Goal: Information Seeking & Learning: Compare options

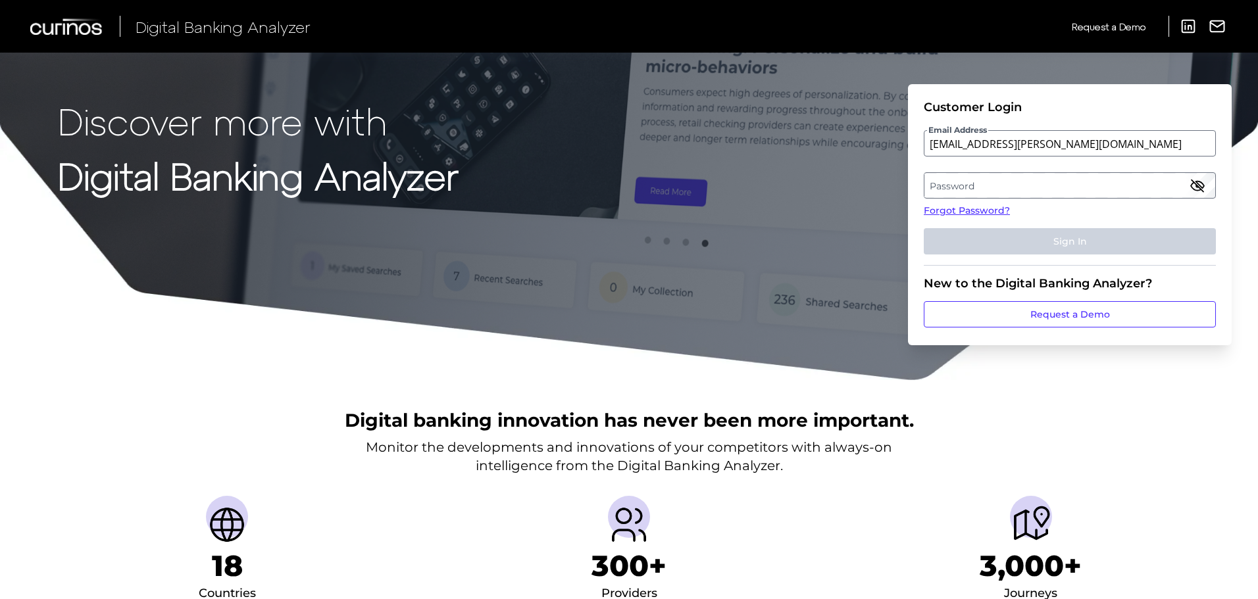
type input "[EMAIL_ADDRESS][PERSON_NAME][DOMAIN_NAME]"
click at [932, 179] on label "Password" at bounding box center [1069, 186] width 290 height 24
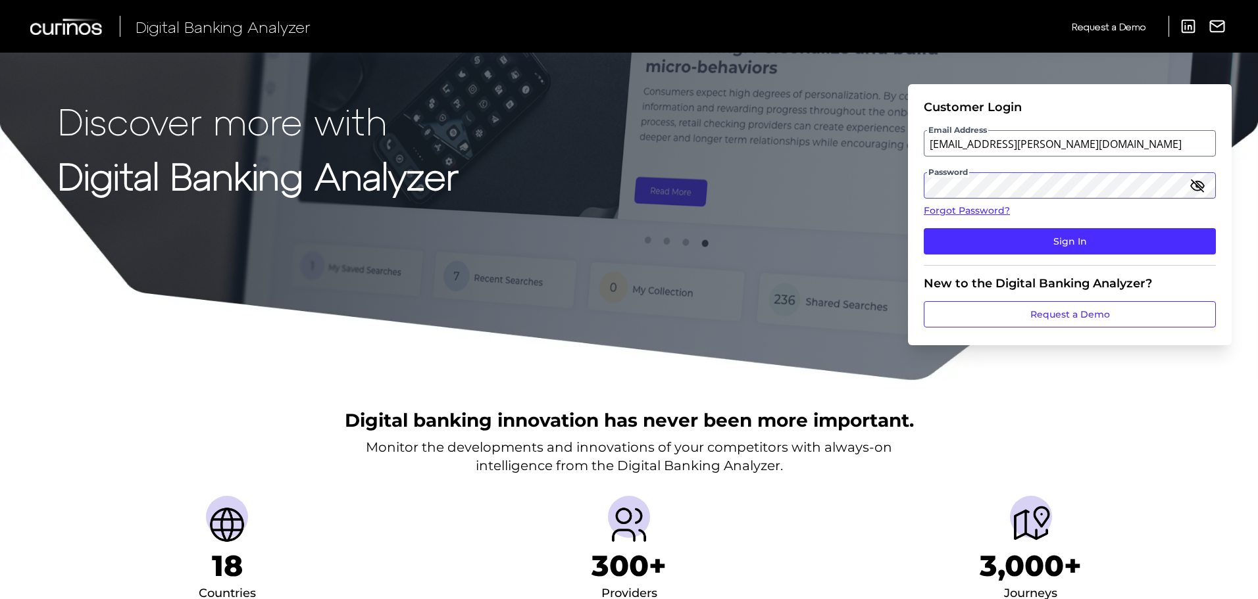
click at [924, 228] on button "Sign In" at bounding box center [1070, 241] width 292 height 26
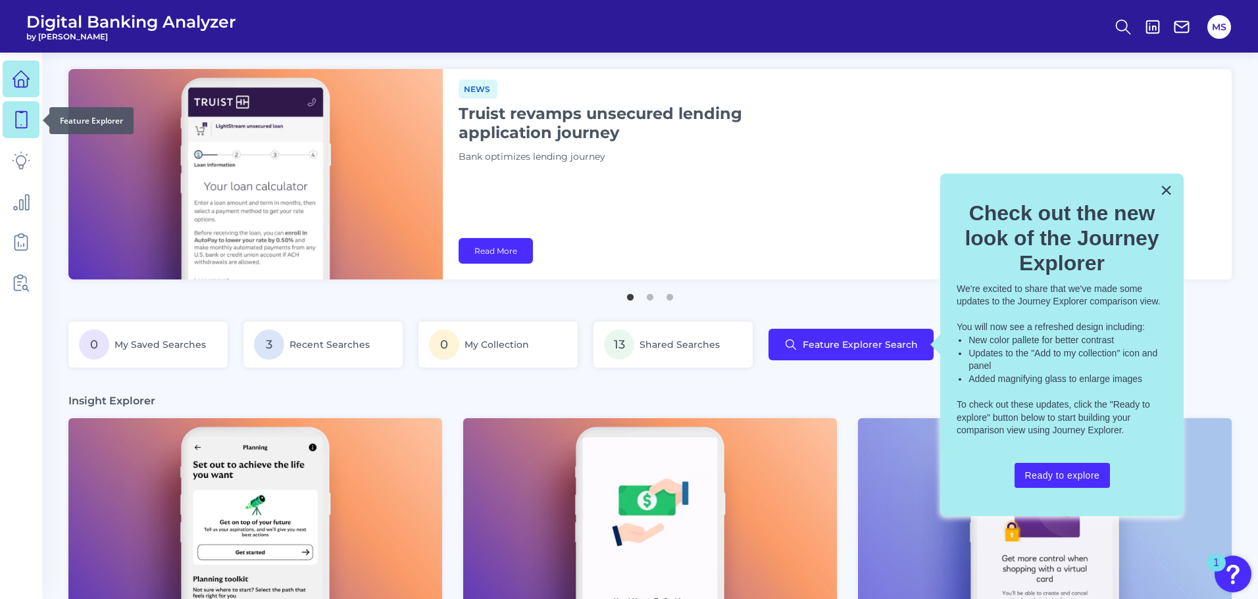
click at [20, 122] on icon at bounding box center [21, 120] width 18 height 18
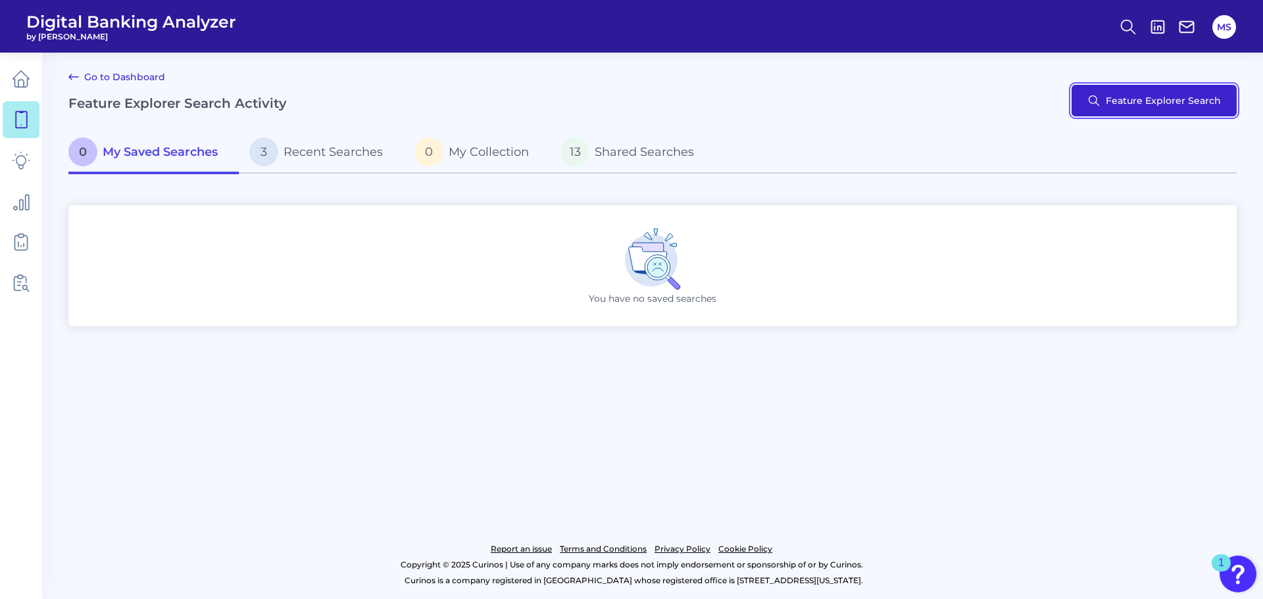
click at [1138, 105] on button "Feature Explorer Search" at bounding box center [1154, 101] width 165 height 32
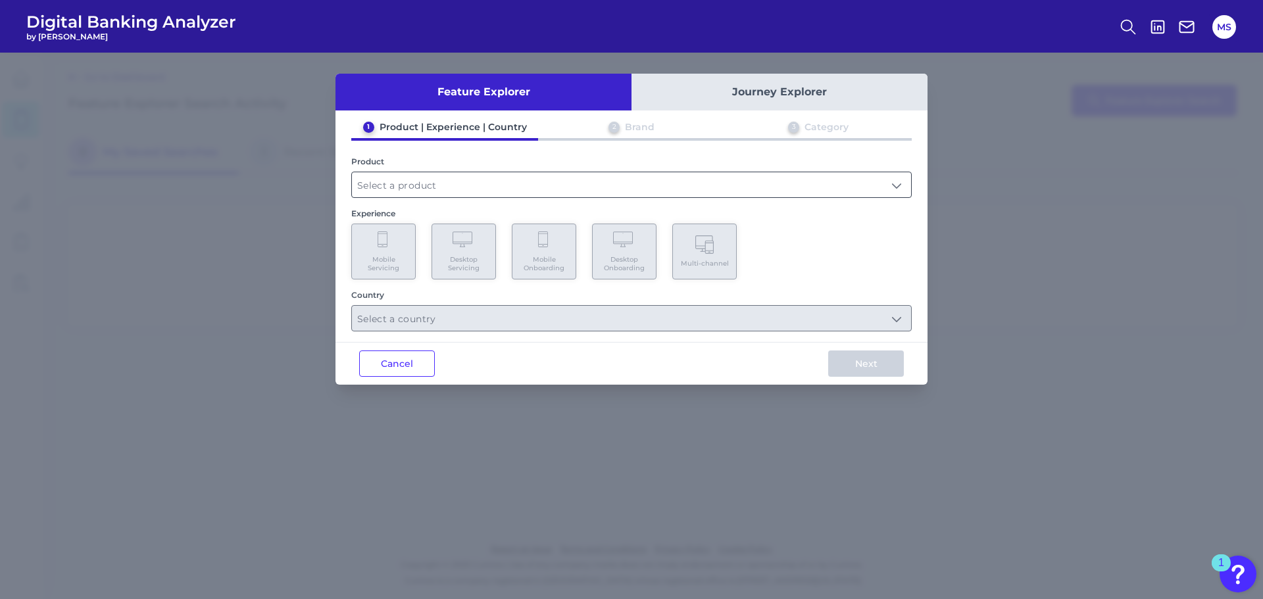
click at [401, 177] on input "text" at bounding box center [631, 184] width 559 height 25
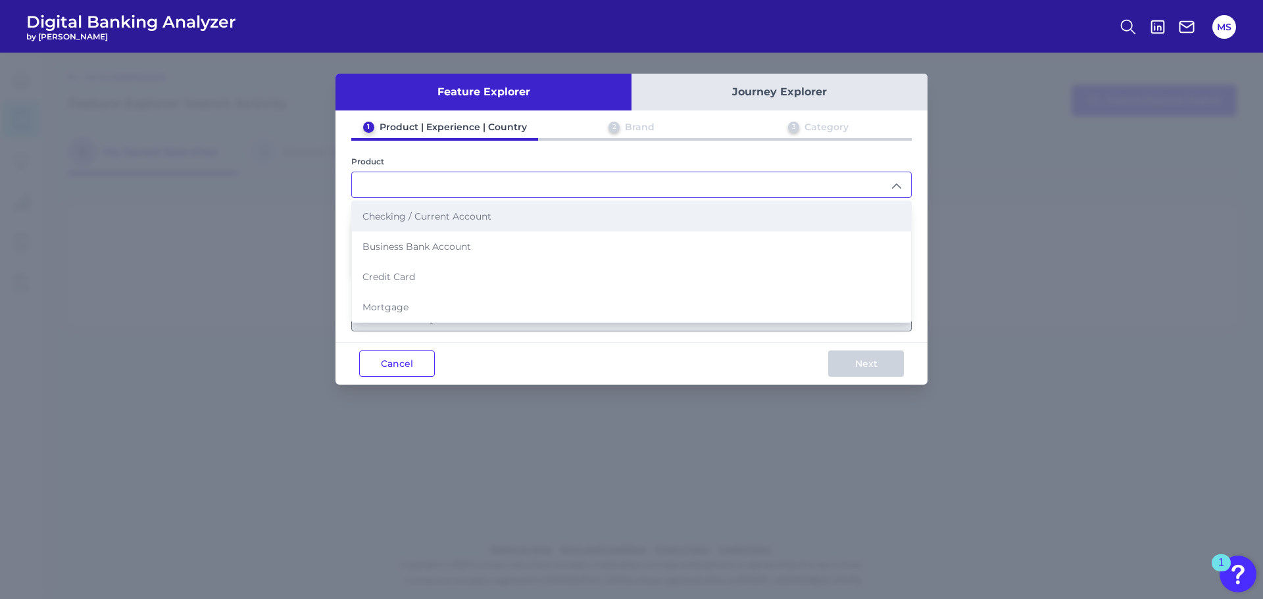
click at [394, 210] on li "Checking / Current Account" at bounding box center [631, 216] width 559 height 30
type input "Checking / Current Account"
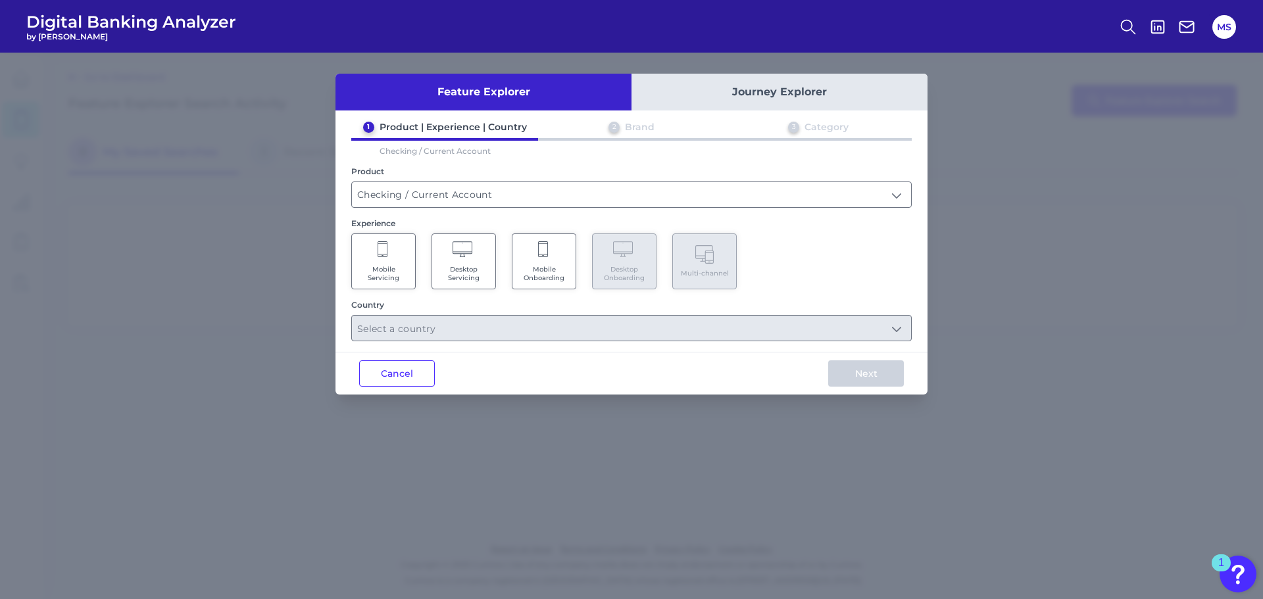
click at [386, 260] on Servicing "Mobile Servicing" at bounding box center [383, 262] width 64 height 56
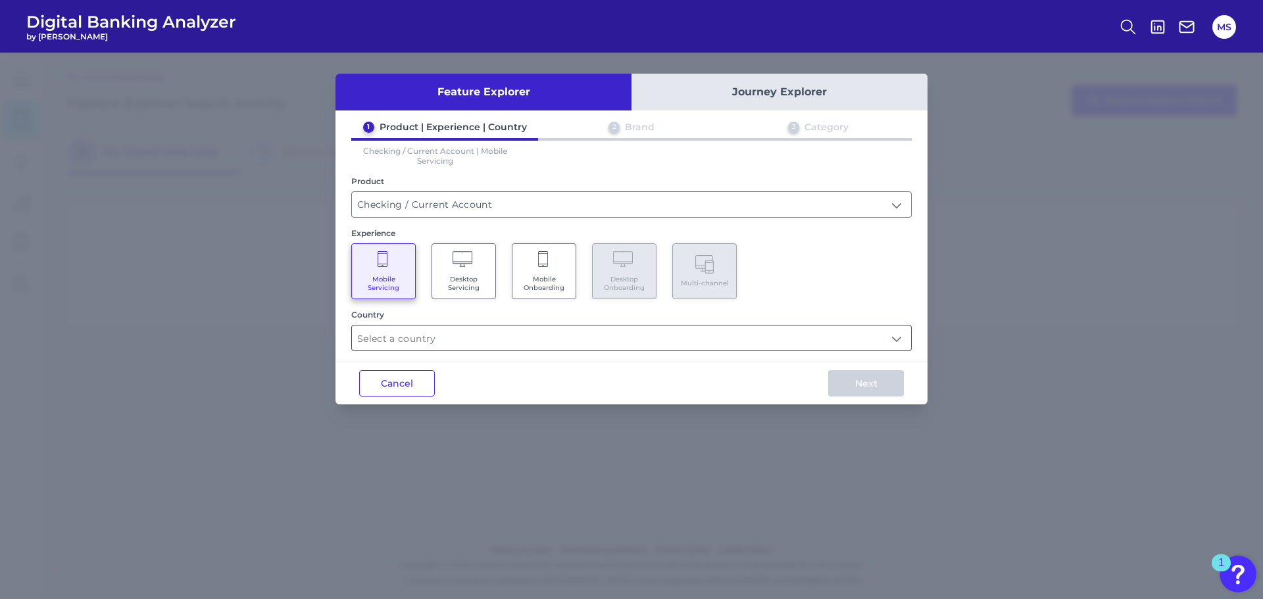
click at [405, 342] on input "text" at bounding box center [631, 338] width 559 height 25
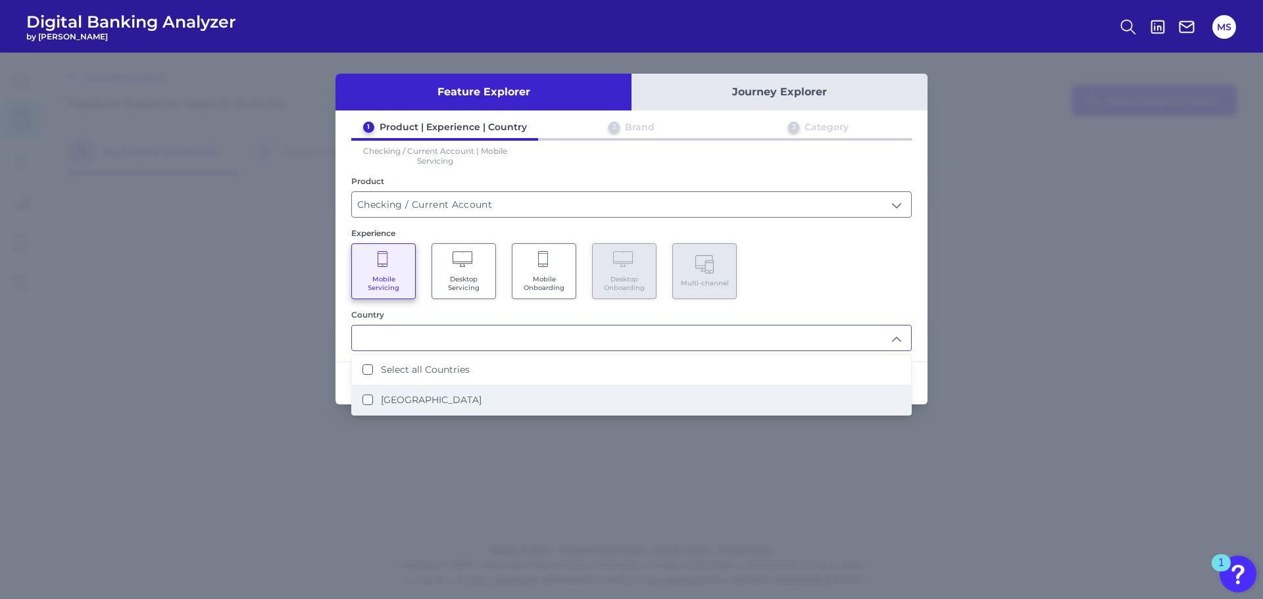
click at [367, 396] on States "United States" at bounding box center [368, 400] width 11 height 11
type input "Select all Countries"
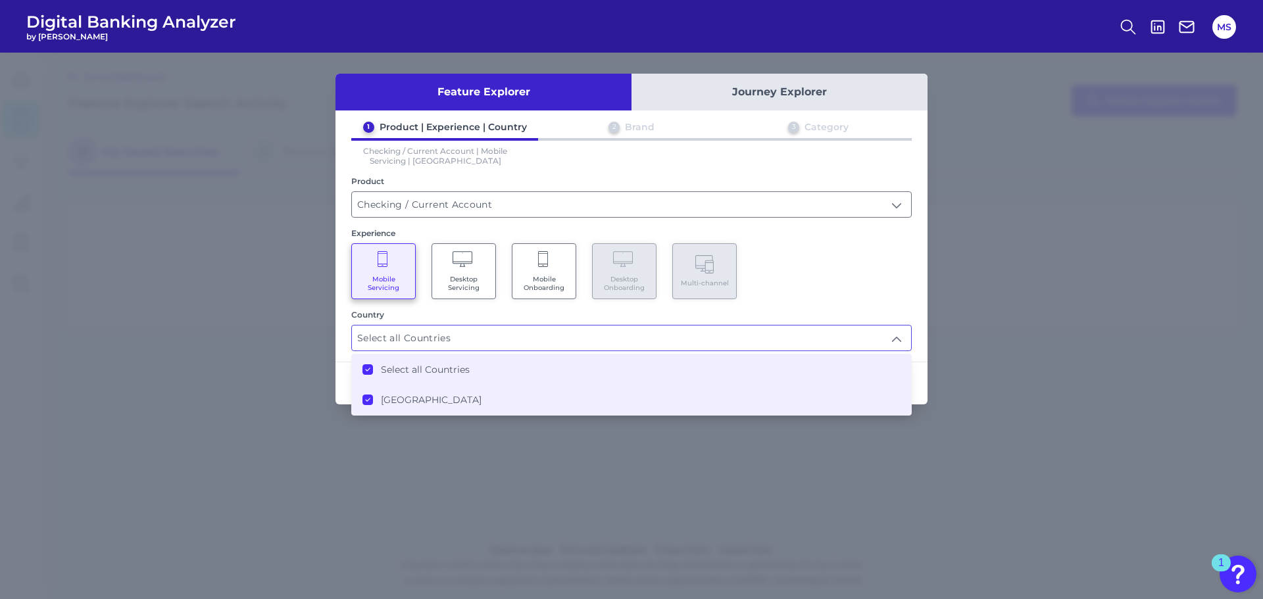
click at [887, 281] on div "Mobile Servicing Desktop Servicing Mobile Onboarding Desktop Onboarding Multi-c…" at bounding box center [631, 271] width 561 height 56
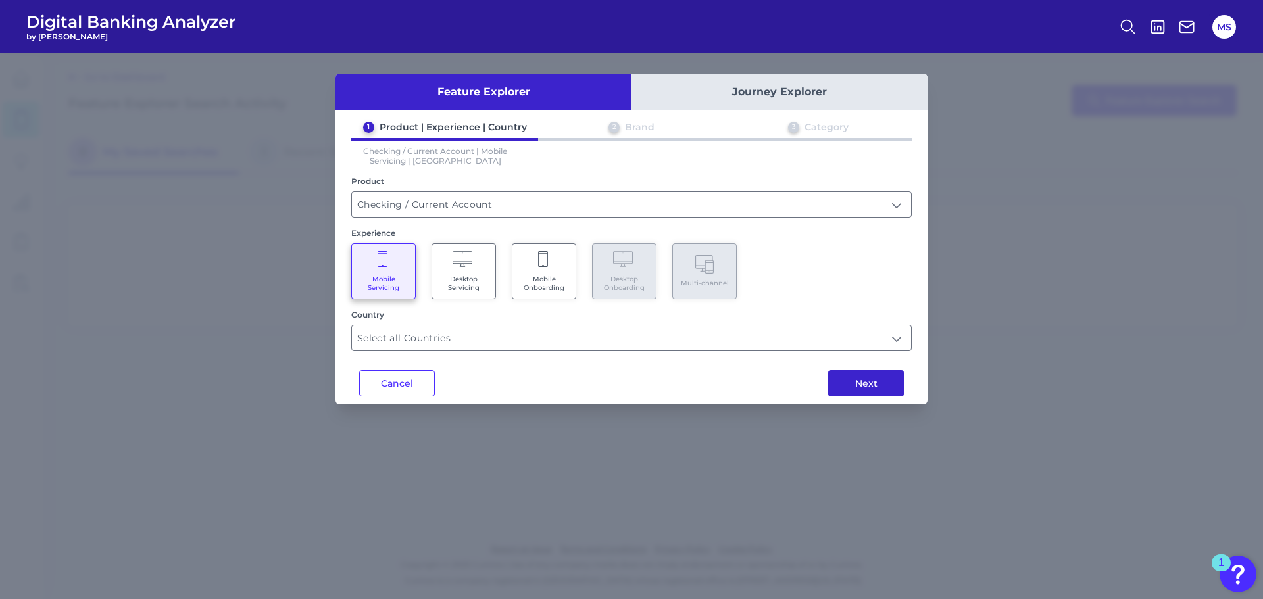
click at [886, 387] on button "Next" at bounding box center [866, 383] width 76 height 26
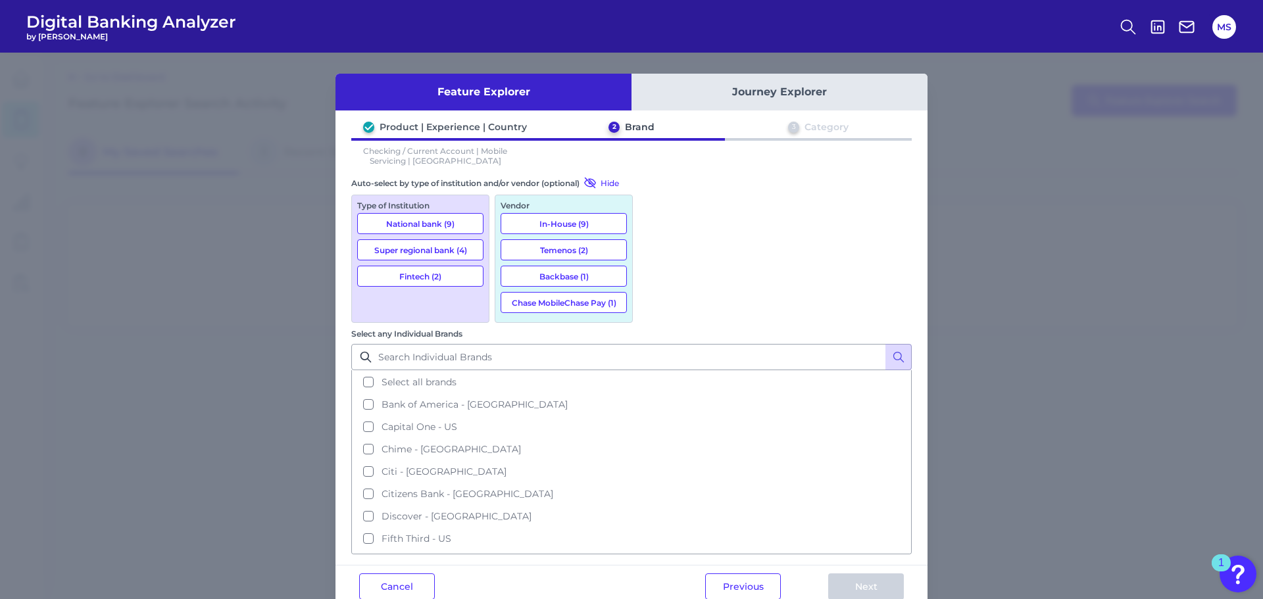
click at [410, 249] on button "Super regional bank (4)" at bounding box center [420, 250] width 126 height 21
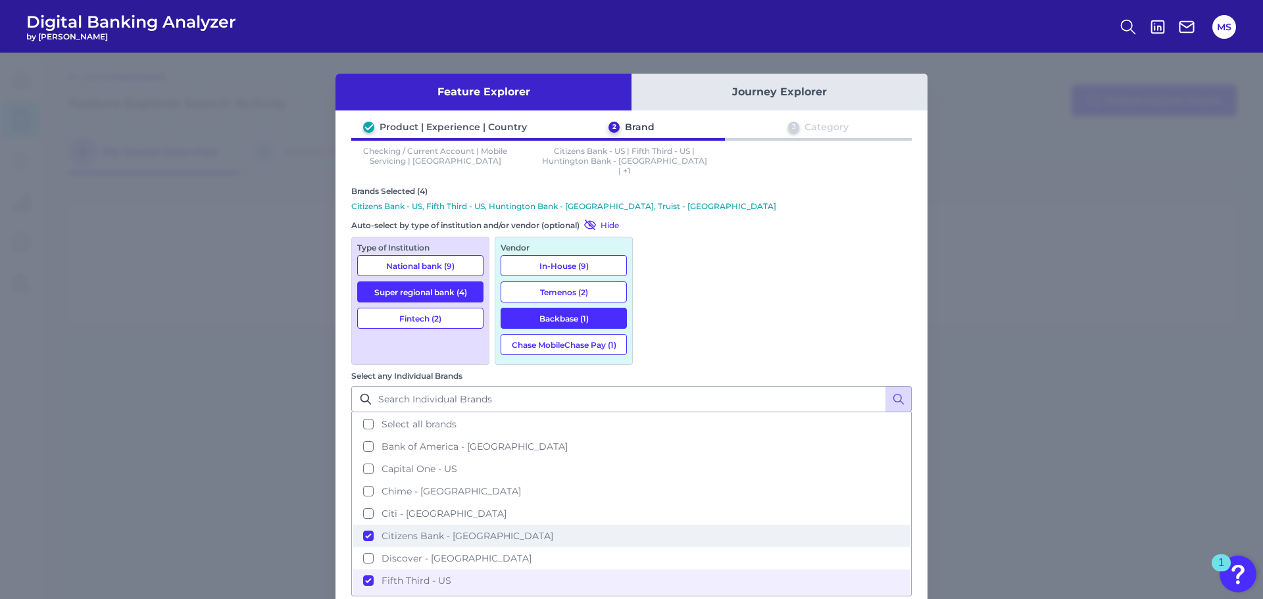
click at [655, 525] on button "Citizens Bank - US" at bounding box center [632, 536] width 558 height 22
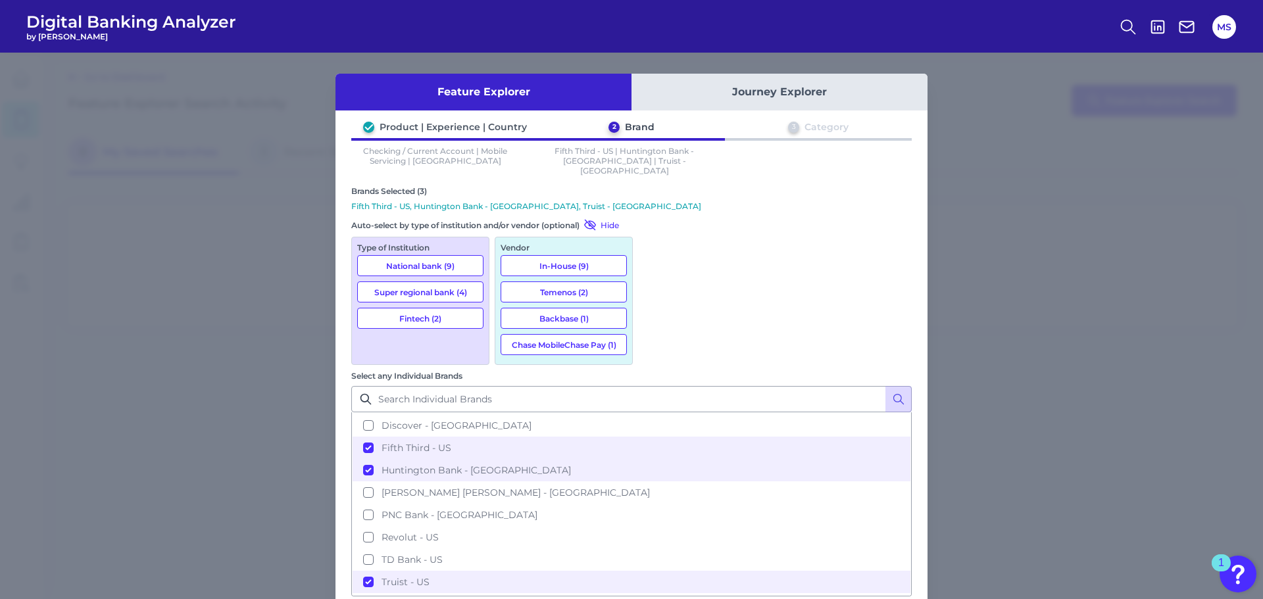
scroll to position [176, 0]
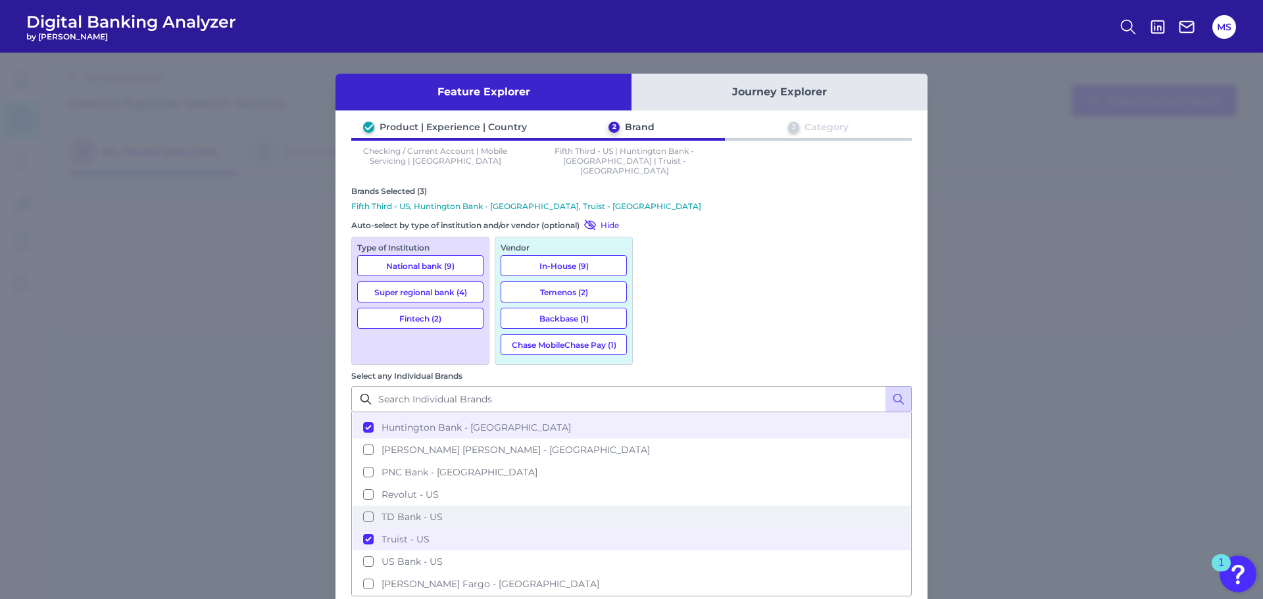
click at [651, 506] on button "TD Bank - US" at bounding box center [632, 517] width 558 height 22
click at [655, 528] on button "Truist - US" at bounding box center [632, 539] width 558 height 22
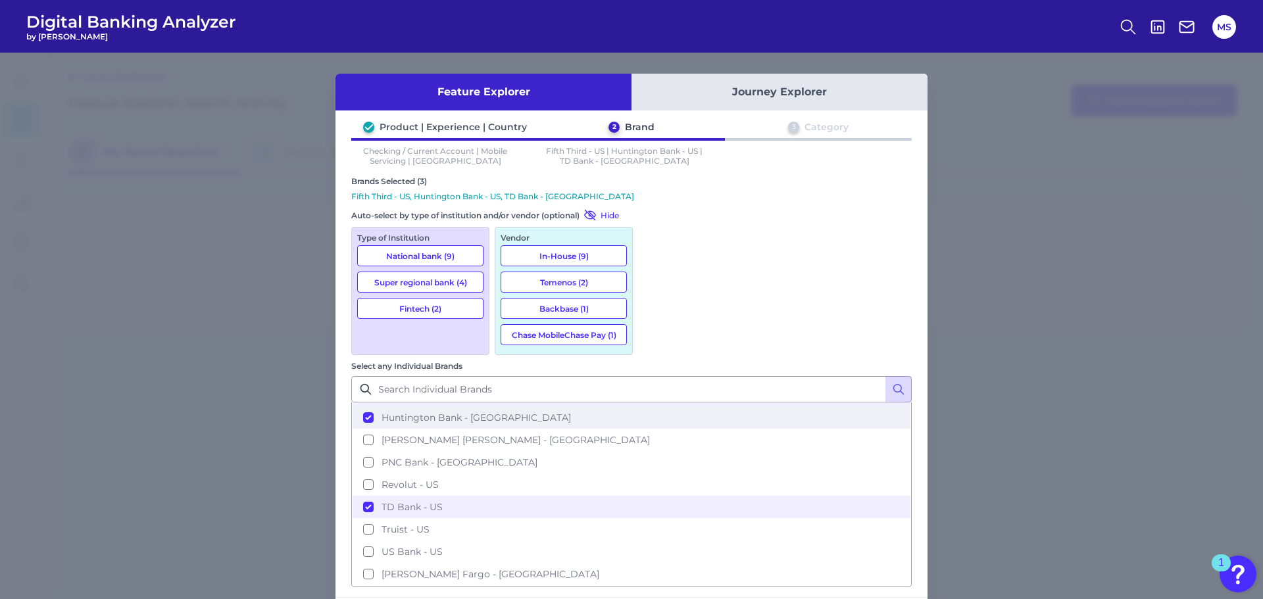
click at [653, 407] on button "Huntington Bank - US" at bounding box center [632, 418] width 558 height 22
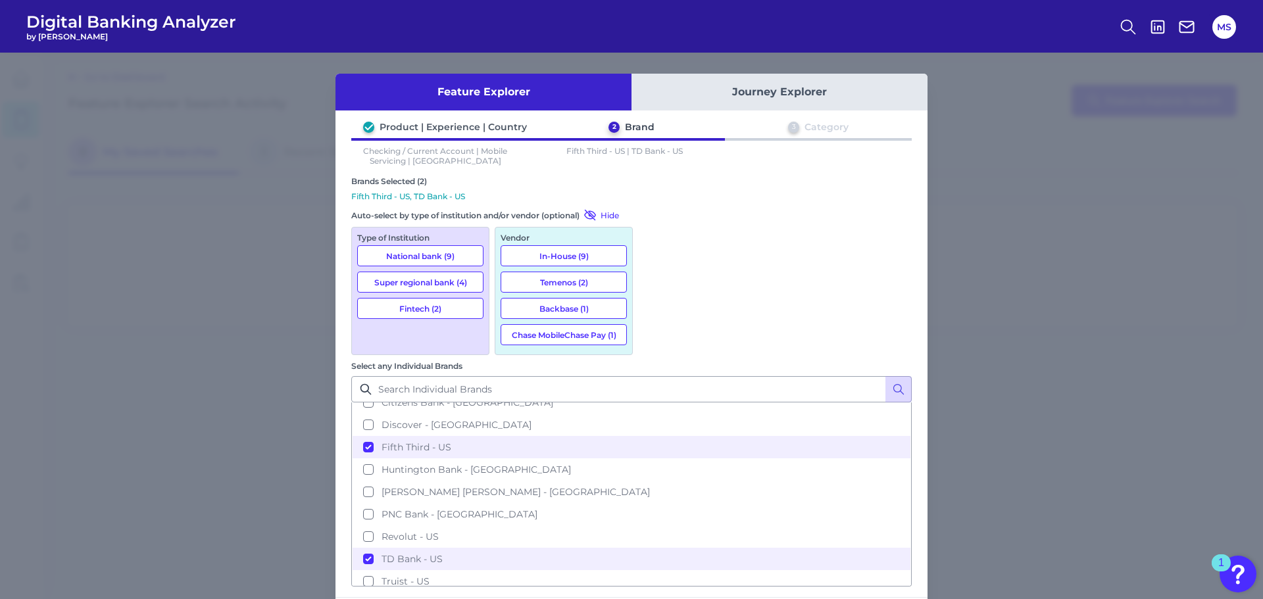
scroll to position [110, 0]
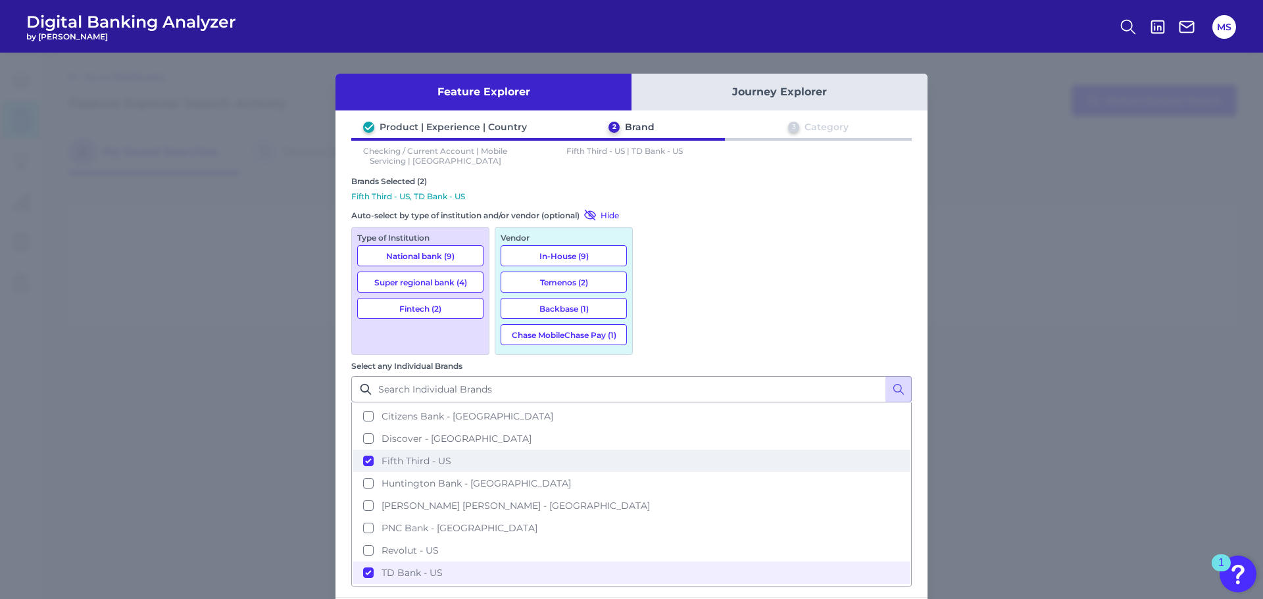
click at [661, 450] on button "Fifth Third - US" at bounding box center [632, 461] width 558 height 22
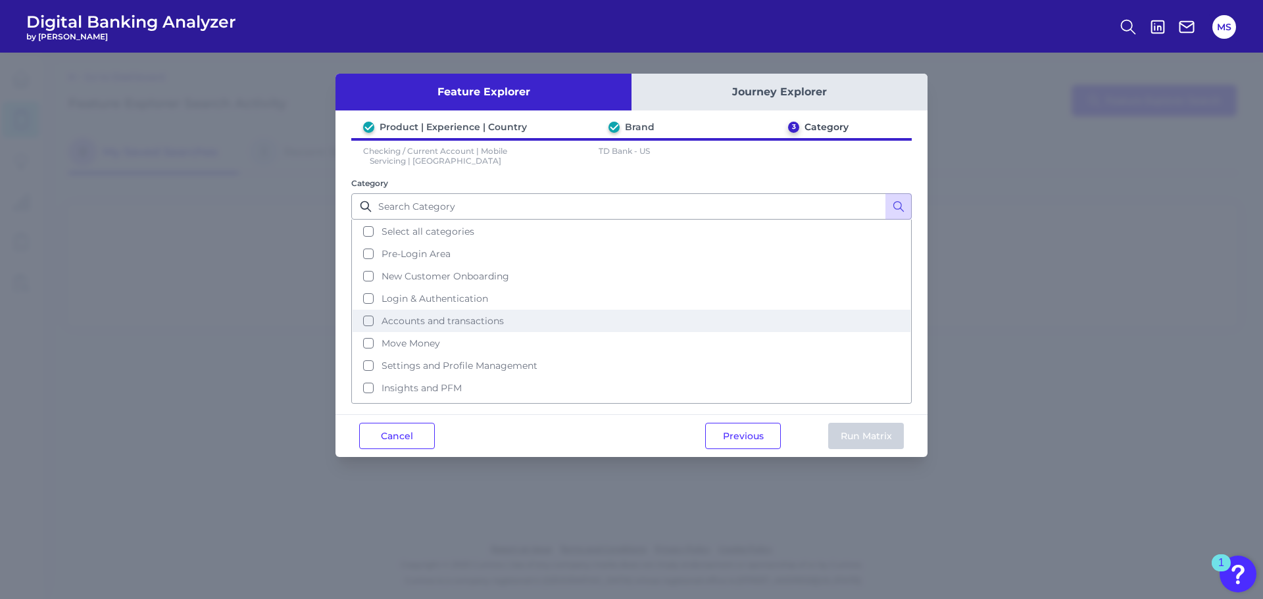
click at [364, 324] on button "Accounts and transactions" at bounding box center [632, 321] width 558 height 22
click at [874, 436] on button "Run Matrix" at bounding box center [866, 436] width 76 height 26
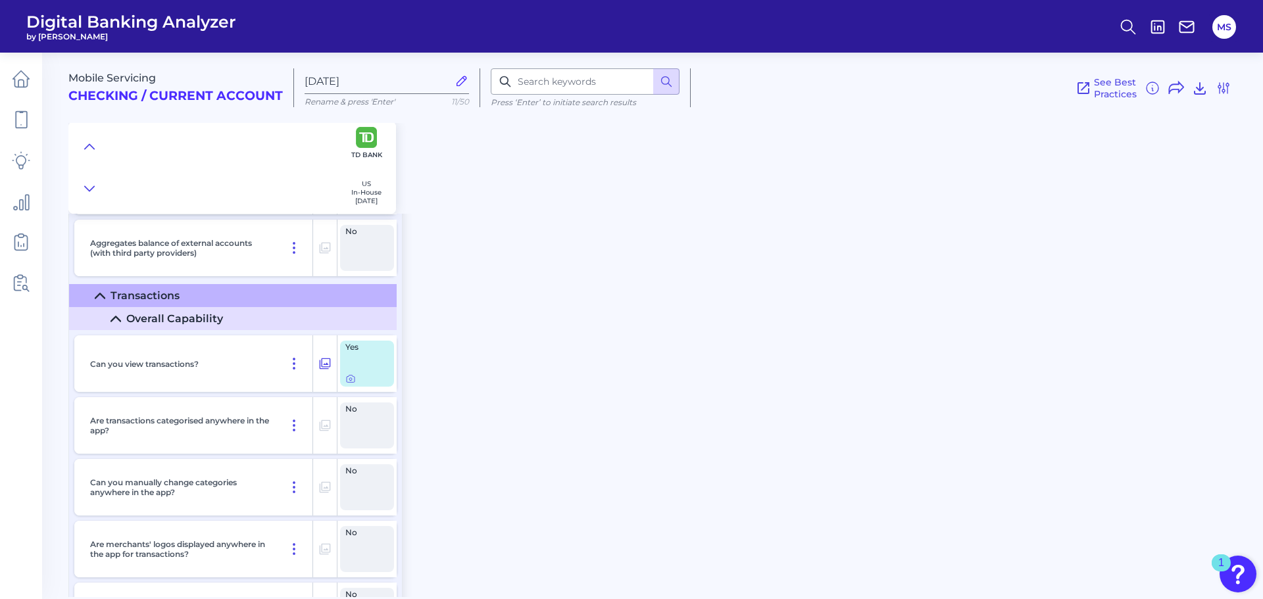
scroll to position [1844, 0]
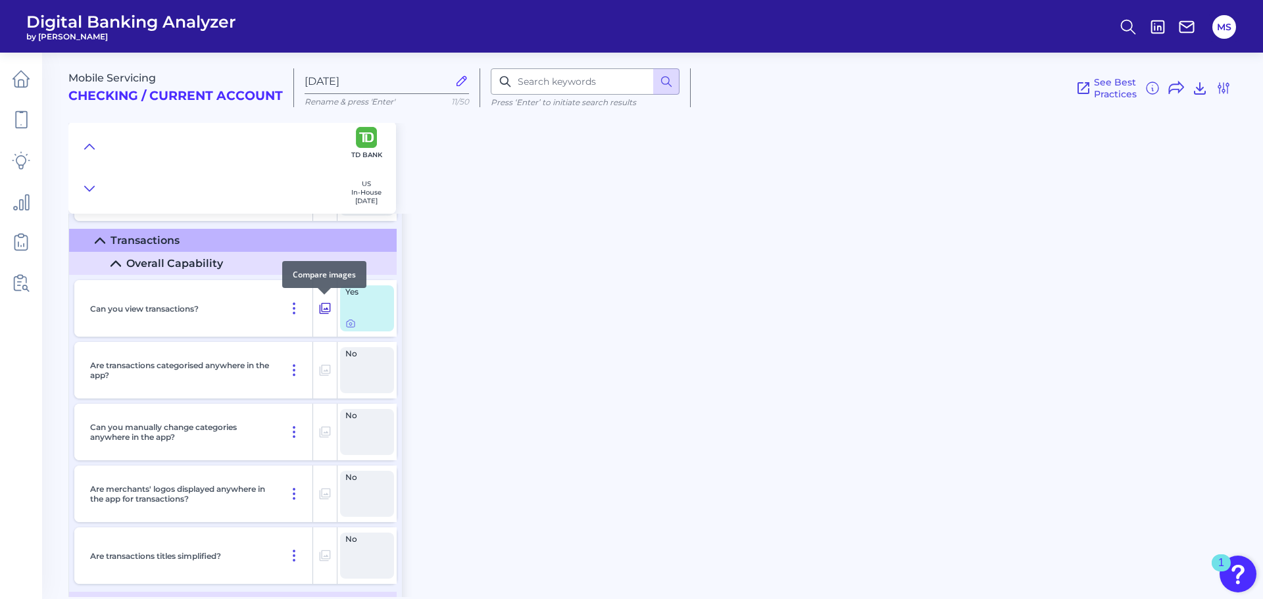
click at [321, 307] on icon at bounding box center [324, 309] width 13 height 16
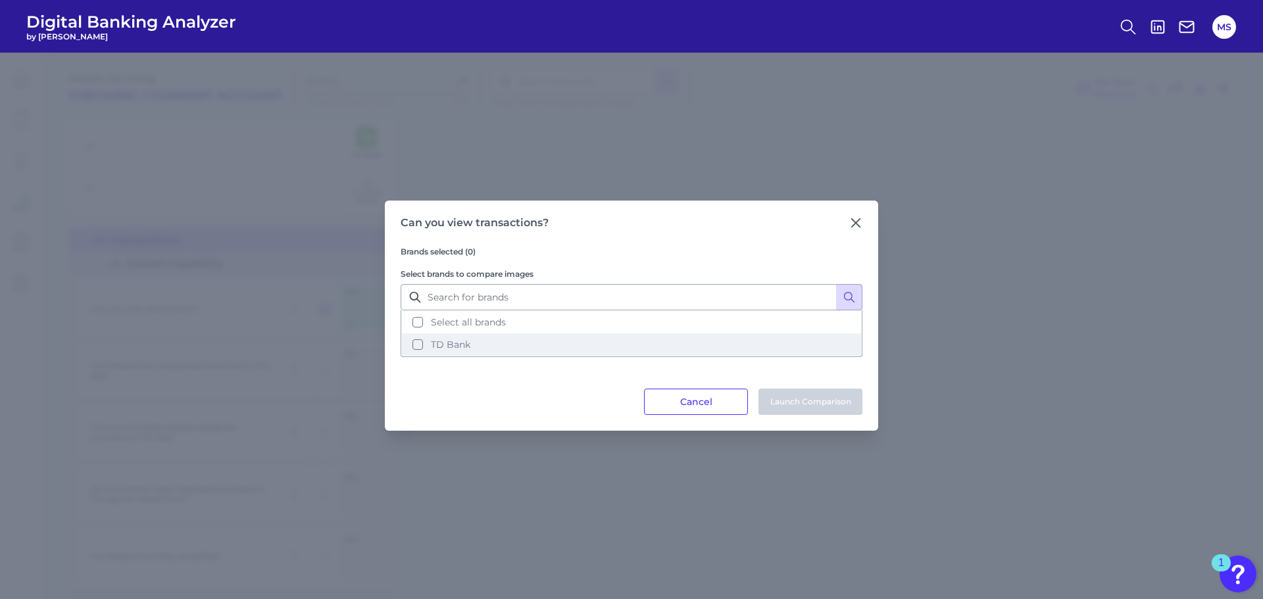
click at [415, 348] on button "TD Bank" at bounding box center [631, 345] width 459 height 22
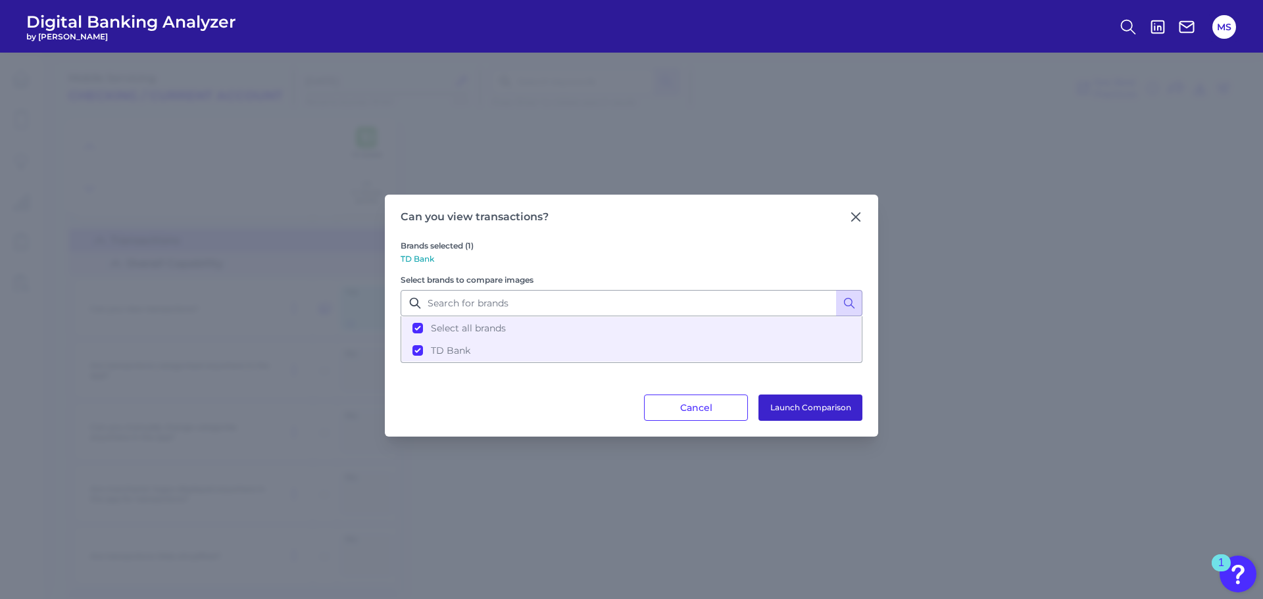
click at [829, 412] on button "Launch Comparison" at bounding box center [811, 408] width 104 height 26
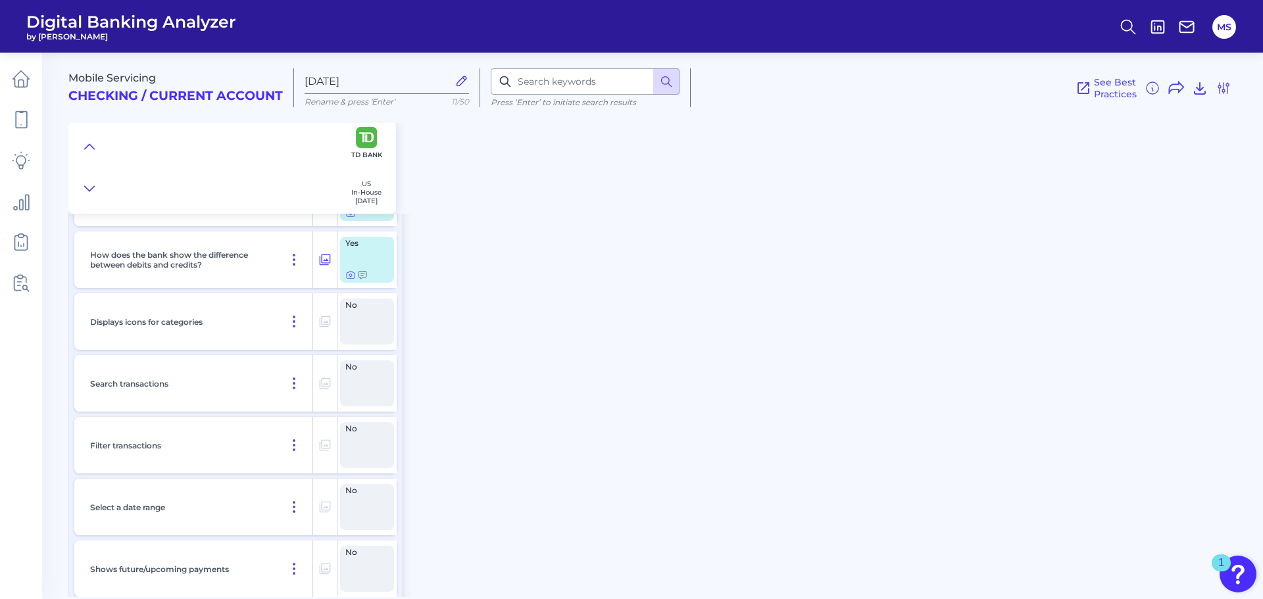
scroll to position [2308, 0]
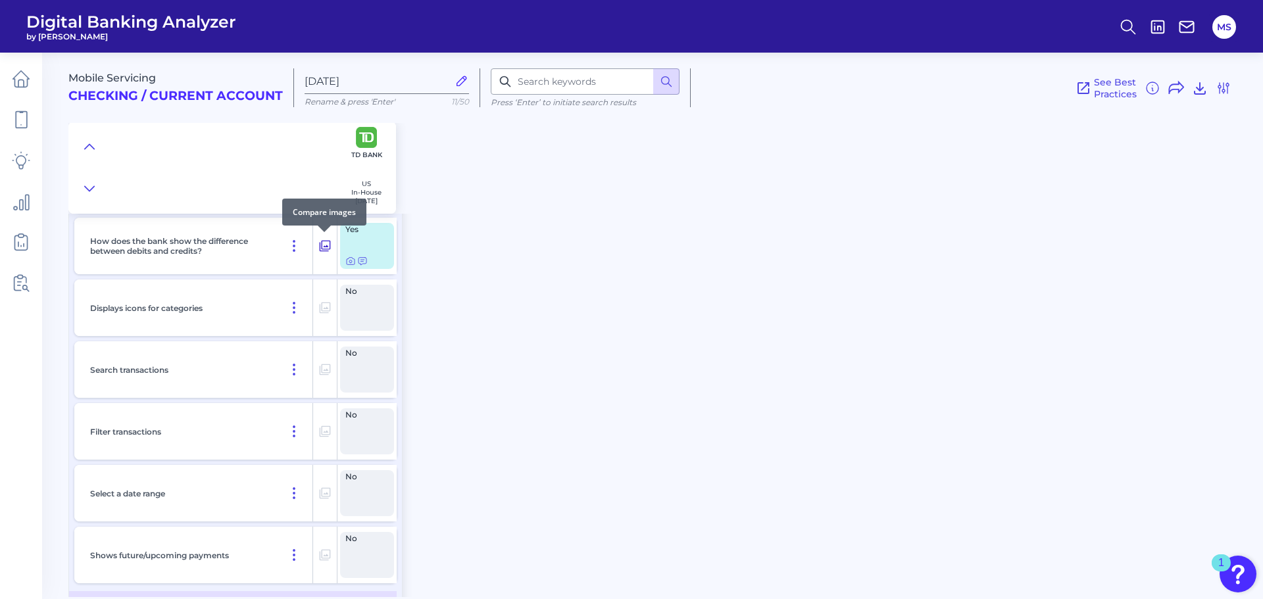
click at [324, 245] on icon at bounding box center [324, 246] width 13 height 16
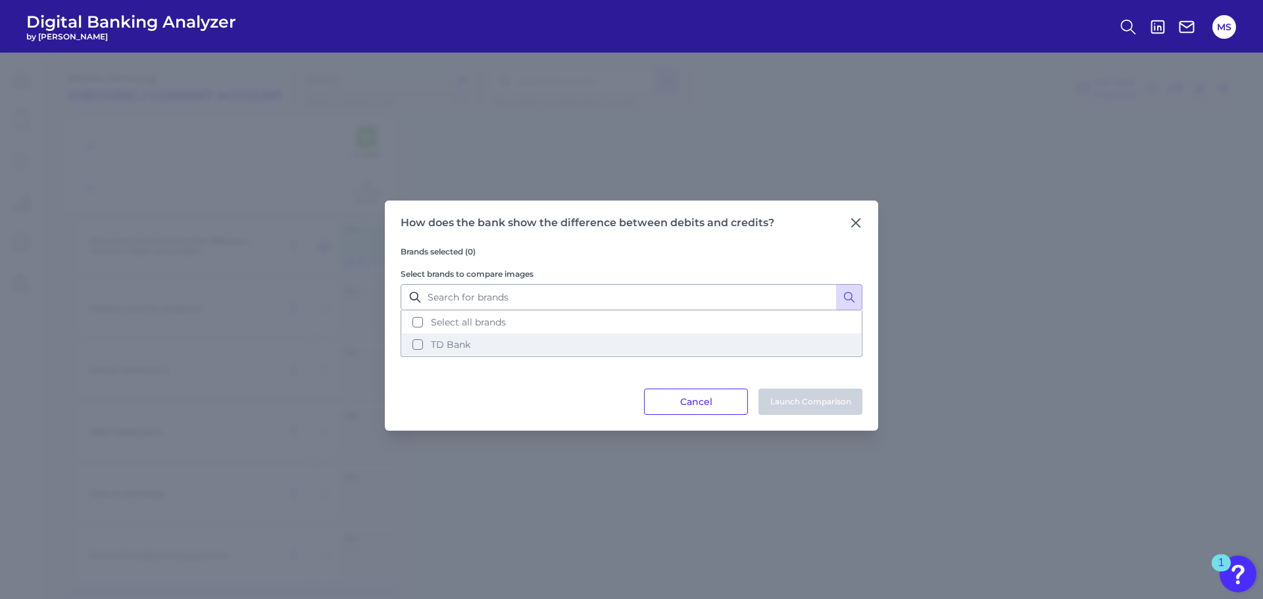
click at [414, 343] on button "TD Bank" at bounding box center [631, 345] width 459 height 22
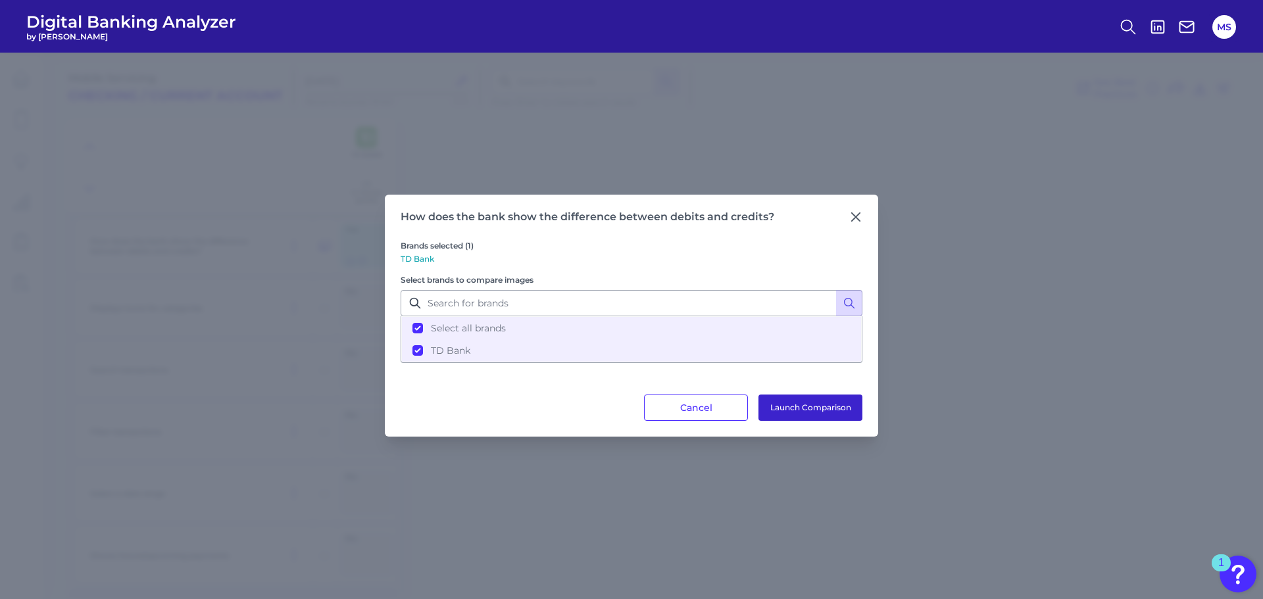
click at [788, 400] on button "Launch Comparison" at bounding box center [811, 408] width 104 height 26
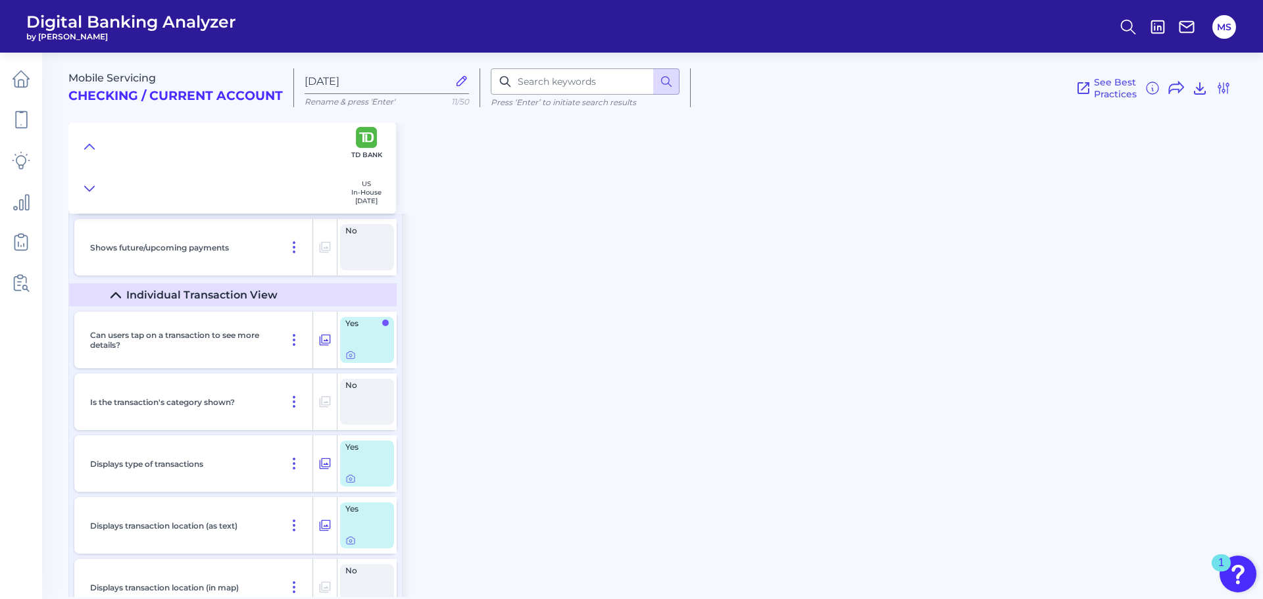
scroll to position [2690, 0]
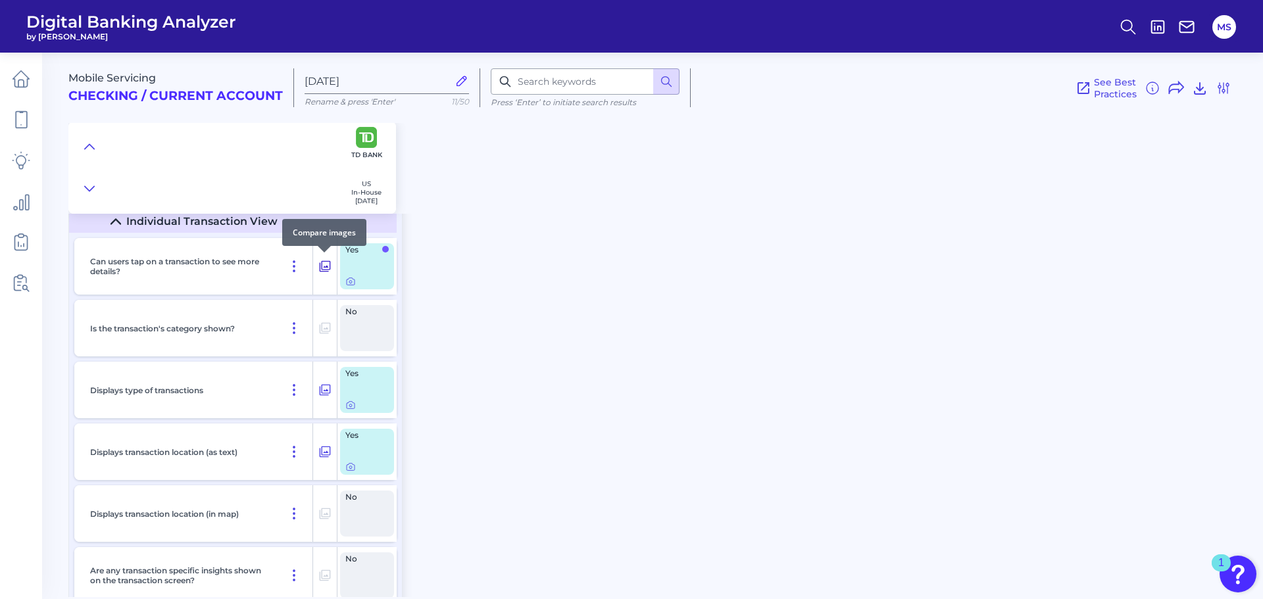
click at [326, 265] on icon at bounding box center [324, 267] width 13 height 16
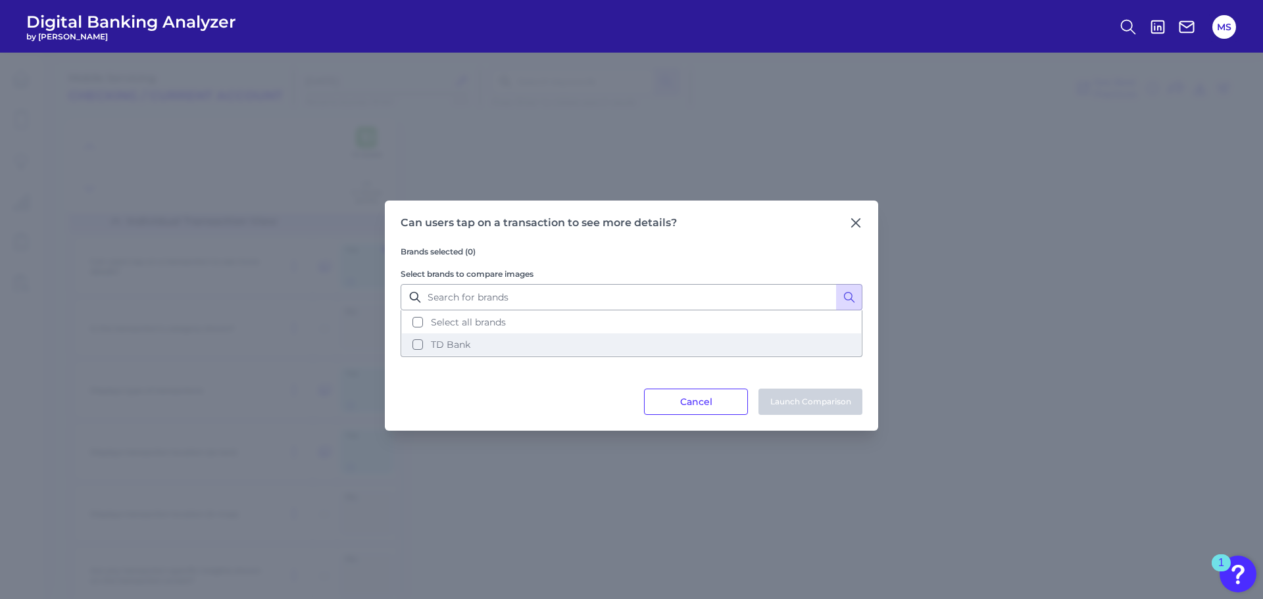
click at [415, 345] on button "TD Bank" at bounding box center [631, 345] width 459 height 22
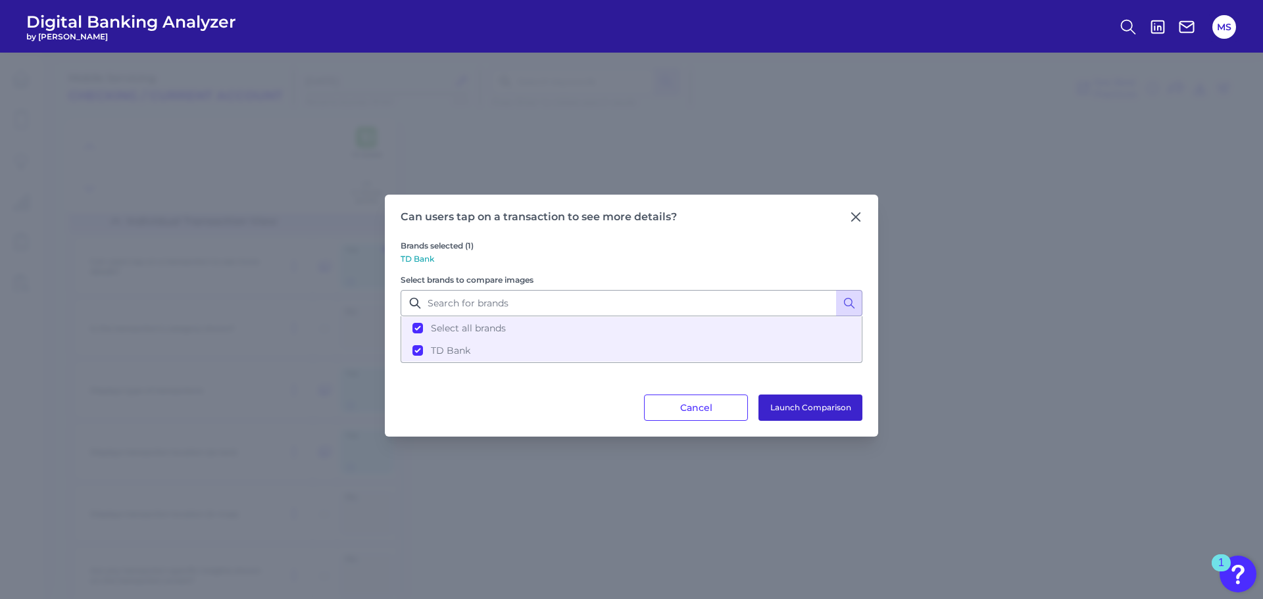
click at [805, 411] on button "Launch Comparison" at bounding box center [811, 408] width 104 height 26
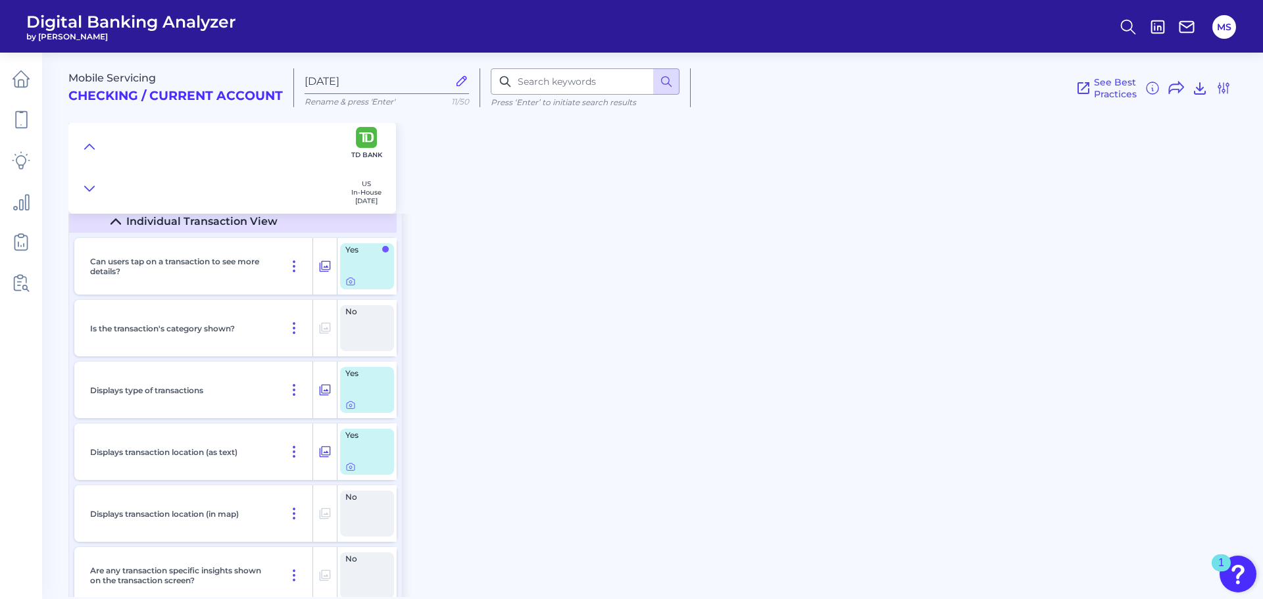
click at [576, 370] on div "Mobile Servicing Checking / Current Account Aug 11 2025 Rename & press 'Enter' …" at bounding box center [665, 320] width 1195 height 555
click at [326, 453] on icon at bounding box center [324, 452] width 13 height 16
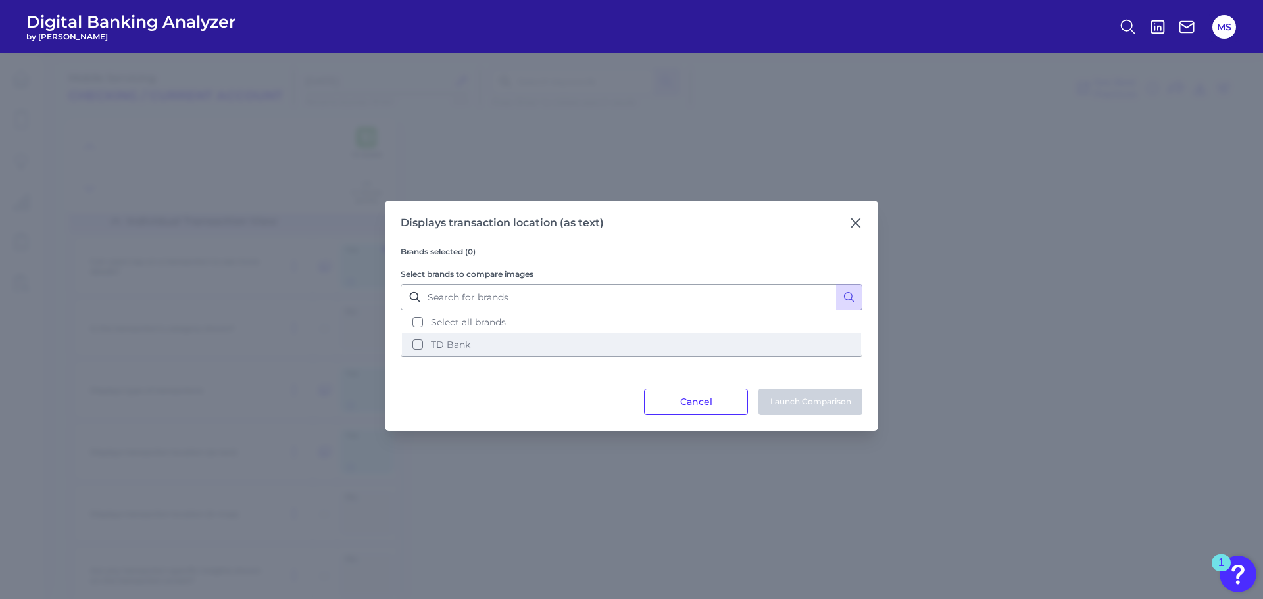
click at [419, 340] on button "TD Bank" at bounding box center [631, 345] width 459 height 22
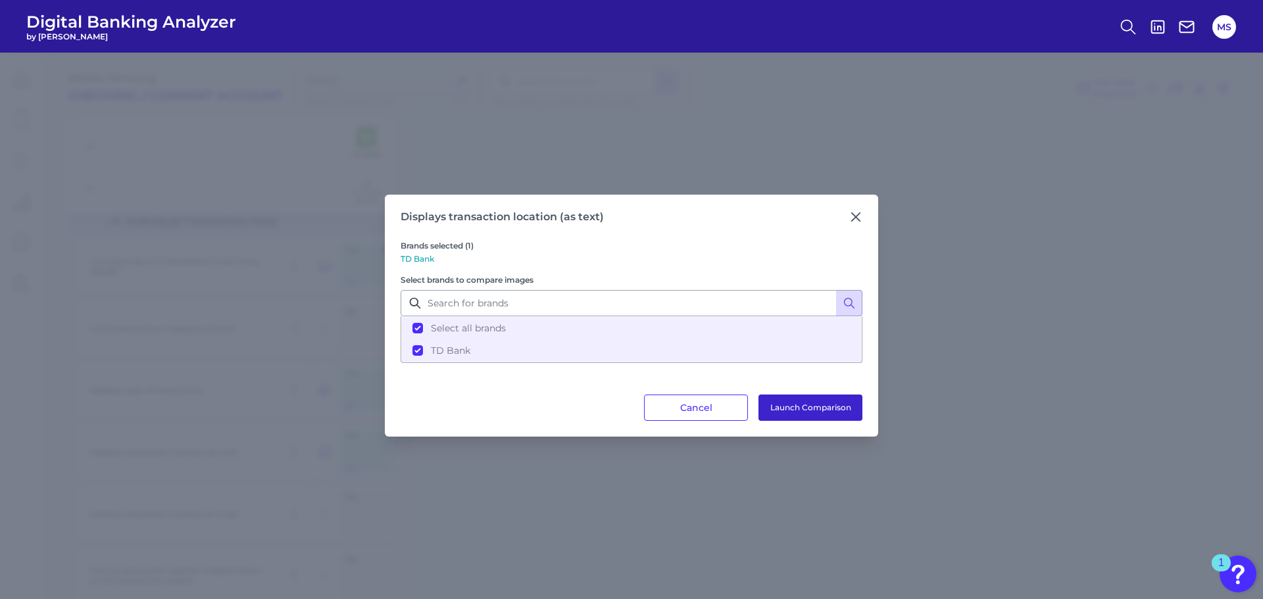
click at [806, 400] on button "Launch Comparison" at bounding box center [811, 408] width 104 height 26
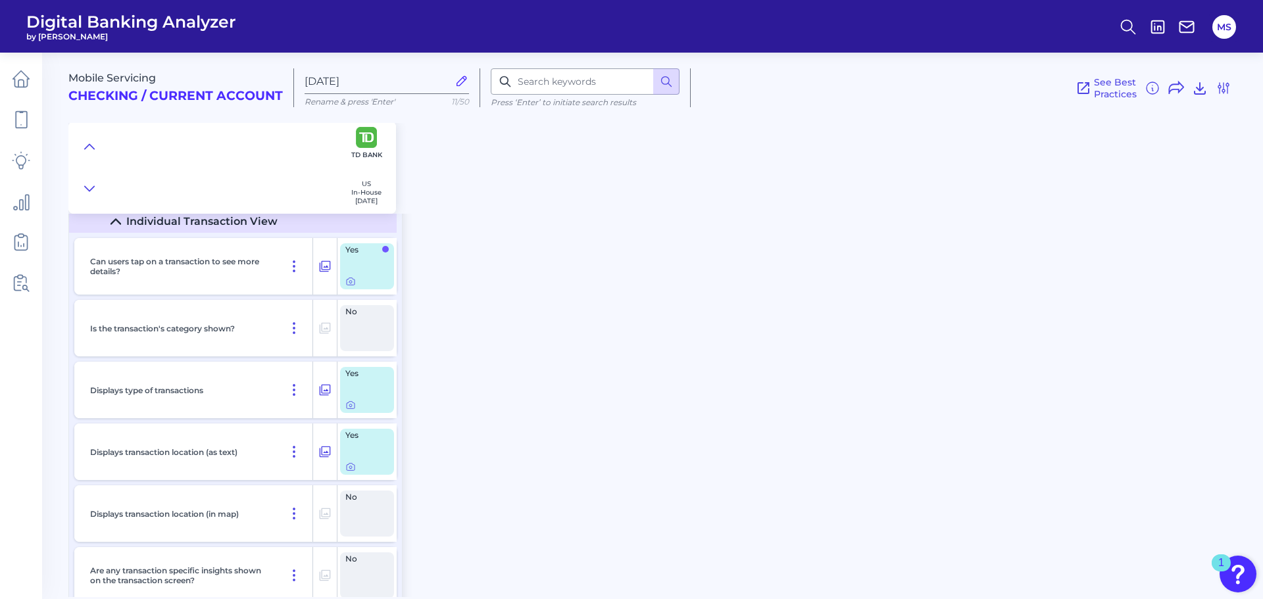
click at [940, 330] on div "Mobile Servicing Checking / Current Account Aug 11 2025 Rename & press 'Enter' …" at bounding box center [665, 320] width 1195 height 555
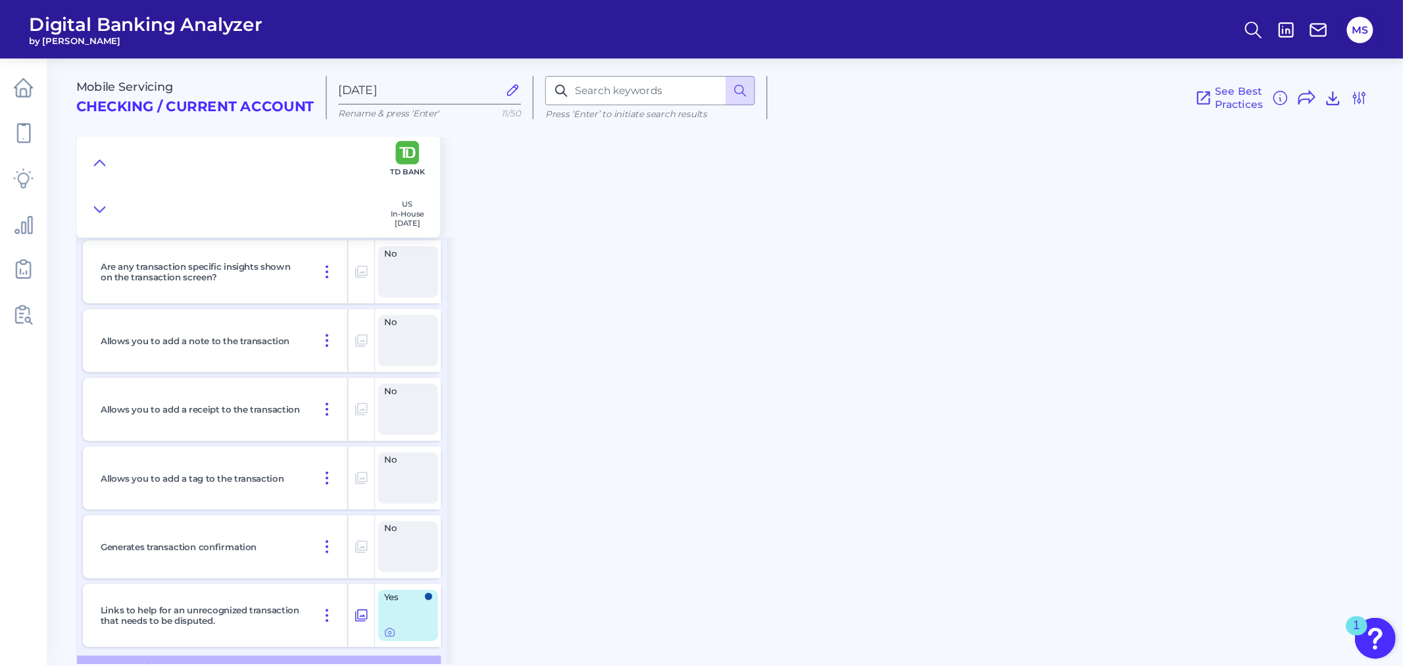
scroll to position [3012, 0]
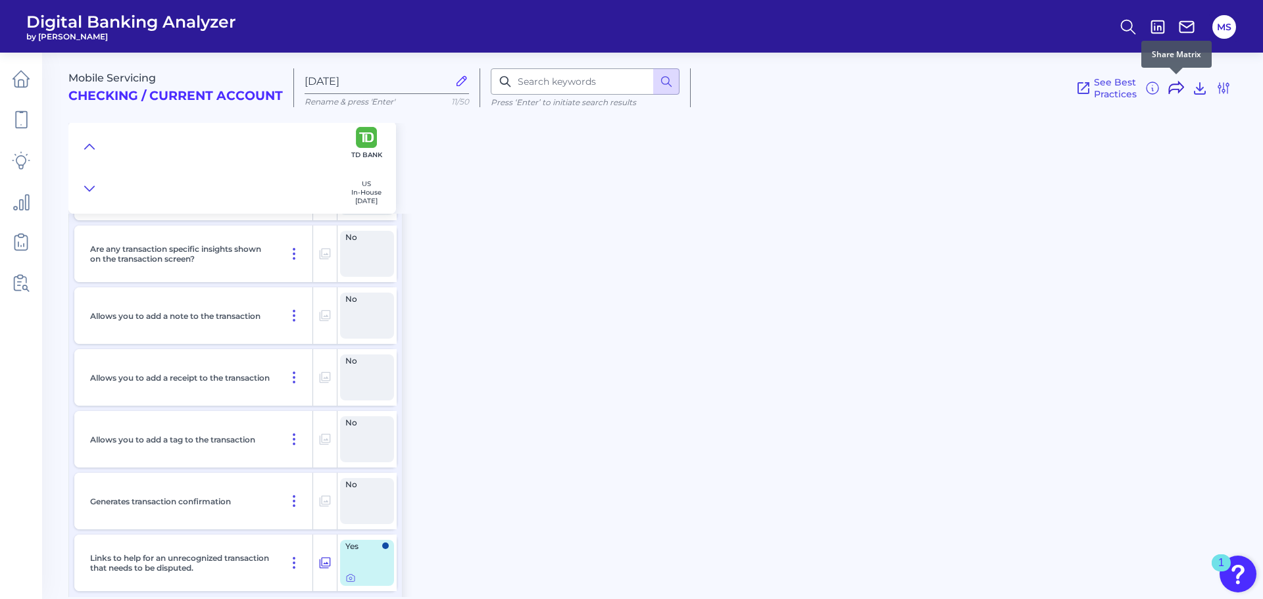
click at [1177, 87] on icon at bounding box center [1177, 88] width 16 height 16
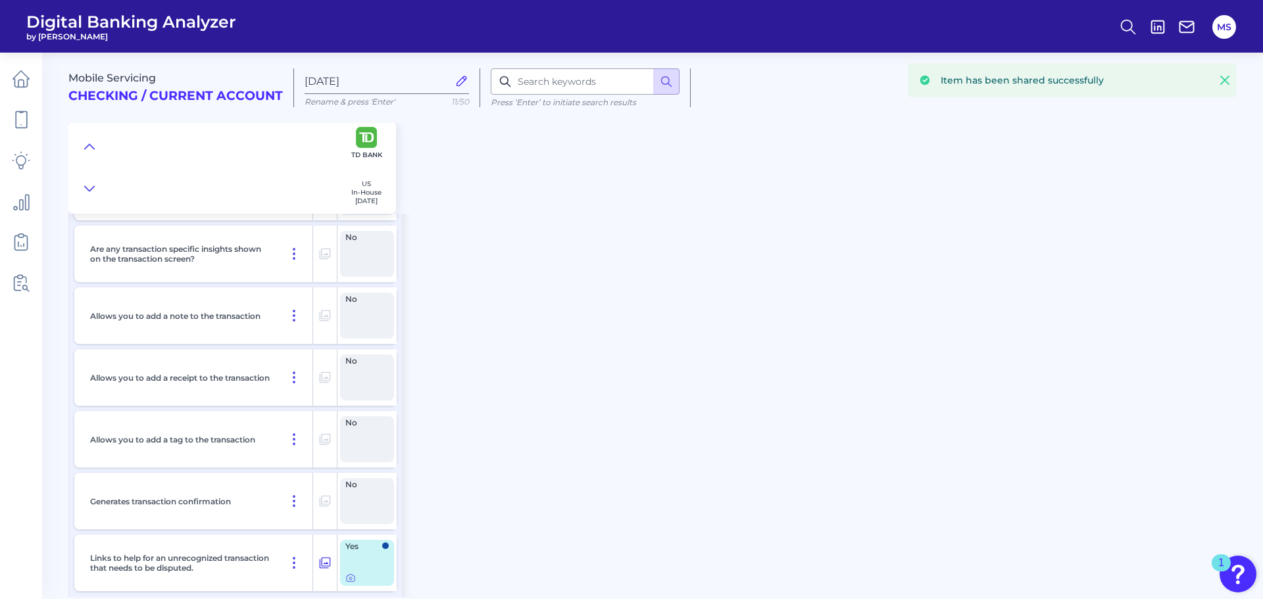
click at [1226, 78] on icon at bounding box center [1225, 80] width 13 height 13
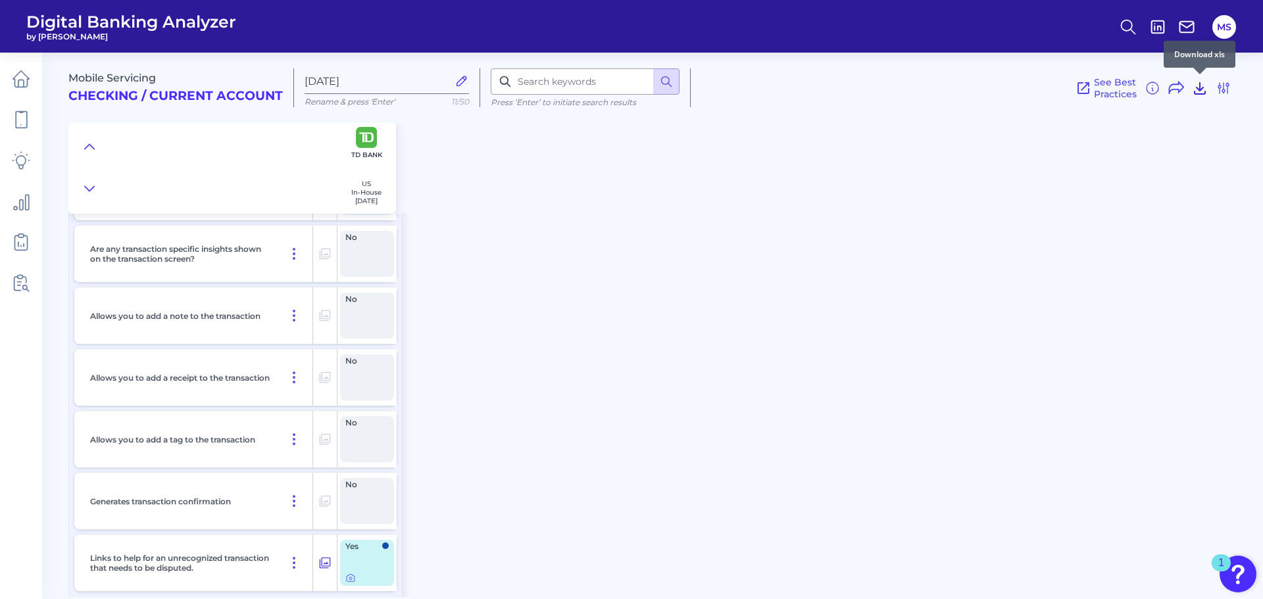
click at [1199, 91] on icon at bounding box center [1200, 88] width 16 height 16
drag, startPoint x: 645, startPoint y: 369, endPoint x: 636, endPoint y: 361, distance: 12.6
click at [645, 369] on div "Mobile Servicing Checking / Current Account Aug 11 2025 Rename & press 'Enter' …" at bounding box center [665, 320] width 1195 height 555
drag, startPoint x: 1257, startPoint y: 528, endPoint x: 1259, endPoint y: 481, distance: 47.4
click at [1257, 481] on div "Mobile Servicing Checking / Current Account Aug 11 2025 Rename & press 'Enter' …" at bounding box center [665, 320] width 1195 height 555
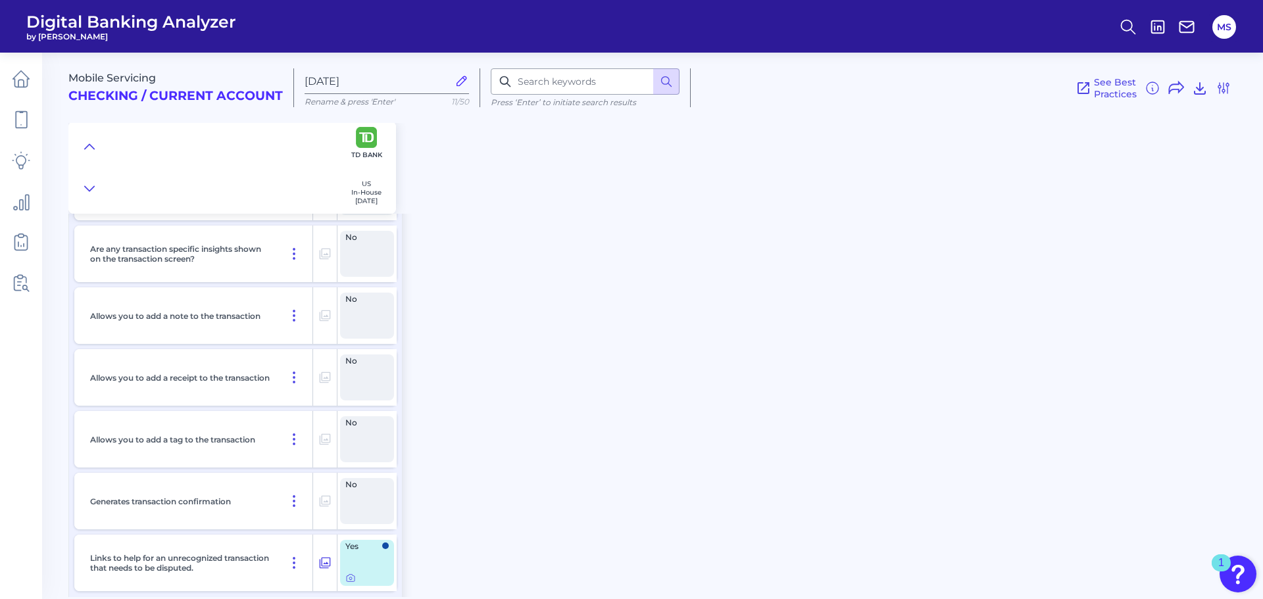
click at [621, 341] on div "Mobile Servicing Checking / Current Account Aug 11 2025 Rename & press 'Enter' …" at bounding box center [665, 320] width 1195 height 555
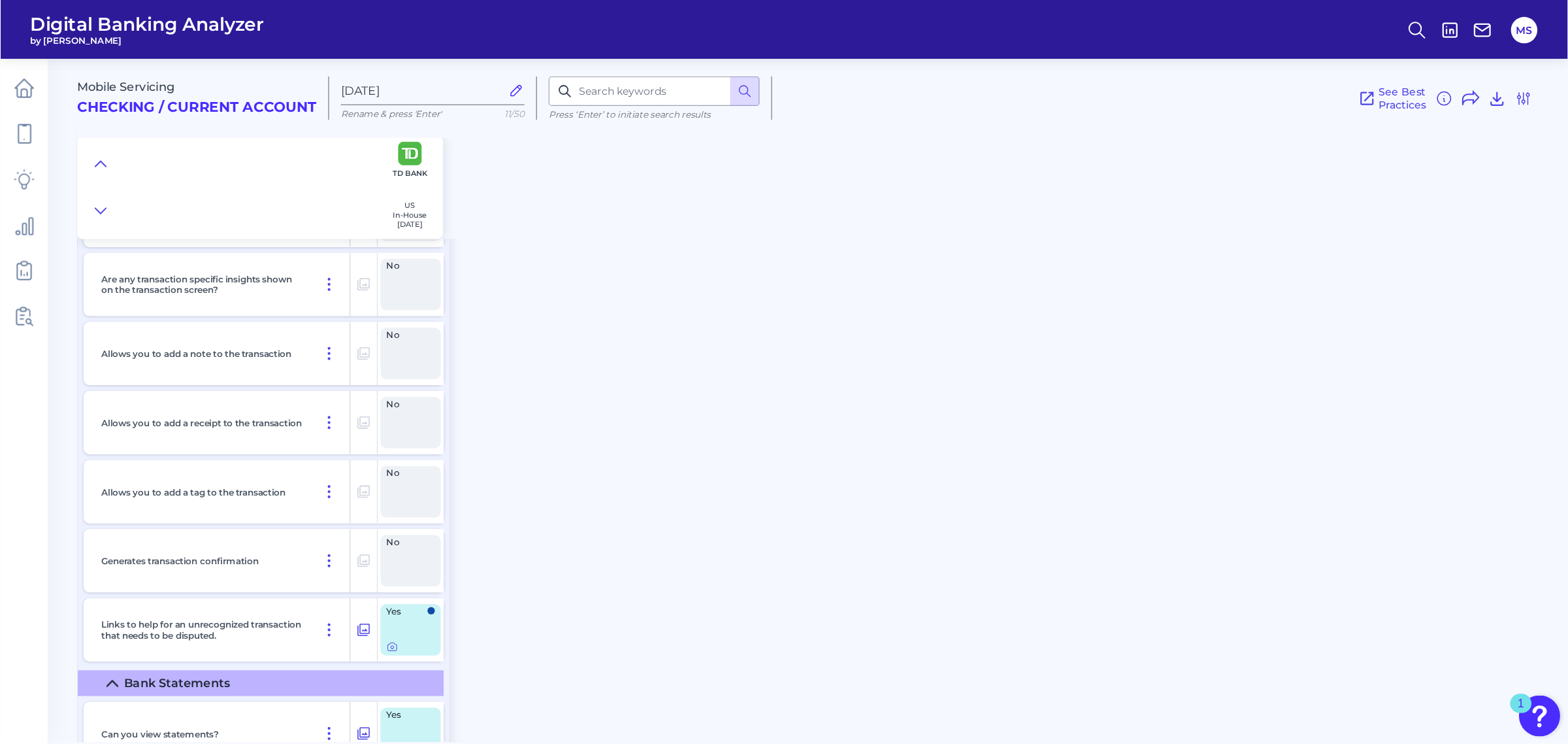
scroll to position [2991, 0]
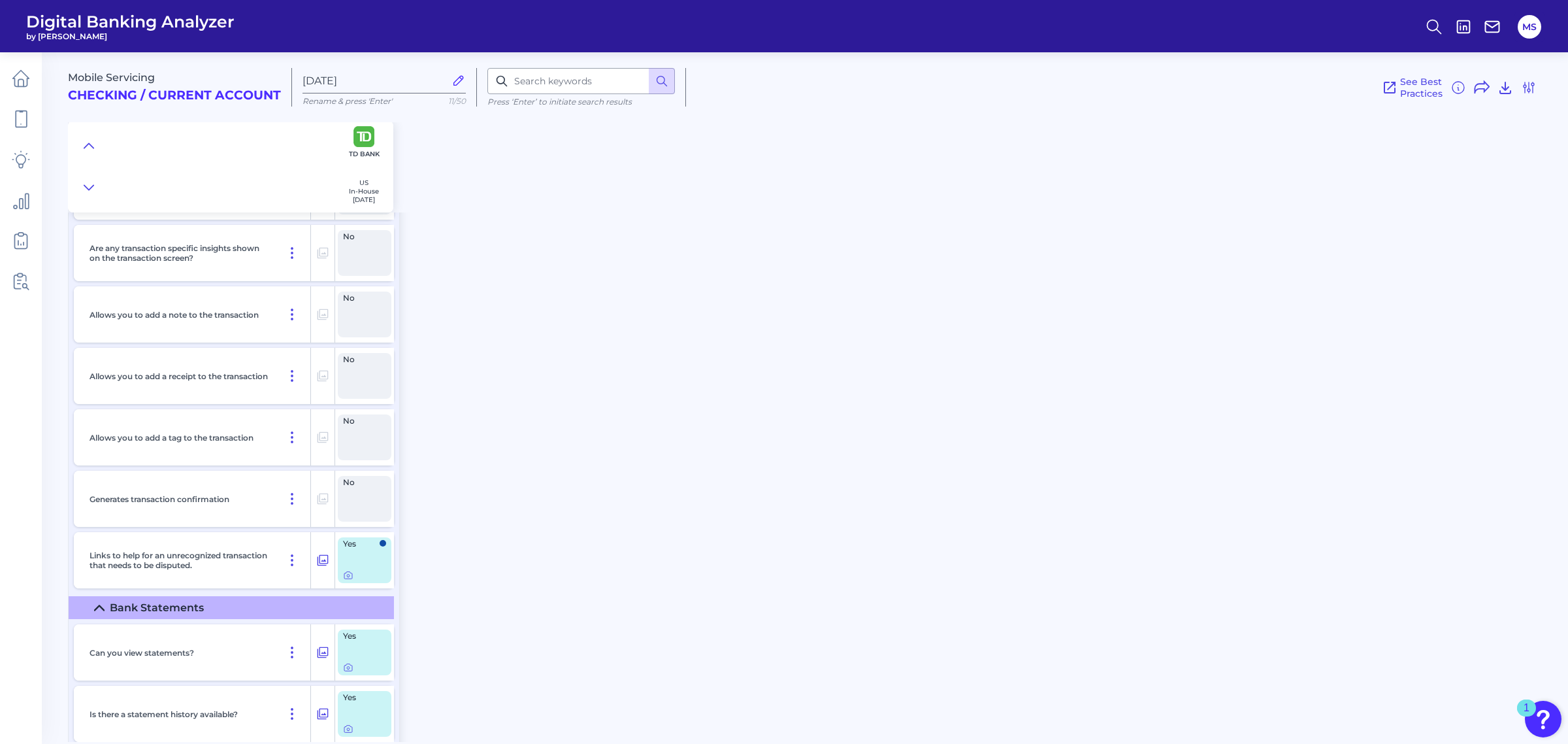
drag, startPoint x: 1231, startPoint y: 3, endPoint x: 982, endPoint y: 538, distance: 590.1
click at [926, 514] on div "Mobile Servicing Checking / Current Account Aug 11 2025 Rename & press 'Enter' …" at bounding box center [817, 392] width 1500 height 699
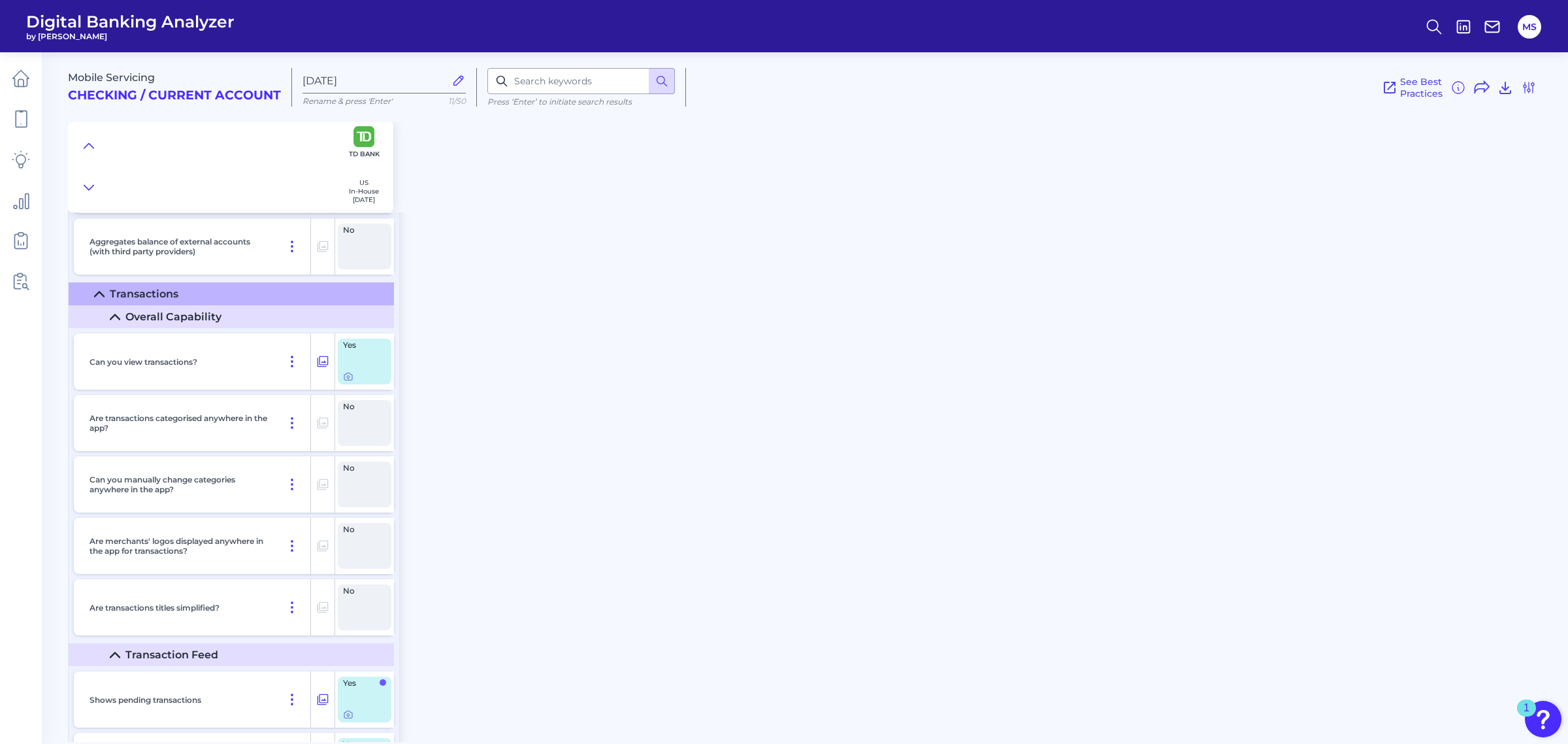
scroll to position [1791, 0]
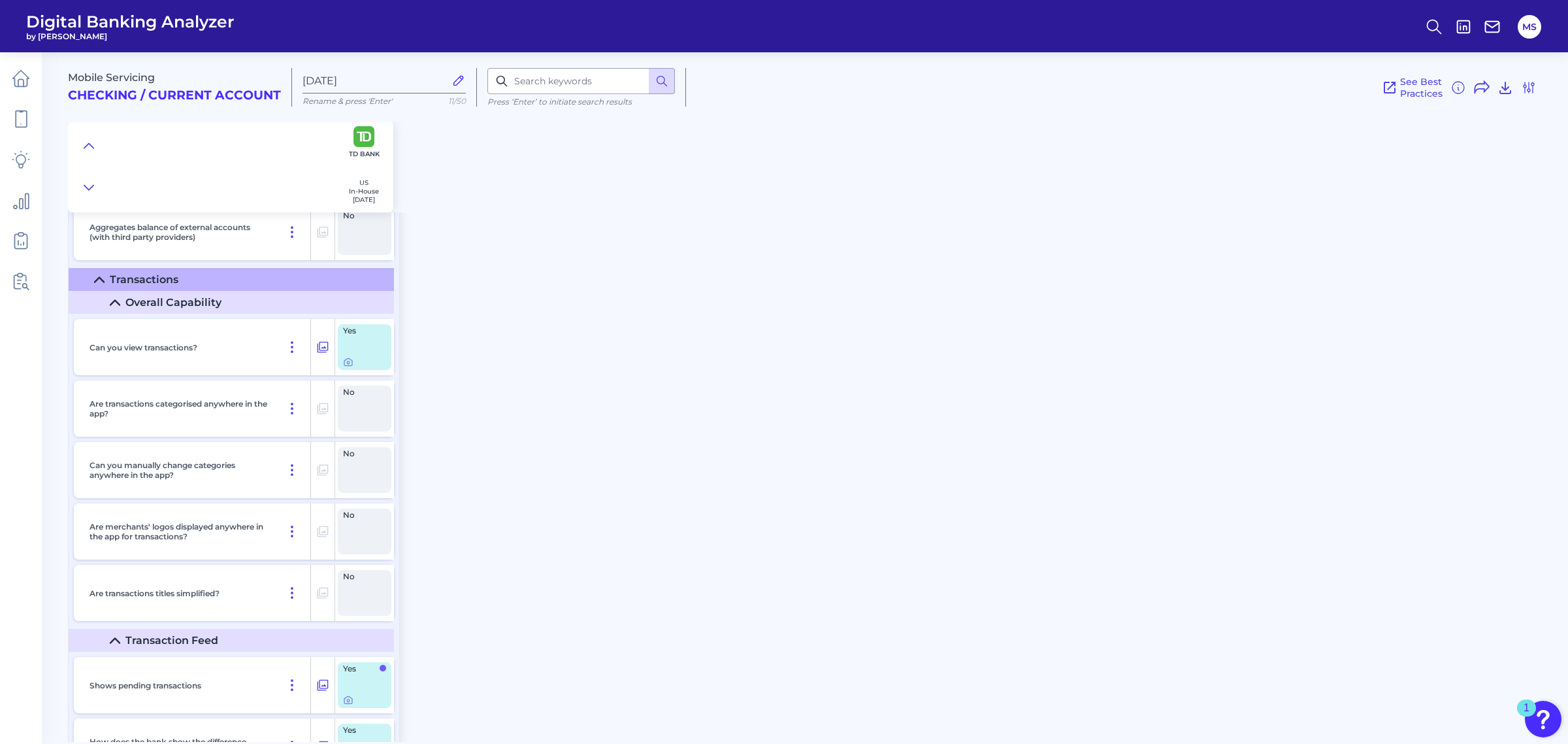
click at [454, 318] on div "Mobile Servicing Checking / Current Account Aug 11 2025 Rename & press 'Enter' …" at bounding box center [817, 392] width 1500 height 699
click at [638, 526] on div "Mobile Servicing Checking / Current Account Aug 11 2025 Rename & press 'Enter' …" at bounding box center [817, 392] width 1500 height 699
click at [507, 449] on div "Mobile Servicing Checking / Current Account Aug 11 2025 Rename & press 'Enter' …" at bounding box center [817, 392] width 1500 height 699
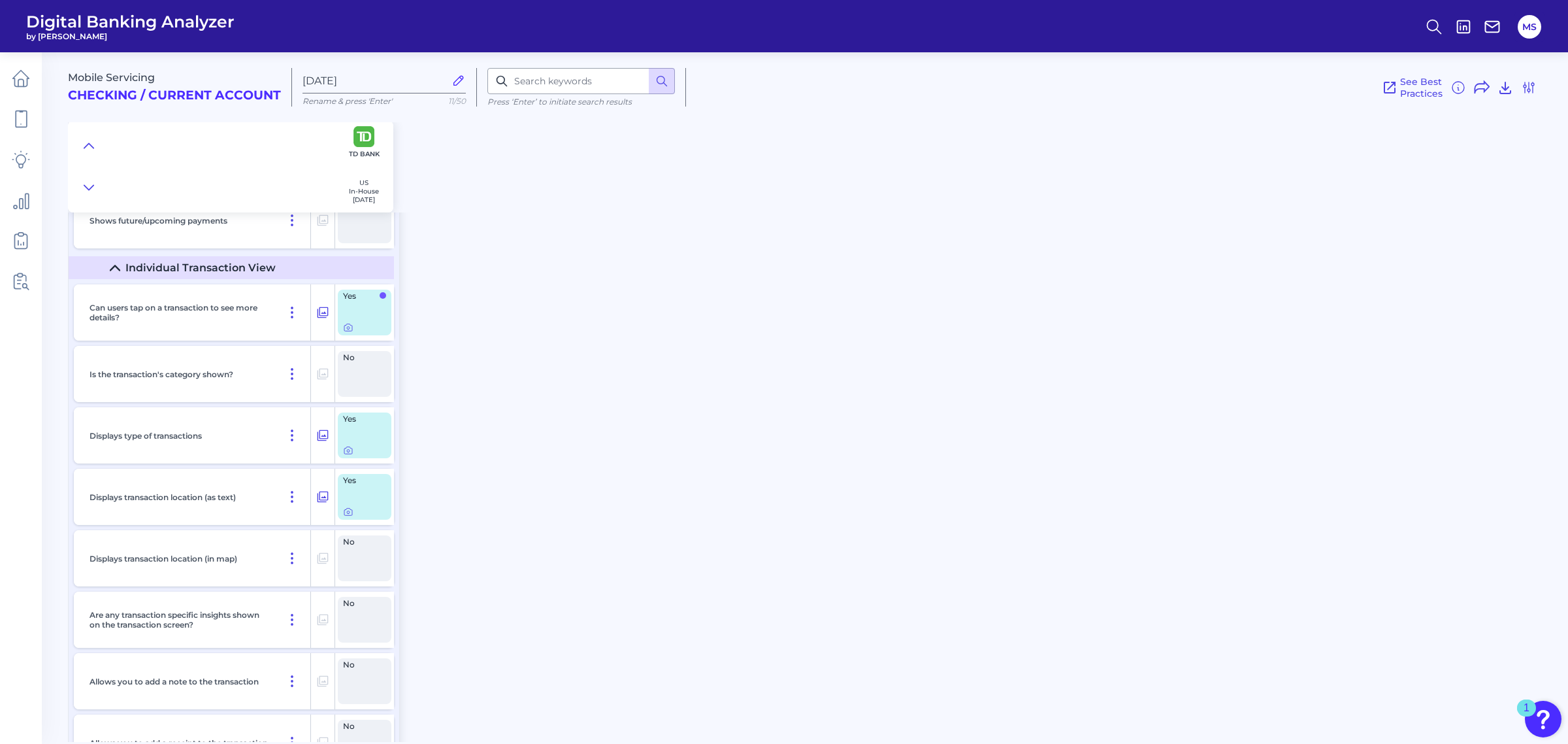
scroll to position [2638, 0]
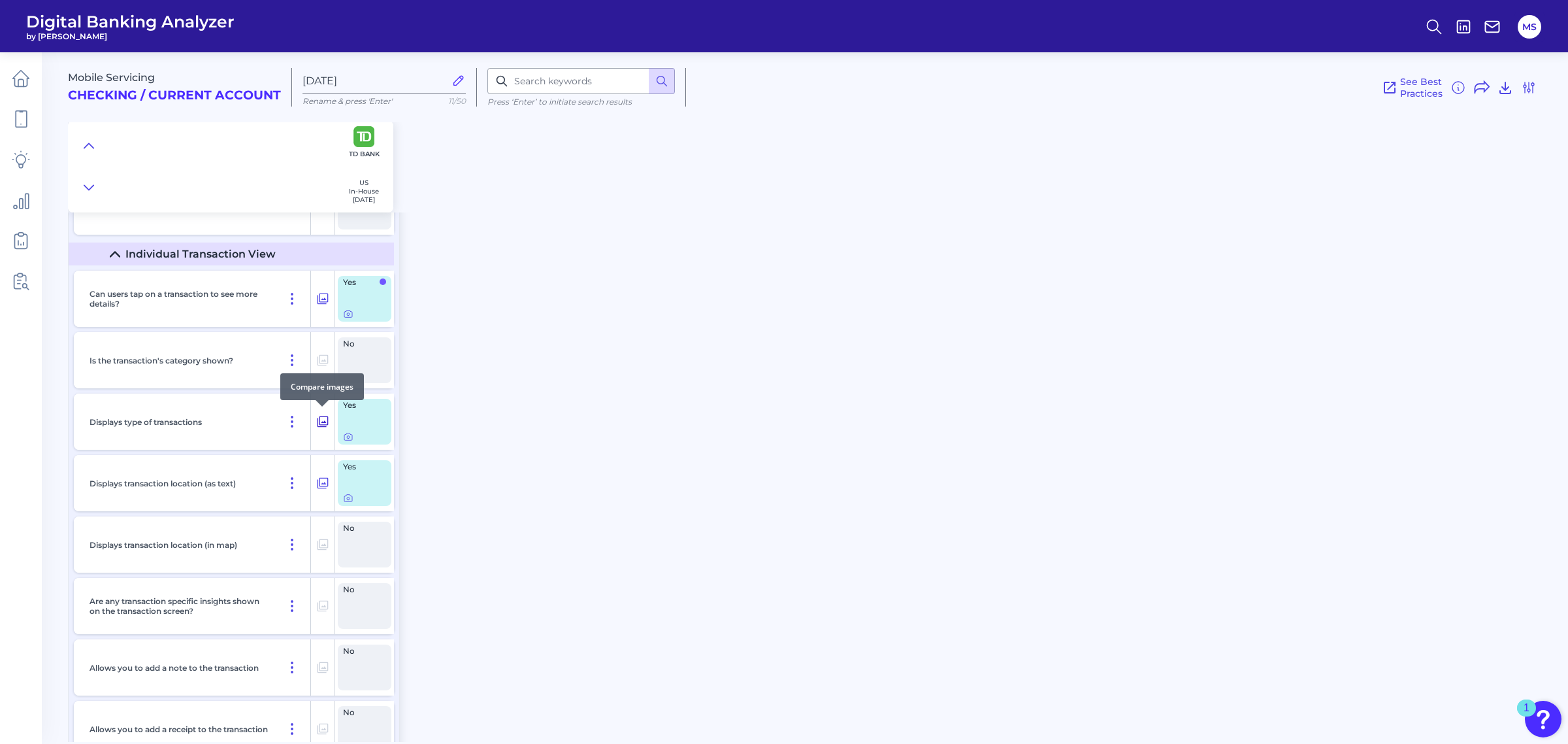
click at [322, 419] on icon at bounding box center [323, 421] width 11 height 11
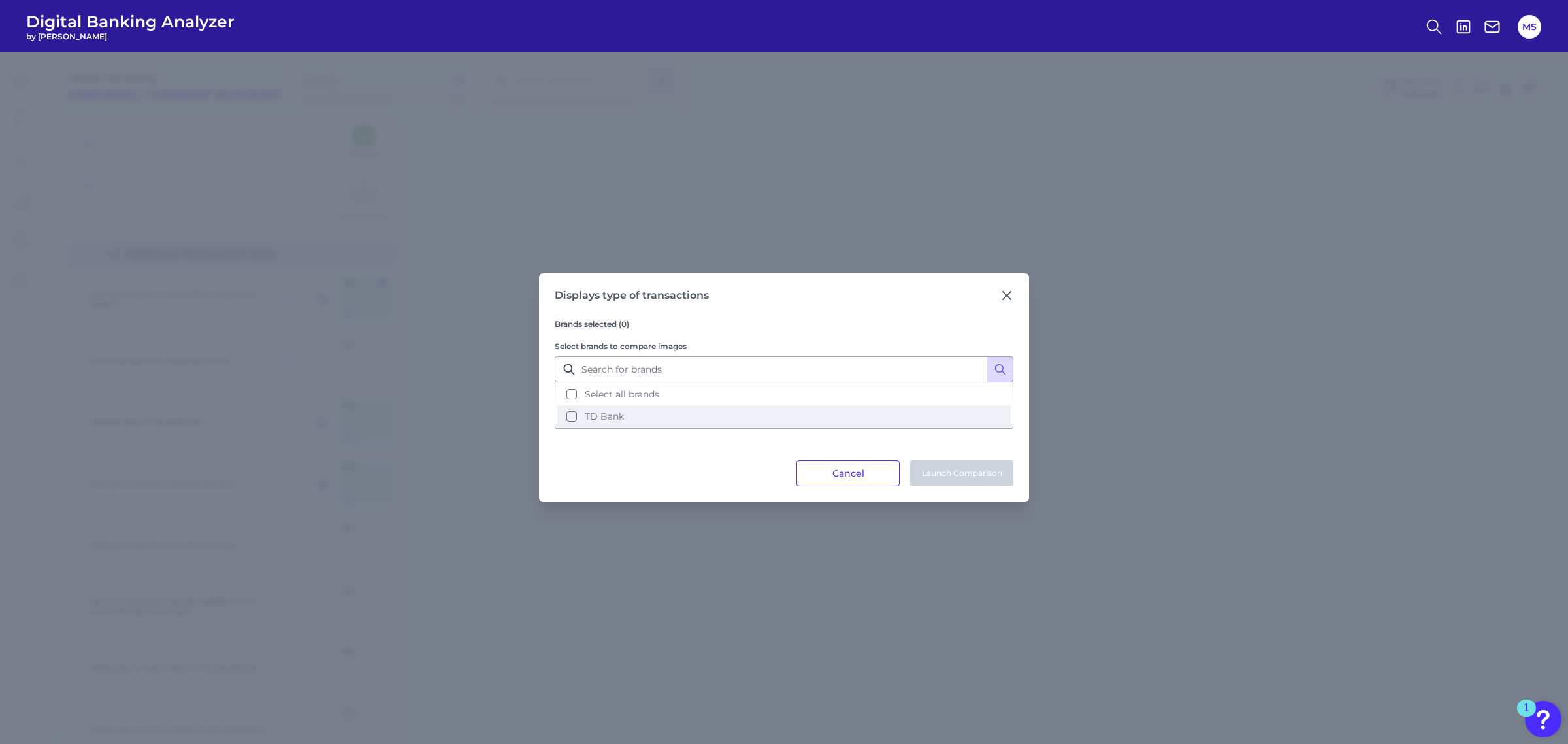
click at [569, 419] on button "TD Bank" at bounding box center [784, 416] width 456 height 22
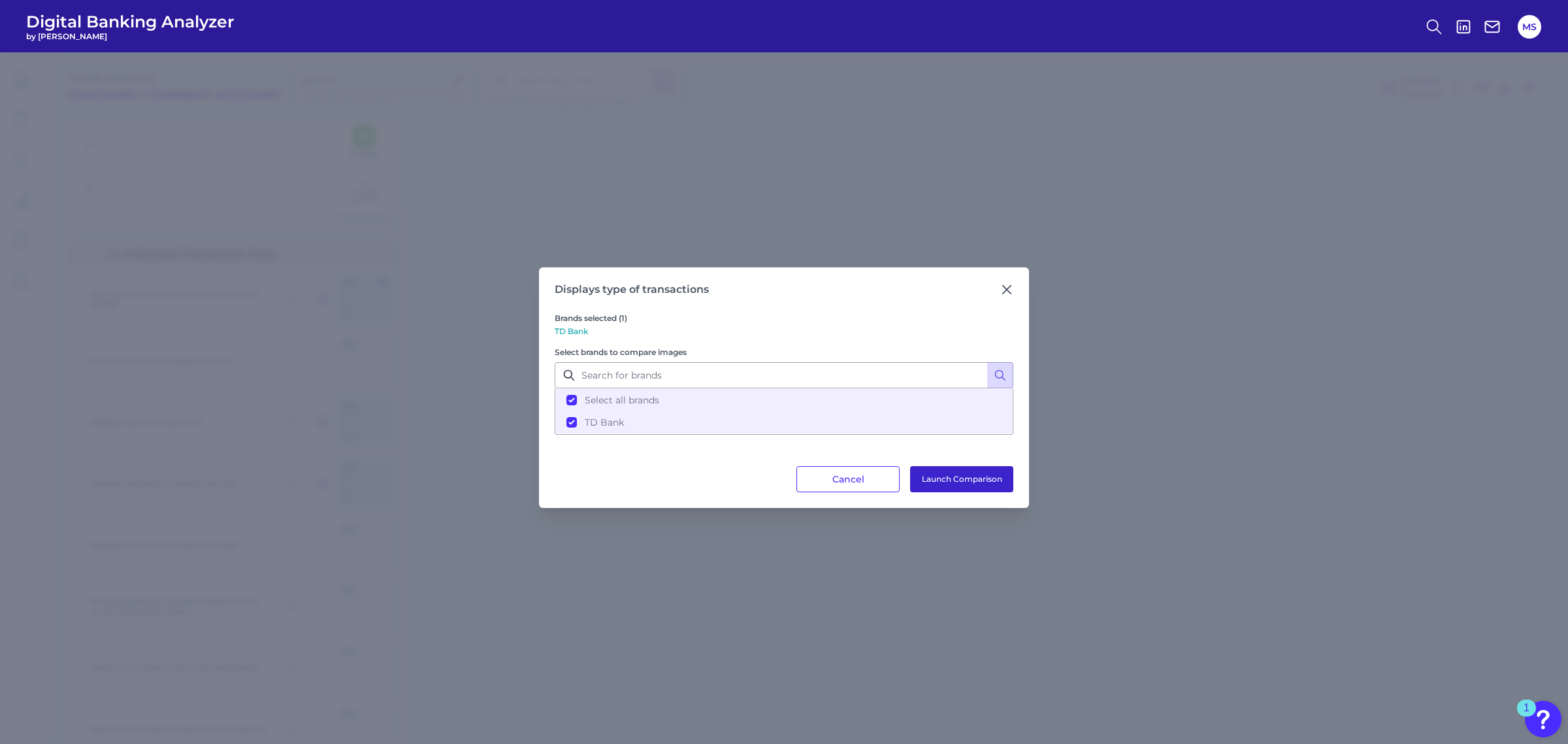
click at [942, 477] on button "Launch Comparison" at bounding box center [962, 479] width 103 height 26
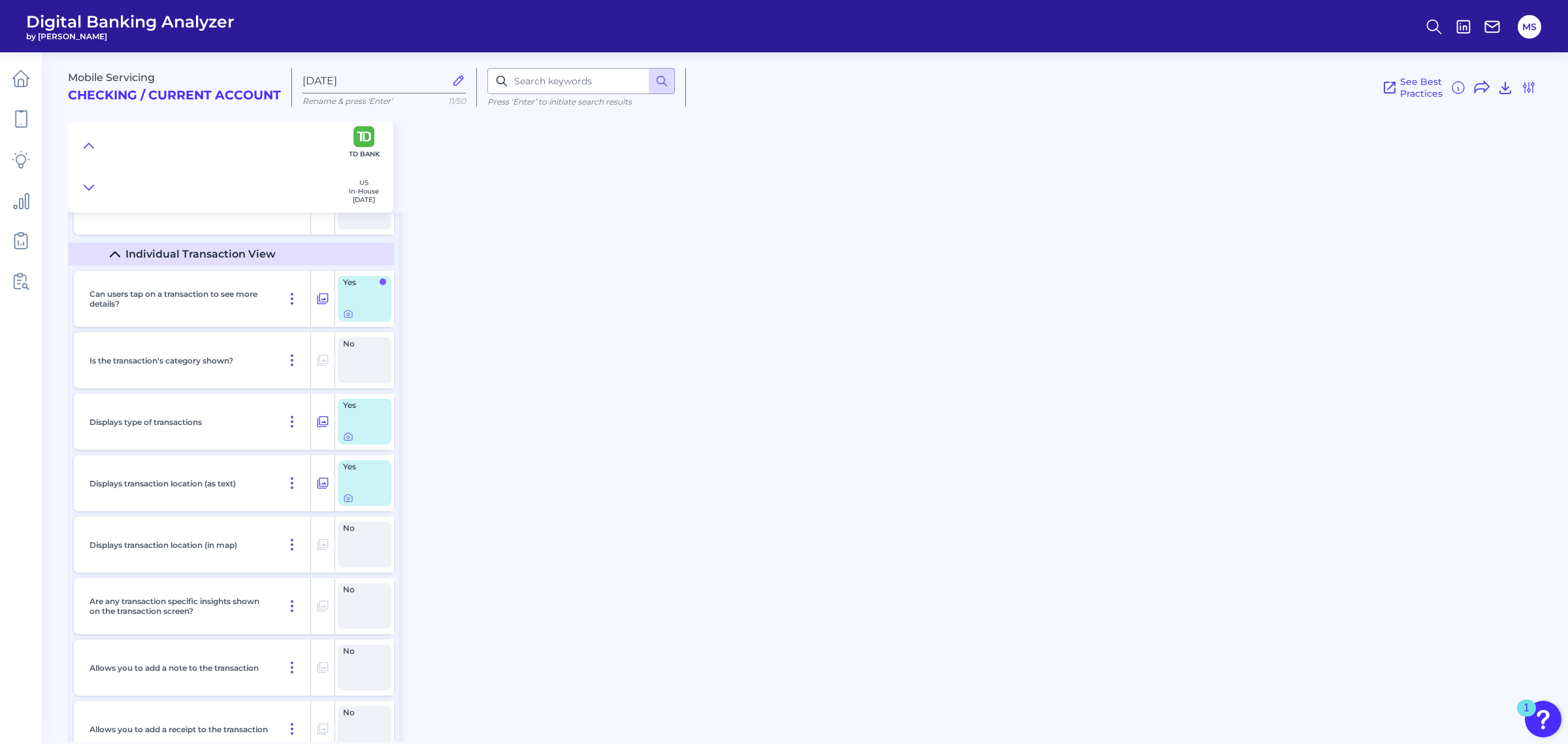
drag, startPoint x: 758, startPoint y: 332, endPoint x: 846, endPoint y: 655, distance: 334.8
click at [758, 332] on div "Mobile Servicing Checking / Current Account Aug 11 2025 Rename & press 'Enter' …" at bounding box center [817, 392] width 1500 height 699
drag, startPoint x: 458, startPoint y: 211, endPoint x: 445, endPoint y: 125, distance: 87.0
click at [458, 211] on div "Mobile Servicing Checking / Current Account Aug 11 2025 Rename & press 'Enter' …" at bounding box center [817, 127] width 1500 height 170
click at [625, 570] on div "Mobile Servicing Checking / Current Account Aug 11 2025 Rename & press 'Enter' …" at bounding box center [817, 392] width 1500 height 699
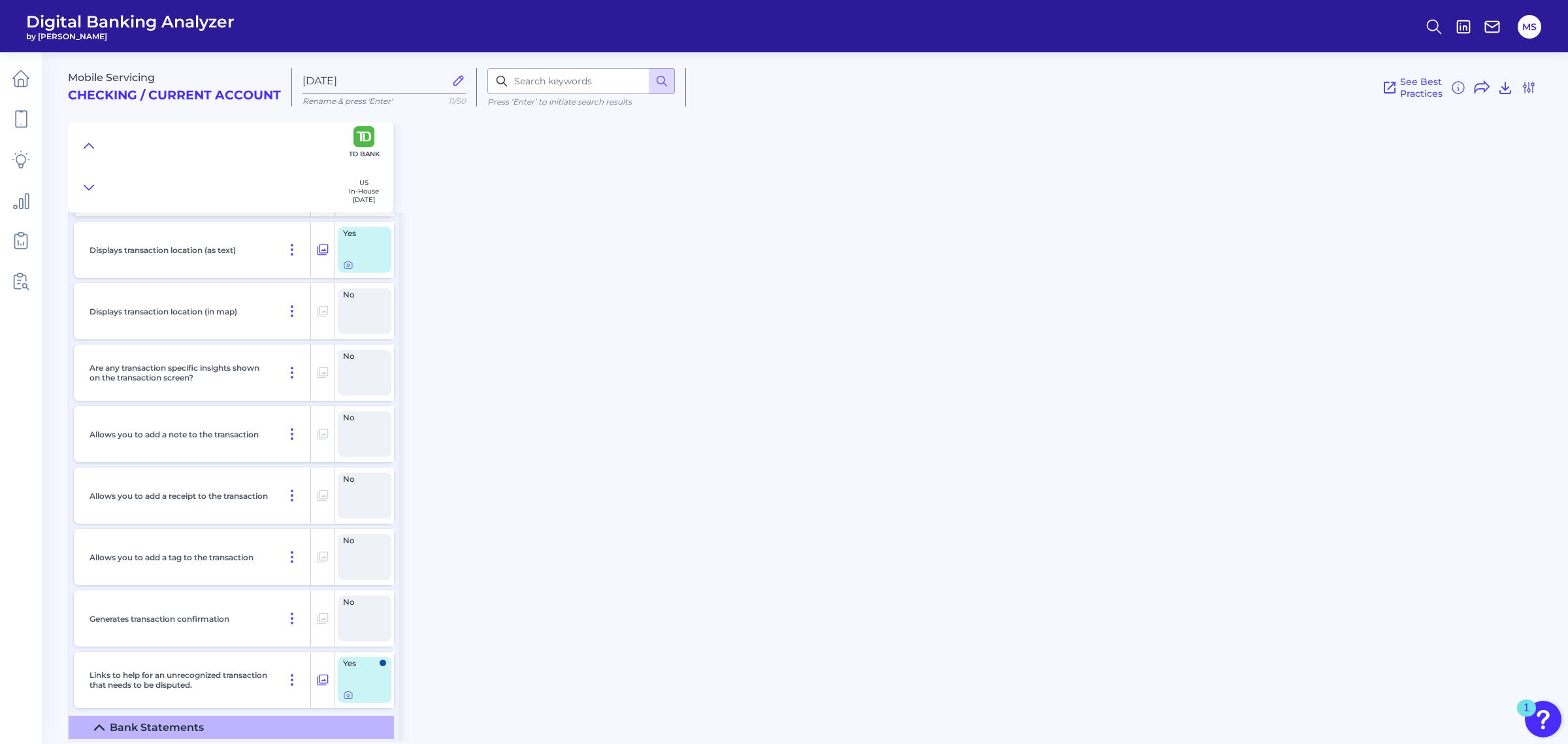
scroll to position [2965, 0]
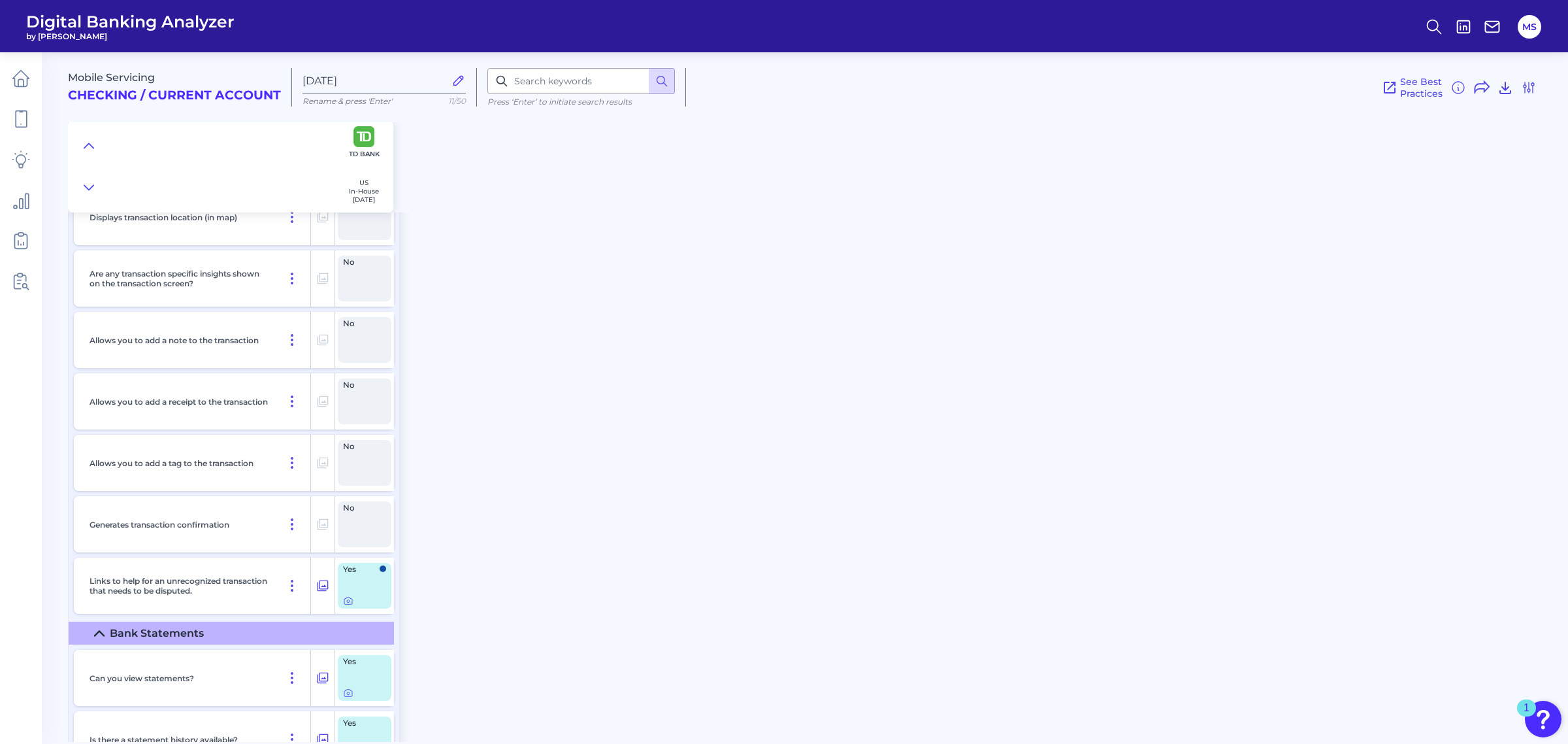
click at [722, 289] on div "Mobile Servicing Checking / Current Account Aug 11 2025 Rename & press 'Enter' …" at bounding box center [817, 392] width 1500 height 699
click at [85, 144] on icon at bounding box center [88, 145] width 11 height 13
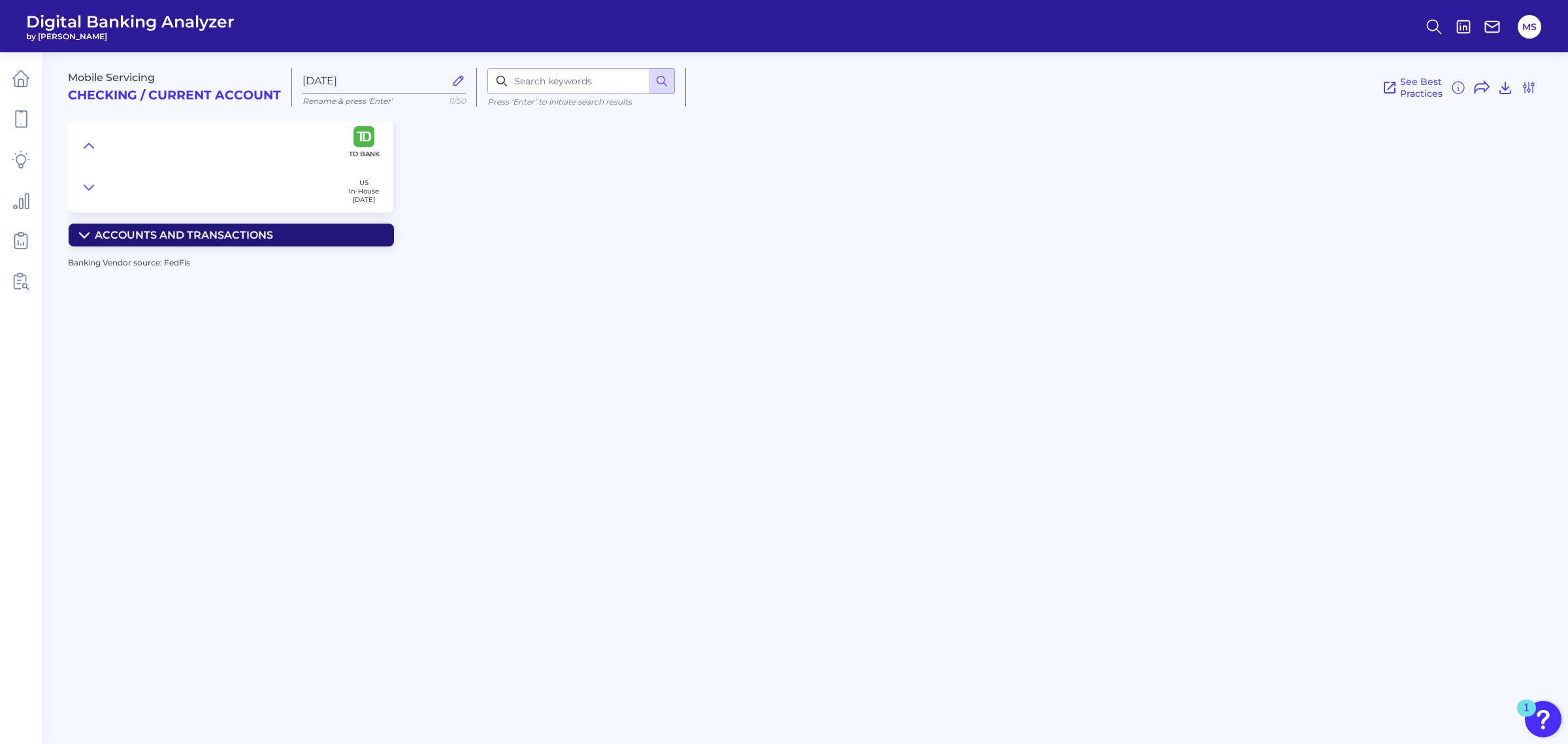
click at [85, 236] on icon at bounding box center [83, 234] width 9 height 5
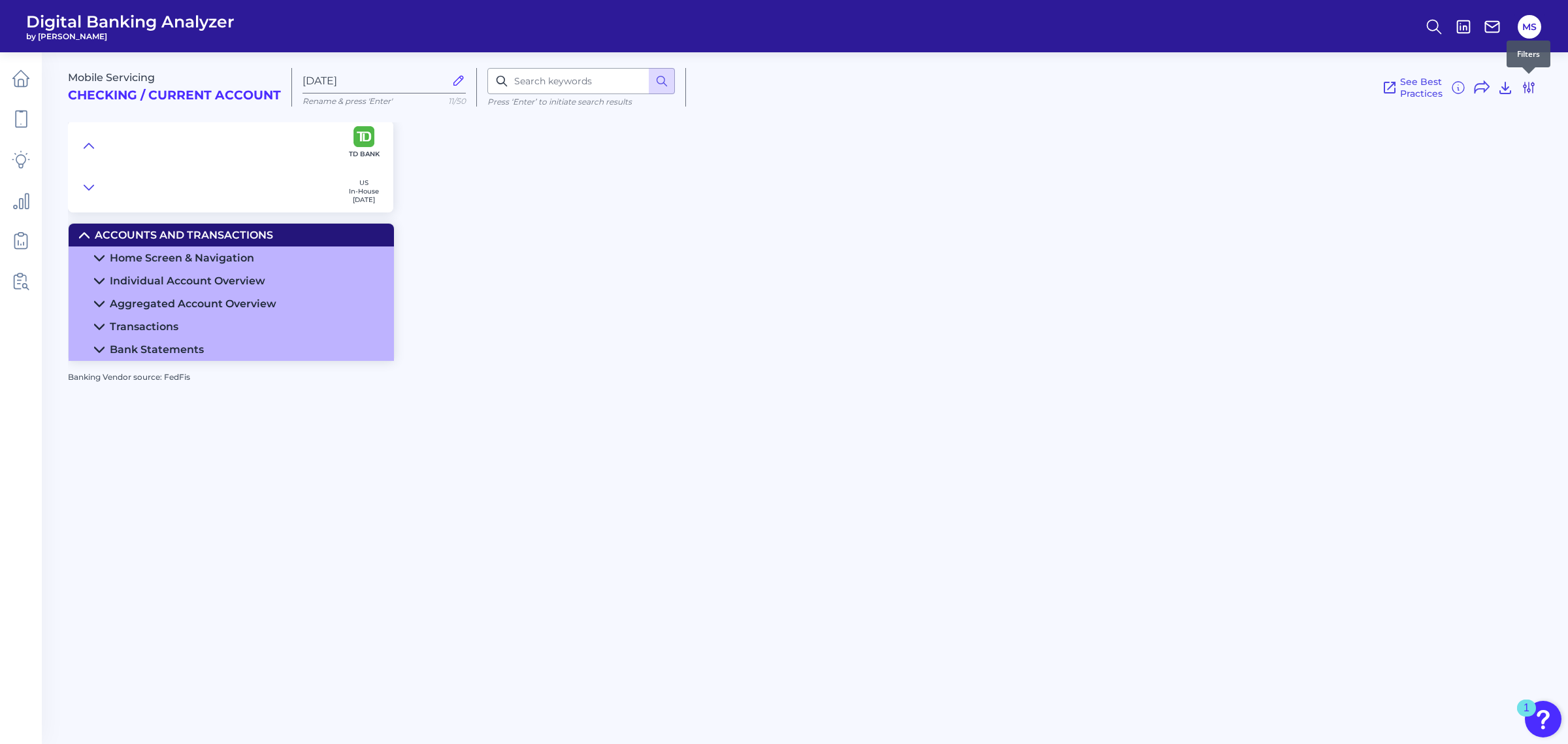
click at [1248, 91] on icon at bounding box center [1529, 87] width 16 height 16
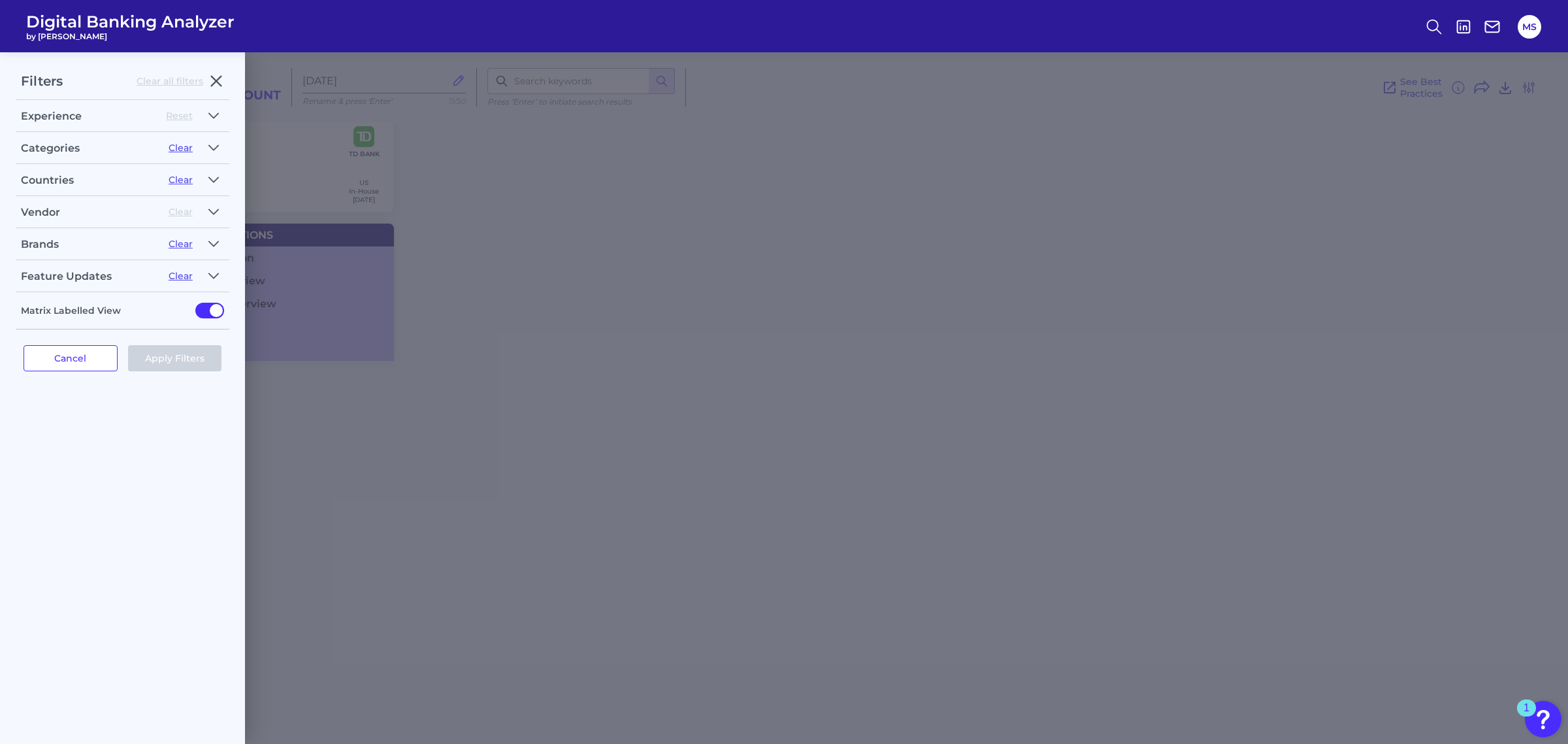
click at [51, 208] on div "Vendor" at bounding box center [89, 212] width 137 height 13
click at [215, 243] on icon "button" at bounding box center [214, 243] width 9 height 5
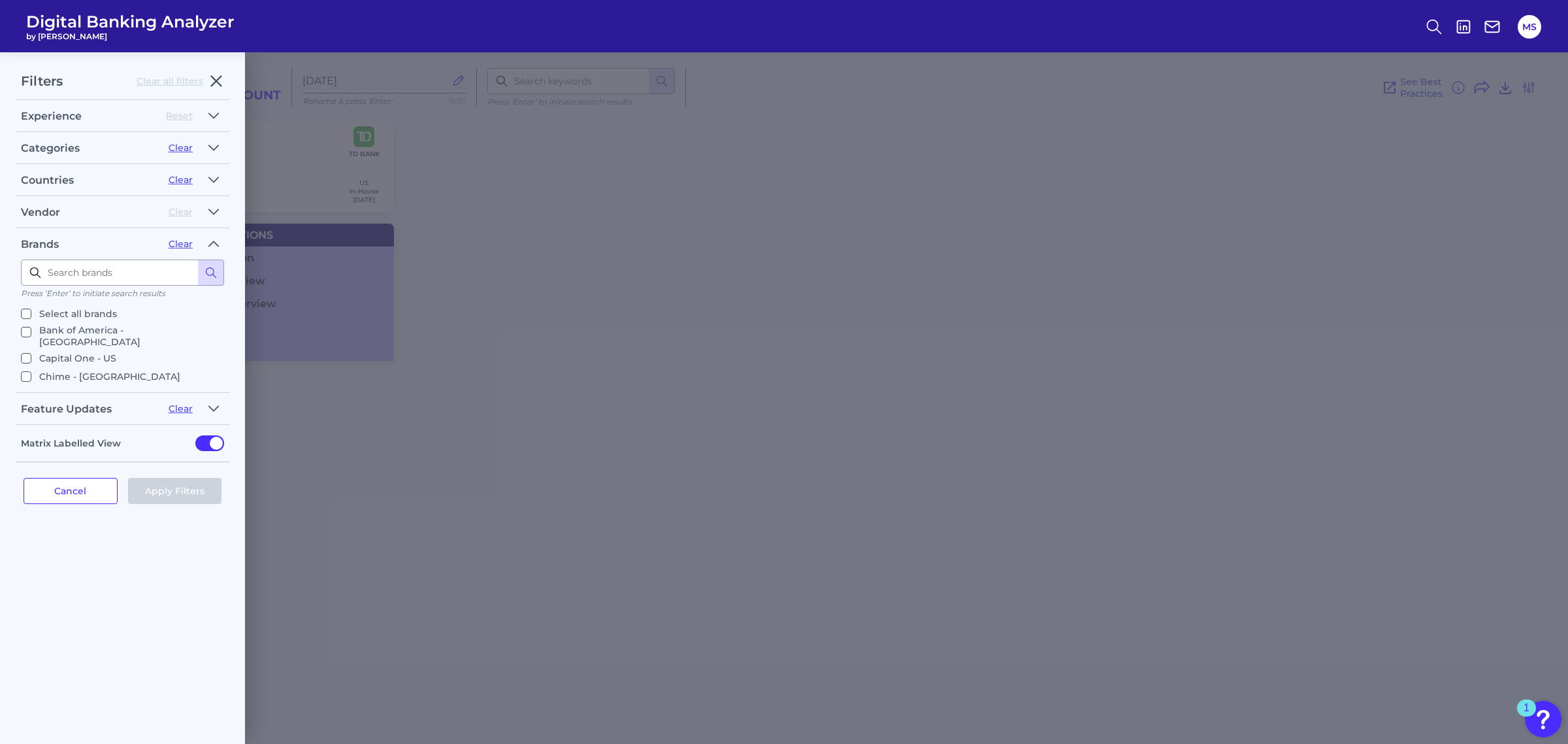
click at [25, 334] on input "Bank of America - US" at bounding box center [26, 332] width 11 height 11
checkbox input "true"
click at [30, 329] on input "Chime - US" at bounding box center [26, 334] width 11 height 11
checkbox input "true"
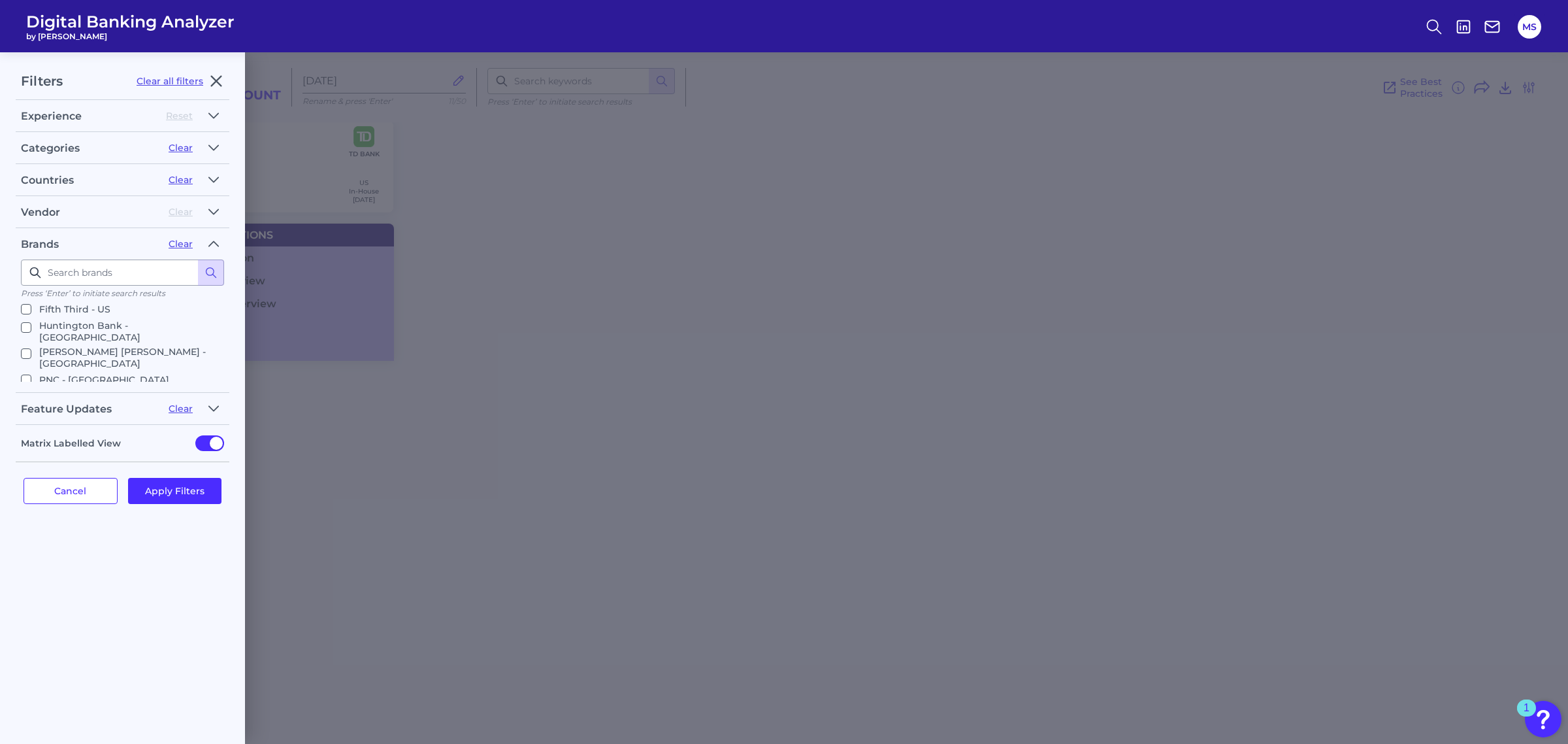
scroll to position [144, 0]
click at [28, 345] on input "JP Morgan Chase - US" at bounding box center [26, 350] width 11 height 11
checkbox input "true"
click at [28, 357] on input "Truist - US" at bounding box center [26, 362] width 11 height 11
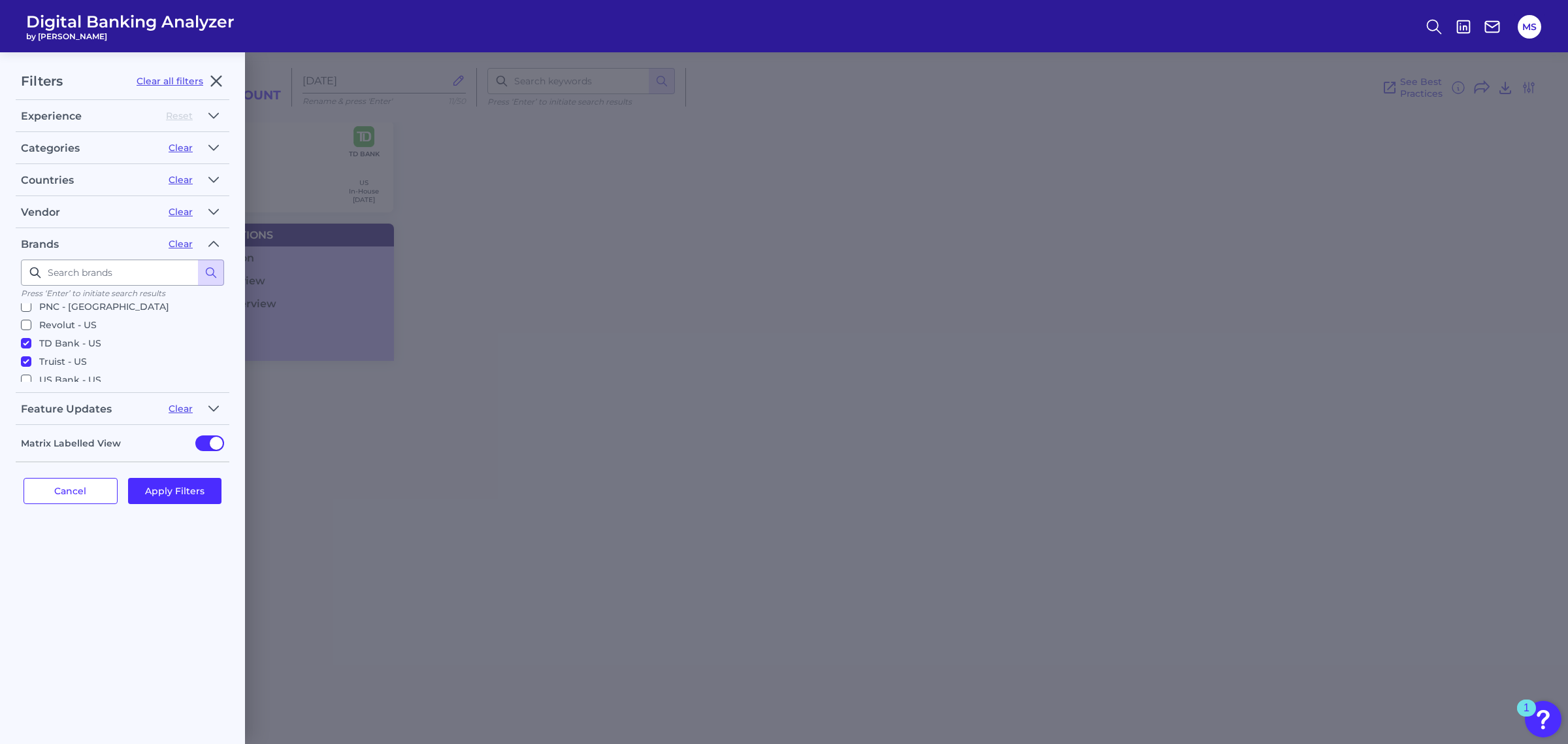
checkbox input "true"
click at [26, 392] on input "Wells Fargo - US" at bounding box center [26, 397] width 11 height 11
checkbox input "true"
click at [28, 374] on input "US Bank - US" at bounding box center [26, 379] width 11 height 11
checkbox input "true"
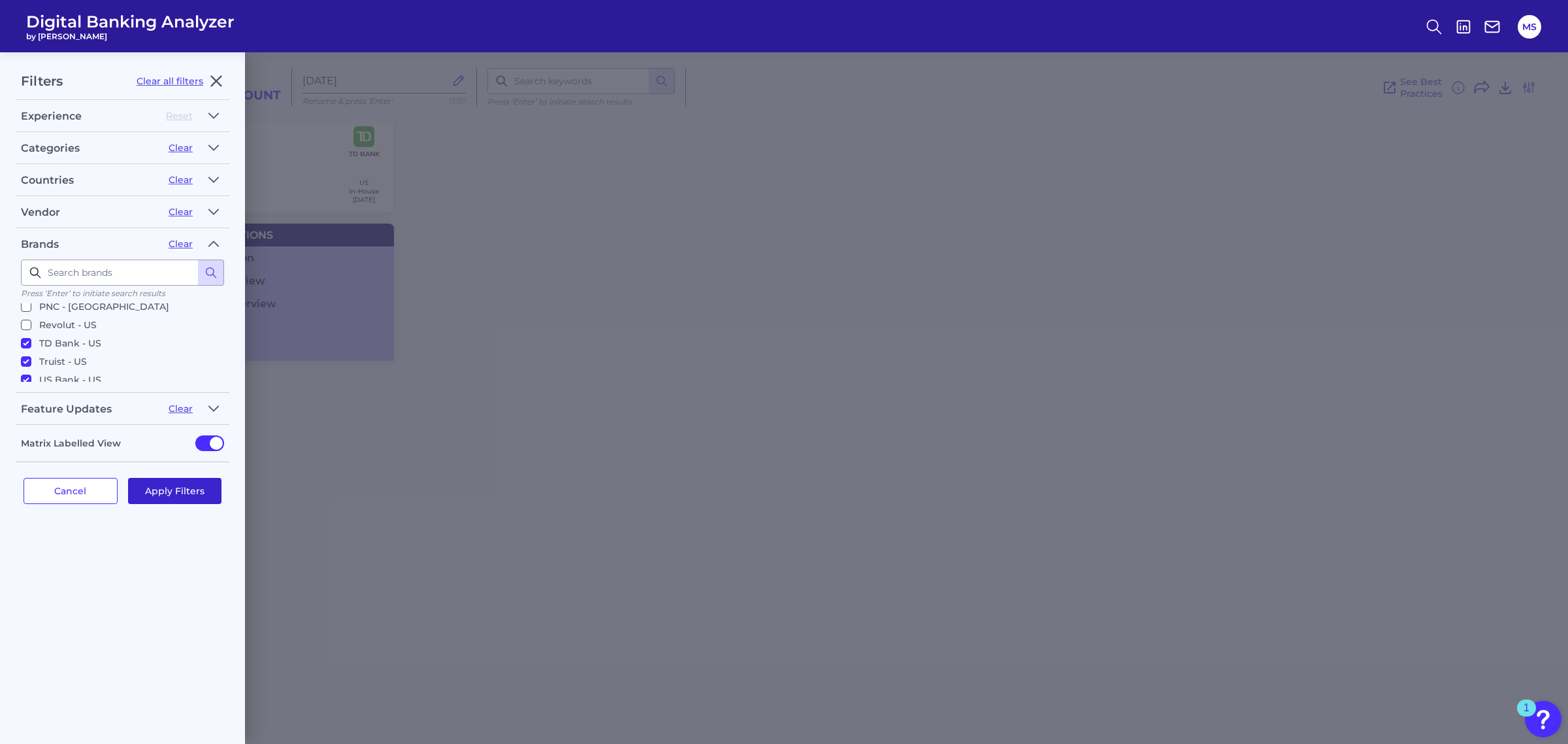
click at [177, 494] on button "Apply Filters" at bounding box center [175, 491] width 94 height 26
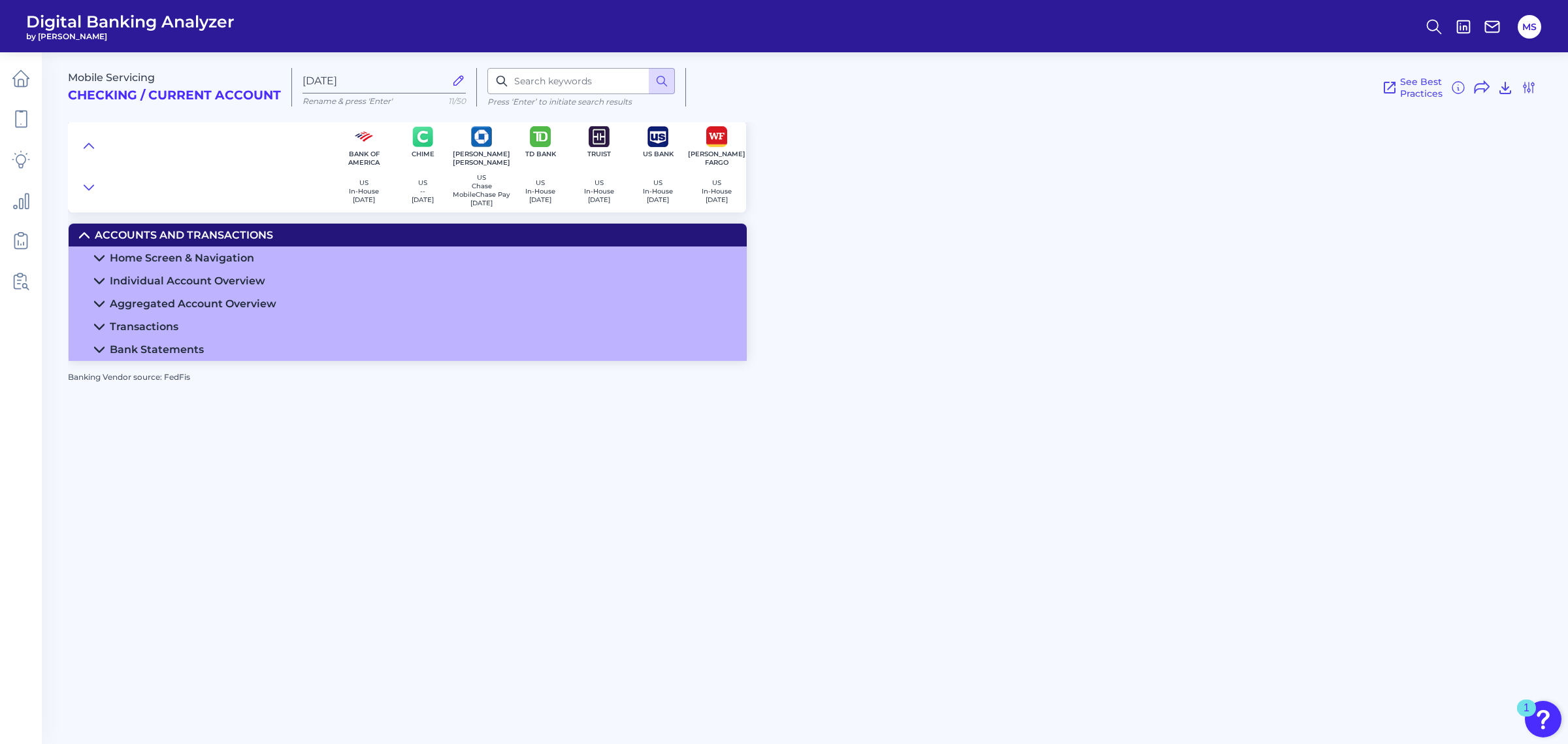
scroll to position [0, 0]
click at [98, 280] on icon at bounding box center [99, 281] width 11 height 11
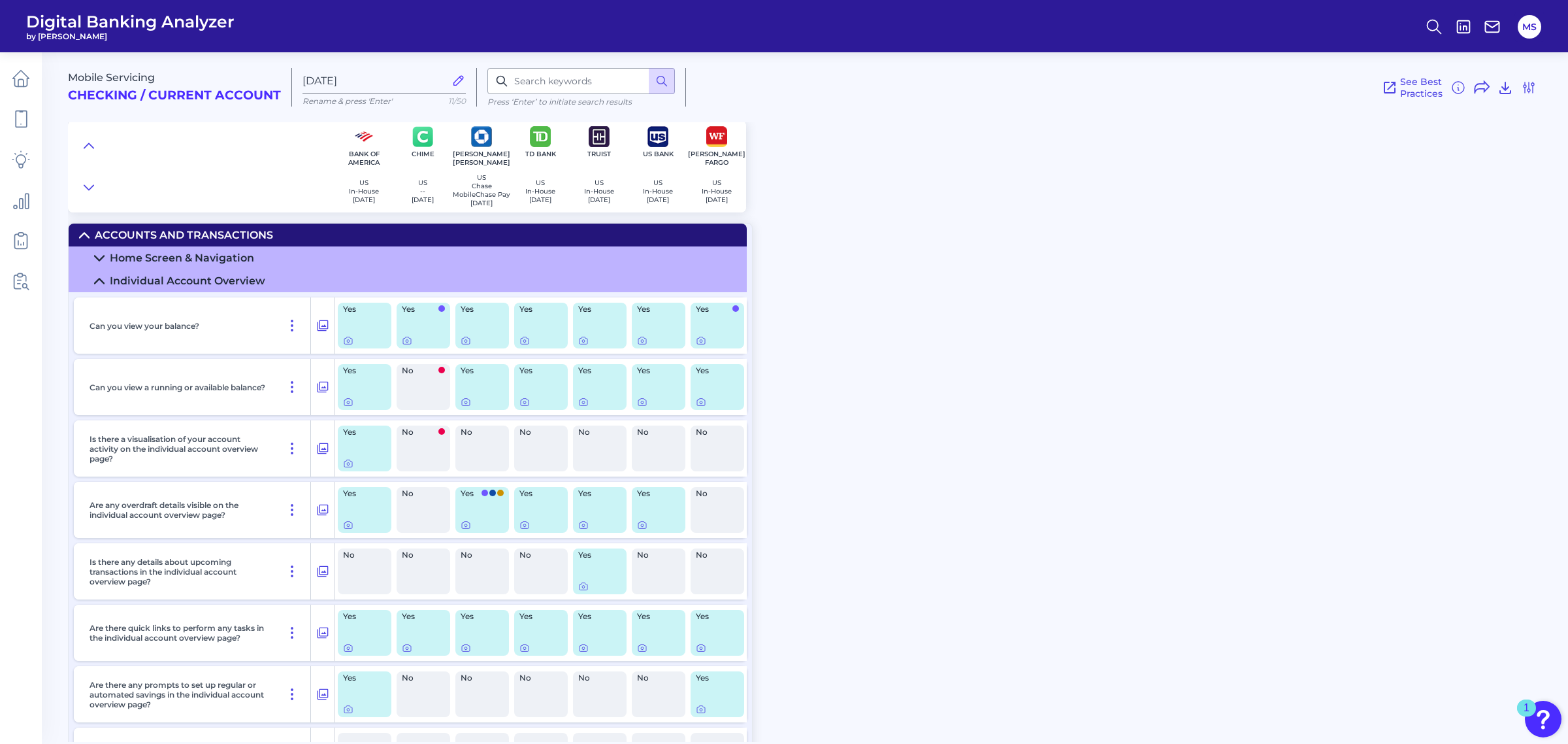
click at [98, 278] on icon at bounding box center [99, 281] width 11 height 11
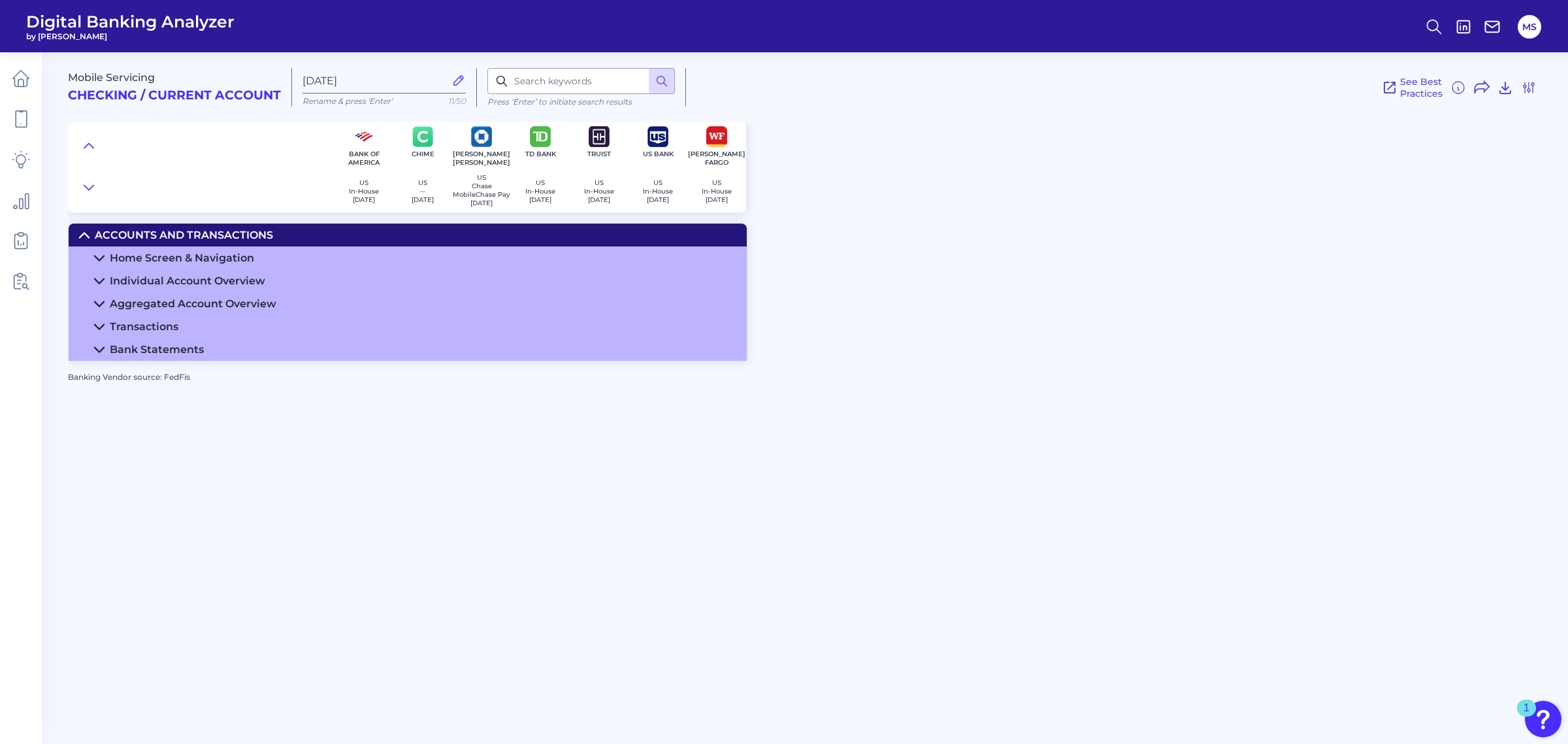
click at [98, 296] on summary "Aggregated Account Overview" at bounding box center [407, 303] width 678 height 23
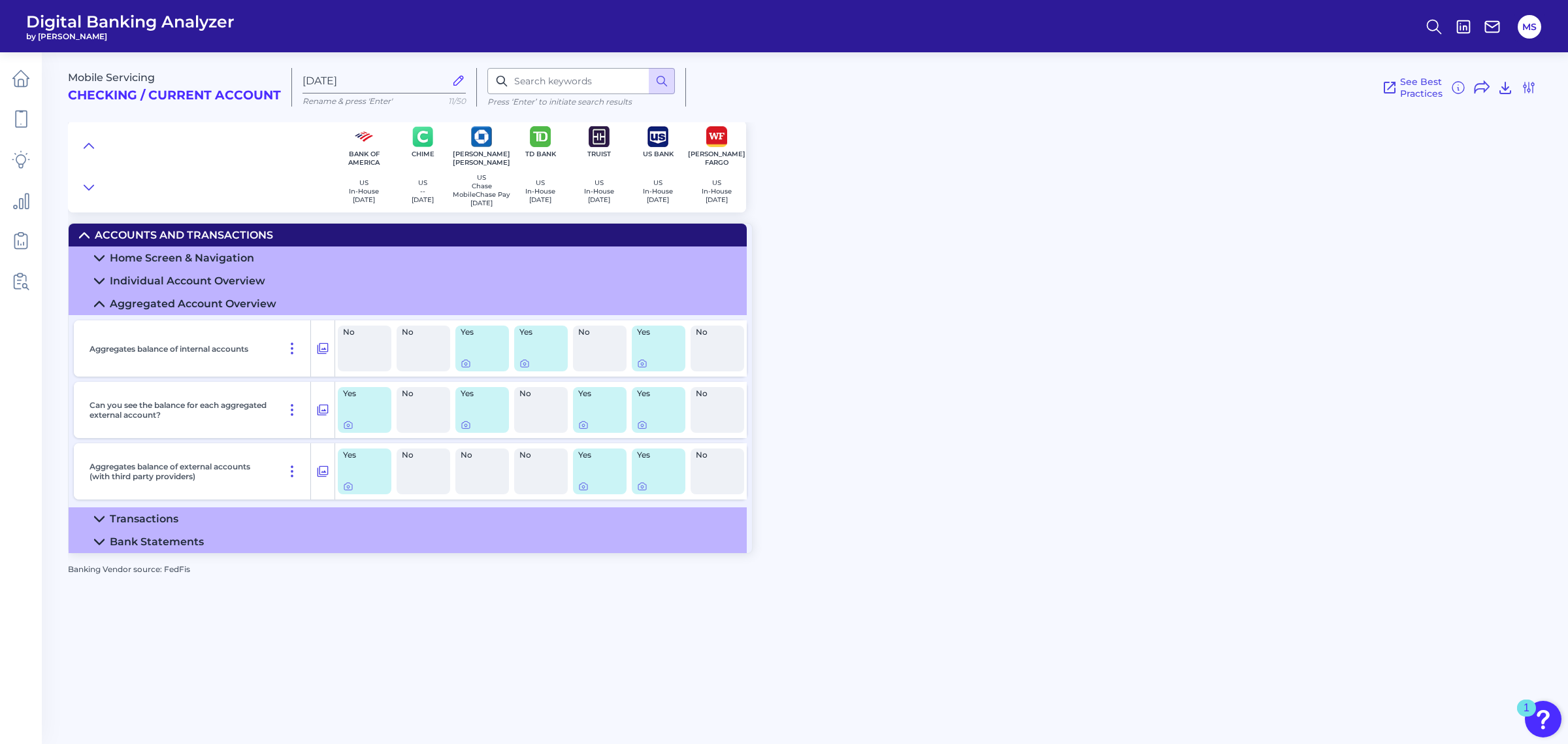
click at [96, 305] on icon at bounding box center [98, 303] width 9 height 5
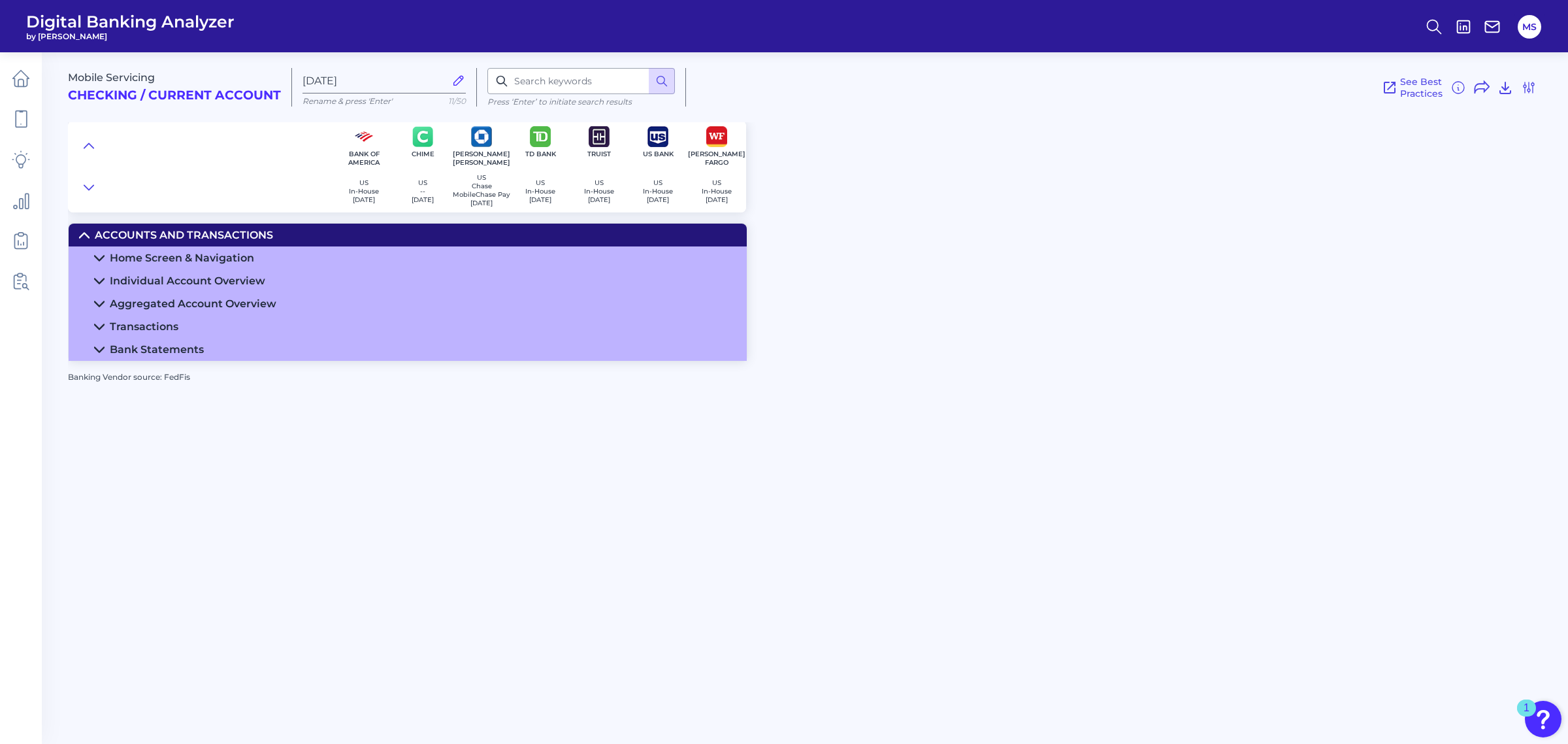
click at [98, 329] on icon at bounding box center [98, 326] width 9 height 5
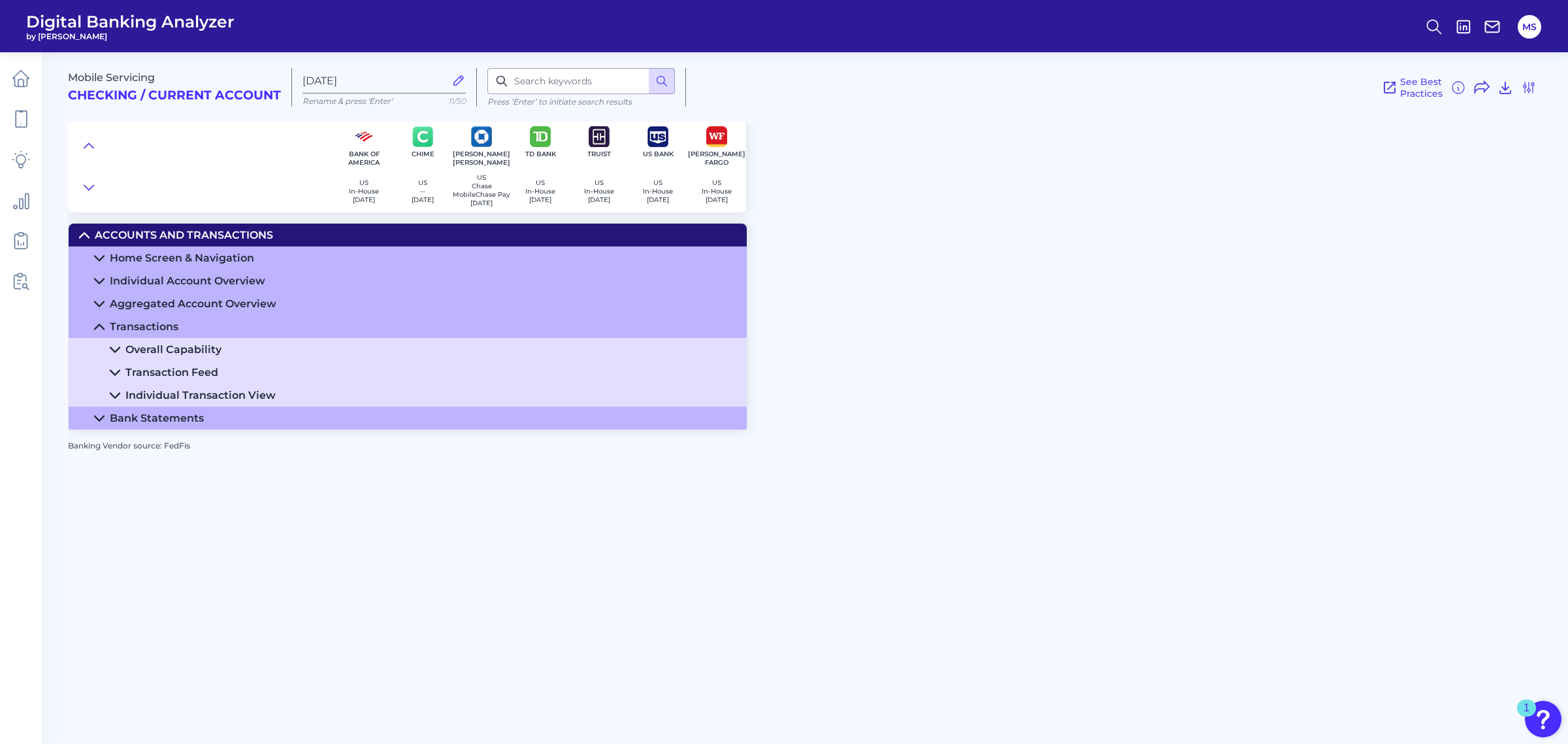
click at [113, 351] on icon at bounding box center [114, 349] width 9 height 5
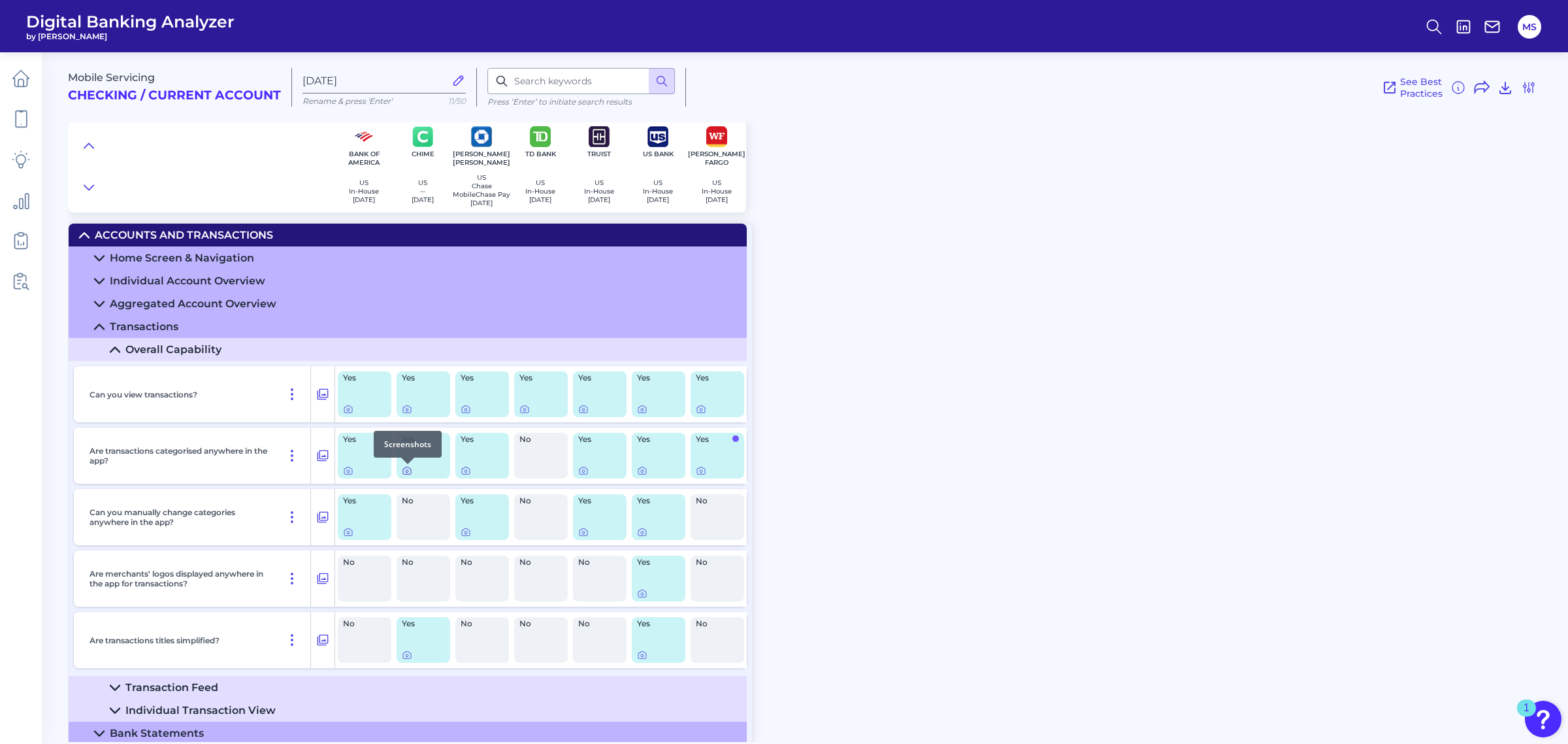
click at [406, 473] on icon at bounding box center [407, 471] width 3 height 3
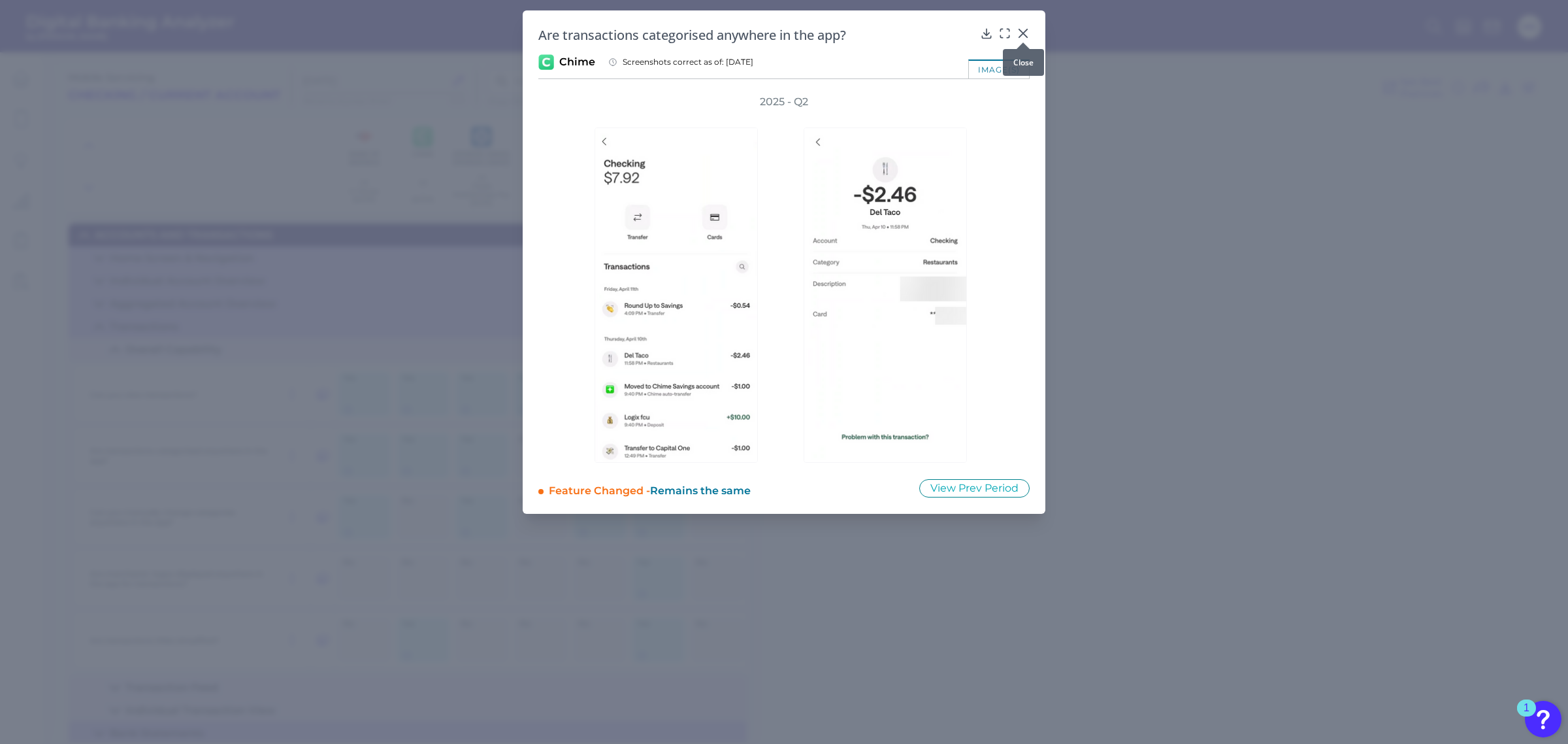
click at [1020, 28] on icon at bounding box center [1023, 33] width 13 height 13
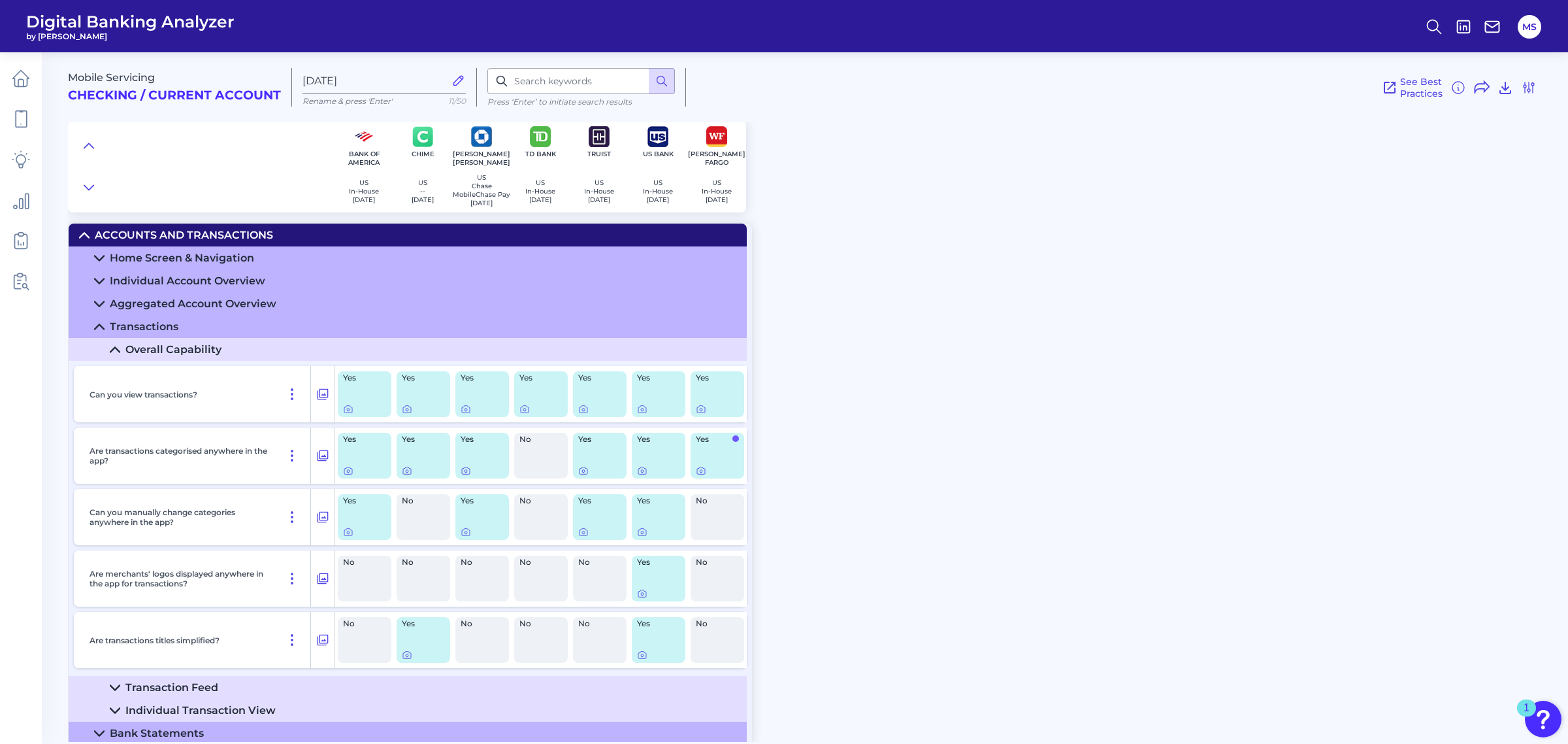
click at [859, 227] on div "Mobile Servicing Checking / Current Account Aug 11 2025 Rename & press 'Enter' …" at bounding box center [817, 392] width 1500 height 699
click at [1010, 462] on div "Mobile Servicing Checking / Current Account Aug 11 2025 Rename & press 'Enter' …" at bounding box center [817, 392] width 1500 height 699
click at [116, 595] on icon at bounding box center [115, 687] width 11 height 11
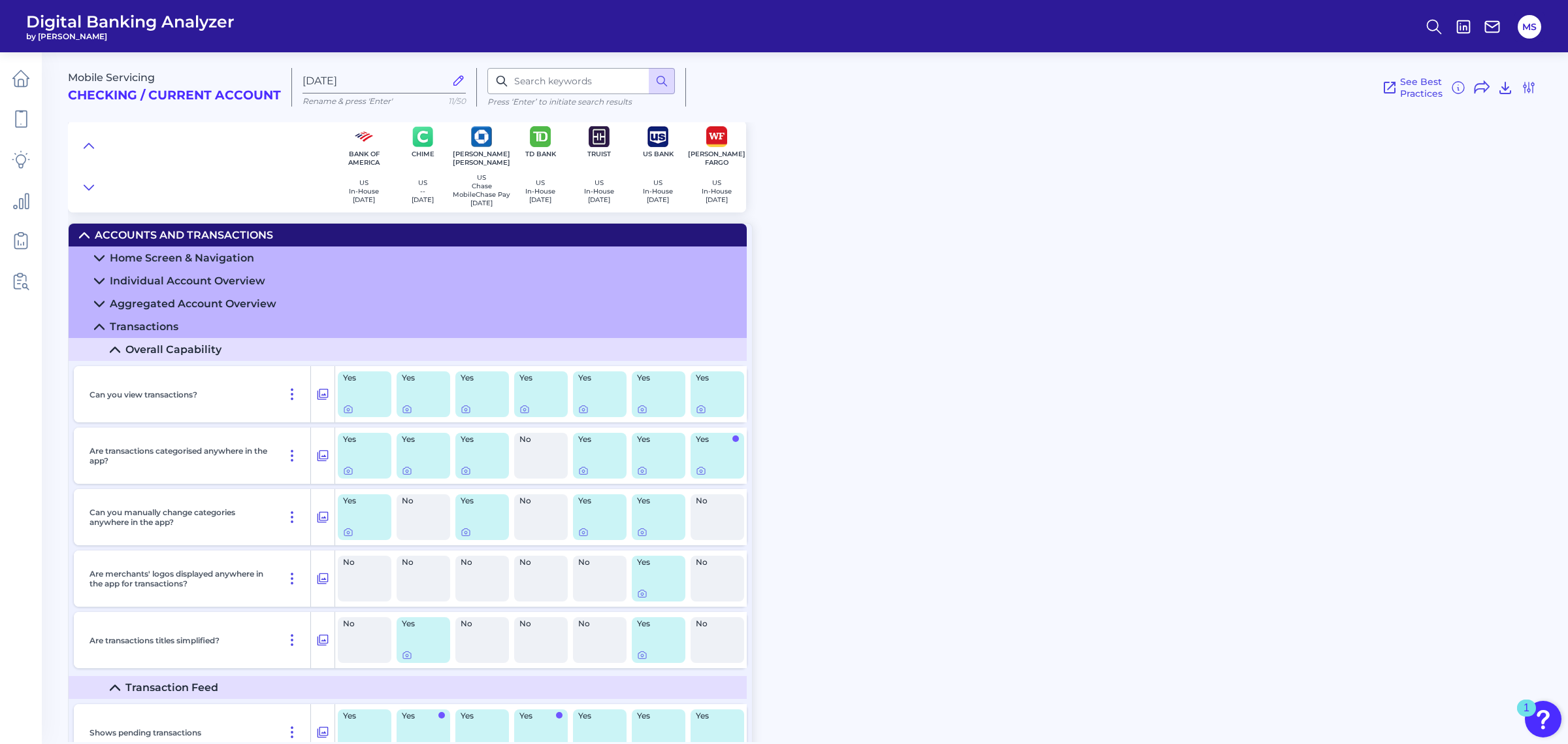
click at [1128, 512] on div "Mobile Servicing Checking / Current Account Aug 11 2025 Rename & press 'Enter' …" at bounding box center [817, 392] width 1500 height 699
click at [1170, 528] on div "Mobile Servicing Checking / Current Account Aug 11 2025 Rename & press 'Enter' …" at bounding box center [817, 392] width 1500 height 699
drag, startPoint x: 1225, startPoint y: 432, endPoint x: 1218, endPoint y: 628, distance: 196.1
click at [1225, 432] on div "Mobile Servicing Checking / Current Account Aug 11 2025 Rename & press 'Enter' …" at bounding box center [817, 392] width 1500 height 699
click at [1165, 375] on div "Mobile Servicing Checking / Current Account Aug 11 2025 Rename & press 'Enter' …" at bounding box center [817, 392] width 1500 height 699
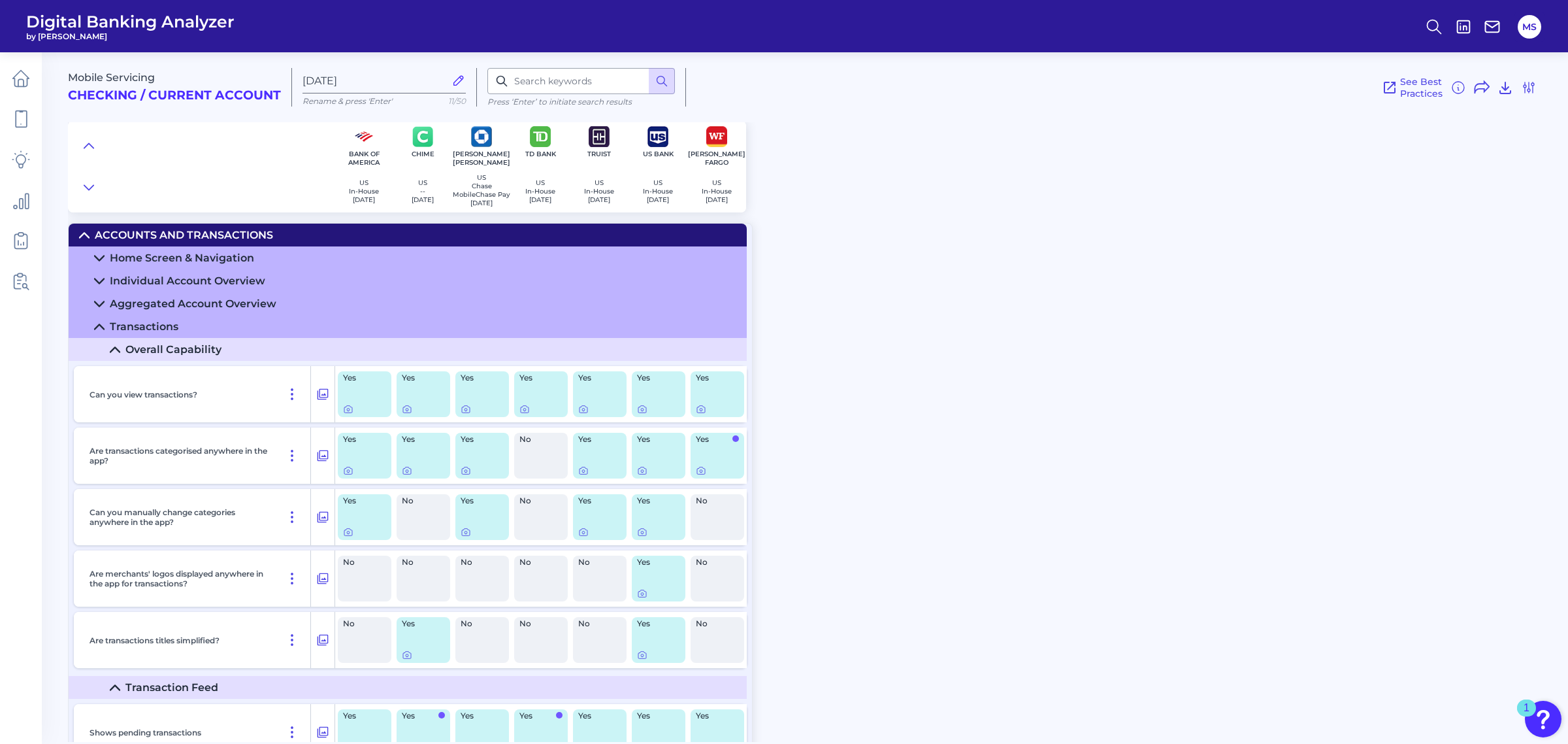
drag, startPoint x: 1098, startPoint y: 436, endPoint x: 1409, endPoint y: 313, distance: 334.4
click at [1104, 433] on div "Mobile Servicing Checking / Current Account Aug 11 2025 Rename & press 'Enter' …" at bounding box center [817, 392] width 1500 height 699
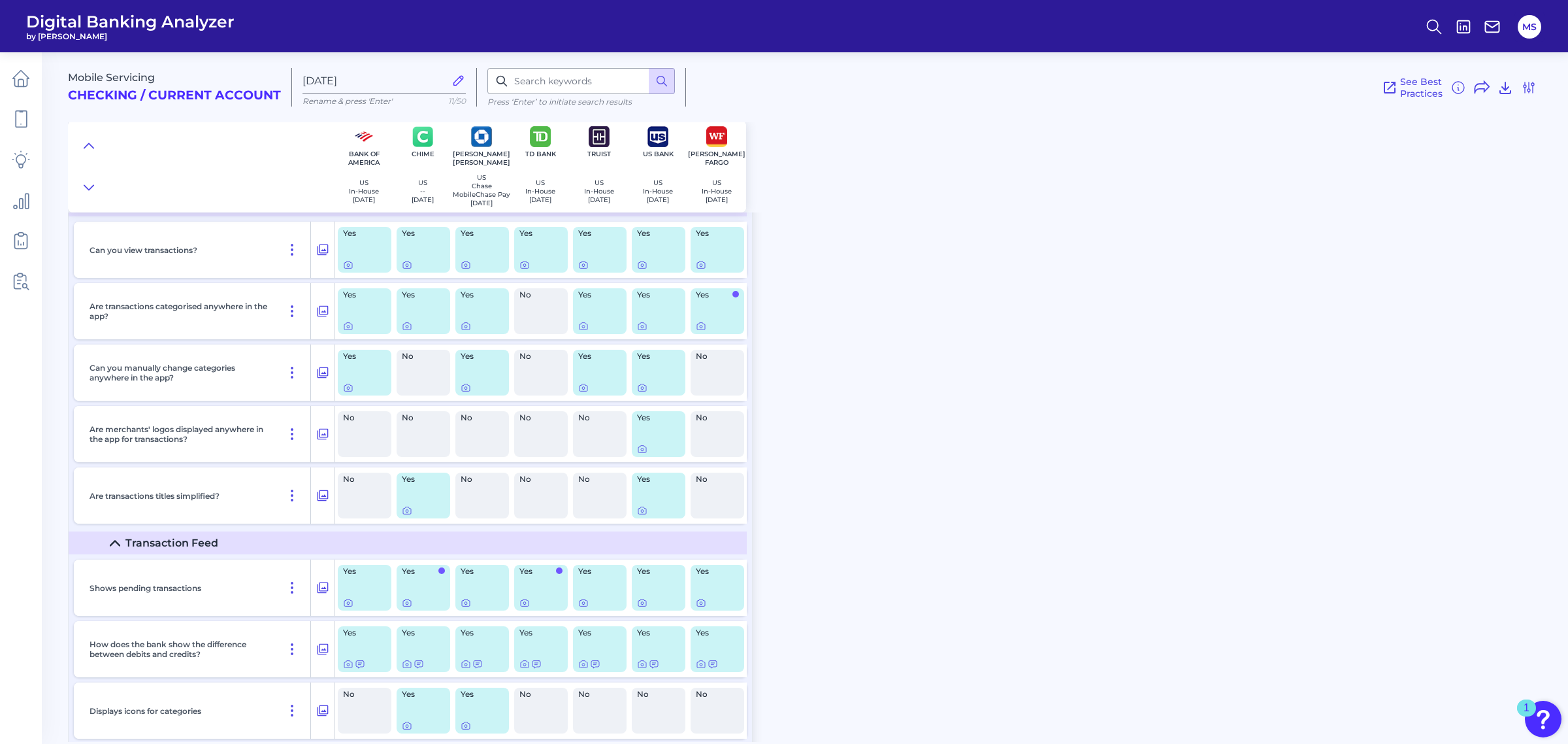
scroll to position [148, 0]
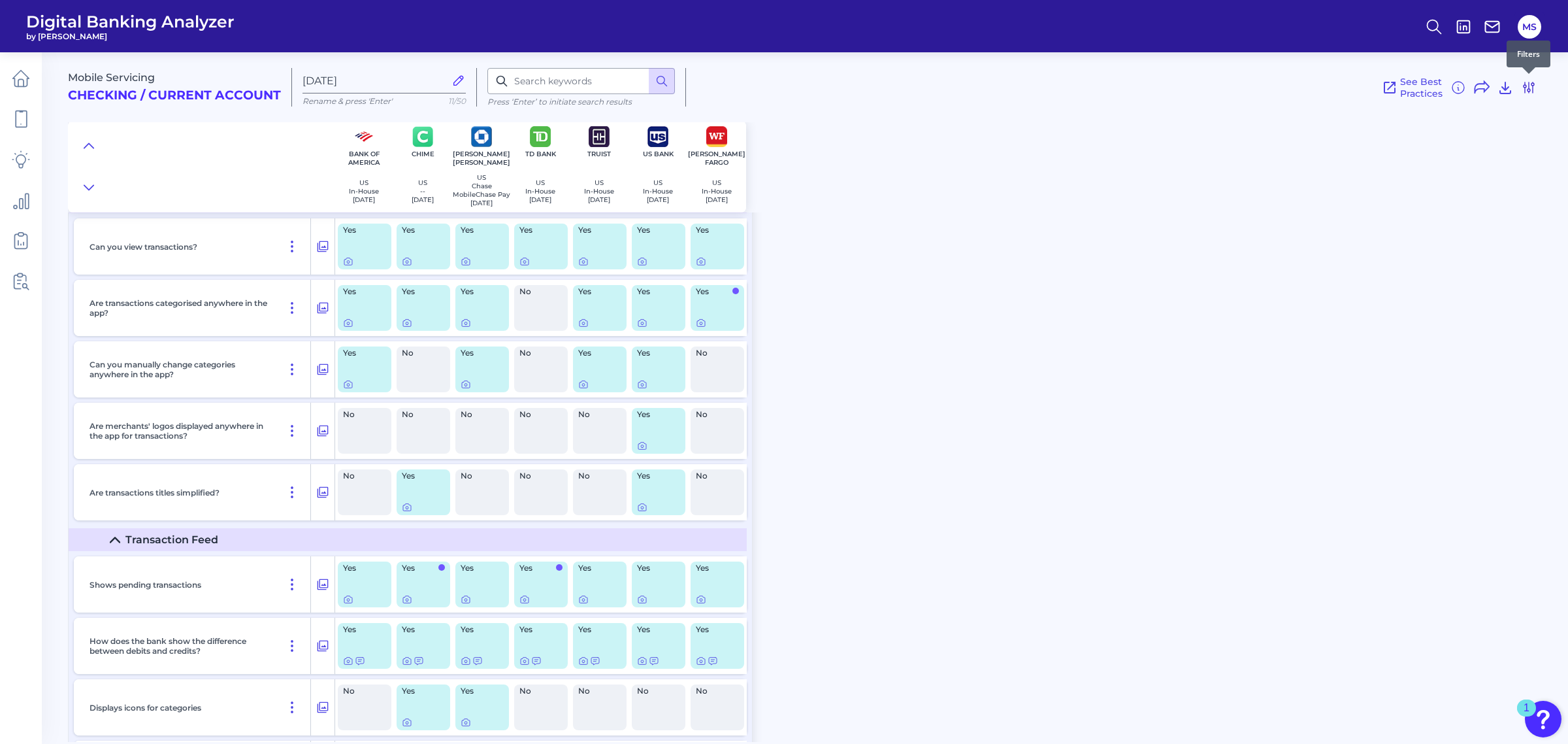
click at [1248, 86] on icon at bounding box center [1529, 87] width 16 height 16
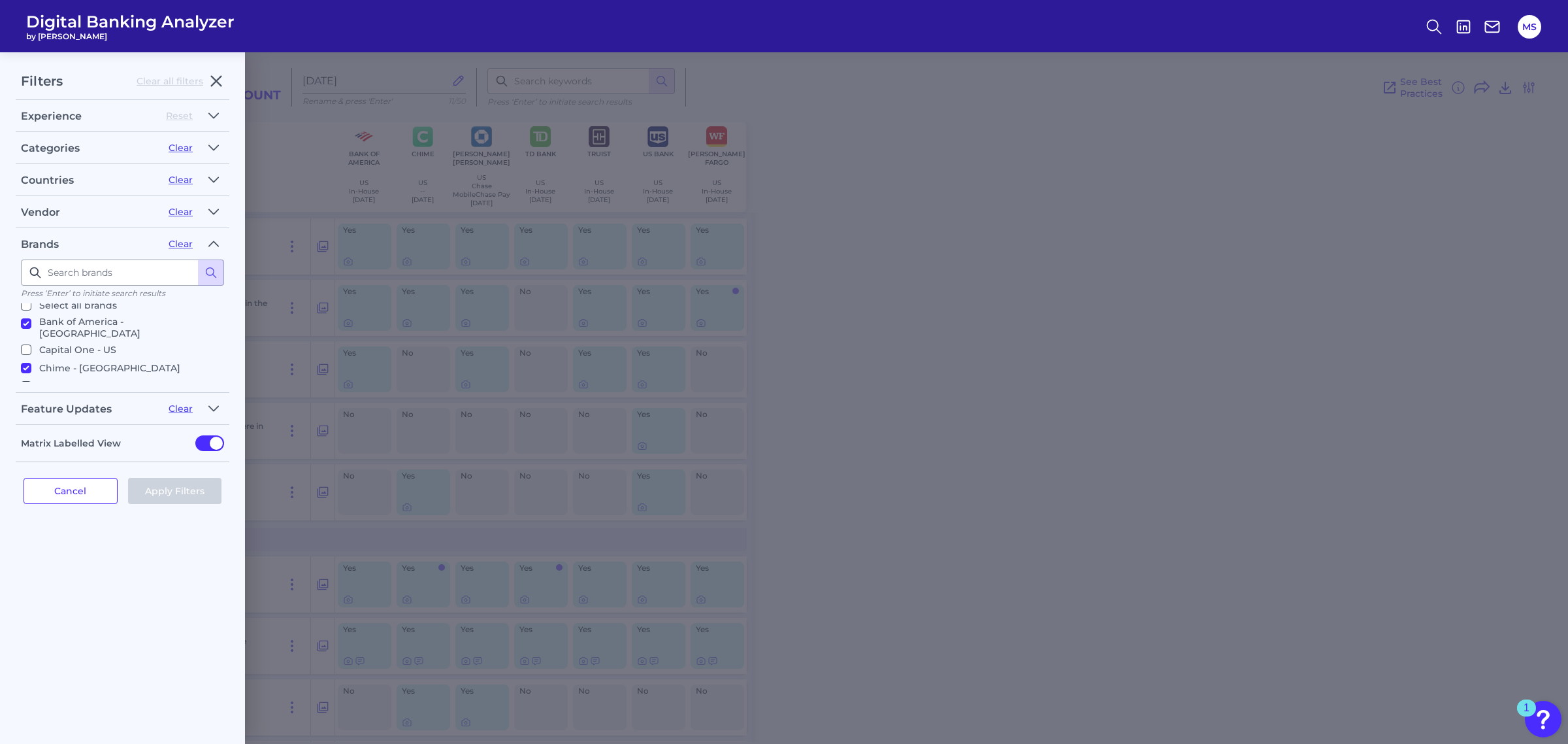
scroll to position [0, 0]
click at [28, 353] on input "Capital One - US" at bounding box center [26, 358] width 11 height 11
checkbox input "true"
click at [171, 489] on button "Apply Filters" at bounding box center [175, 491] width 94 height 26
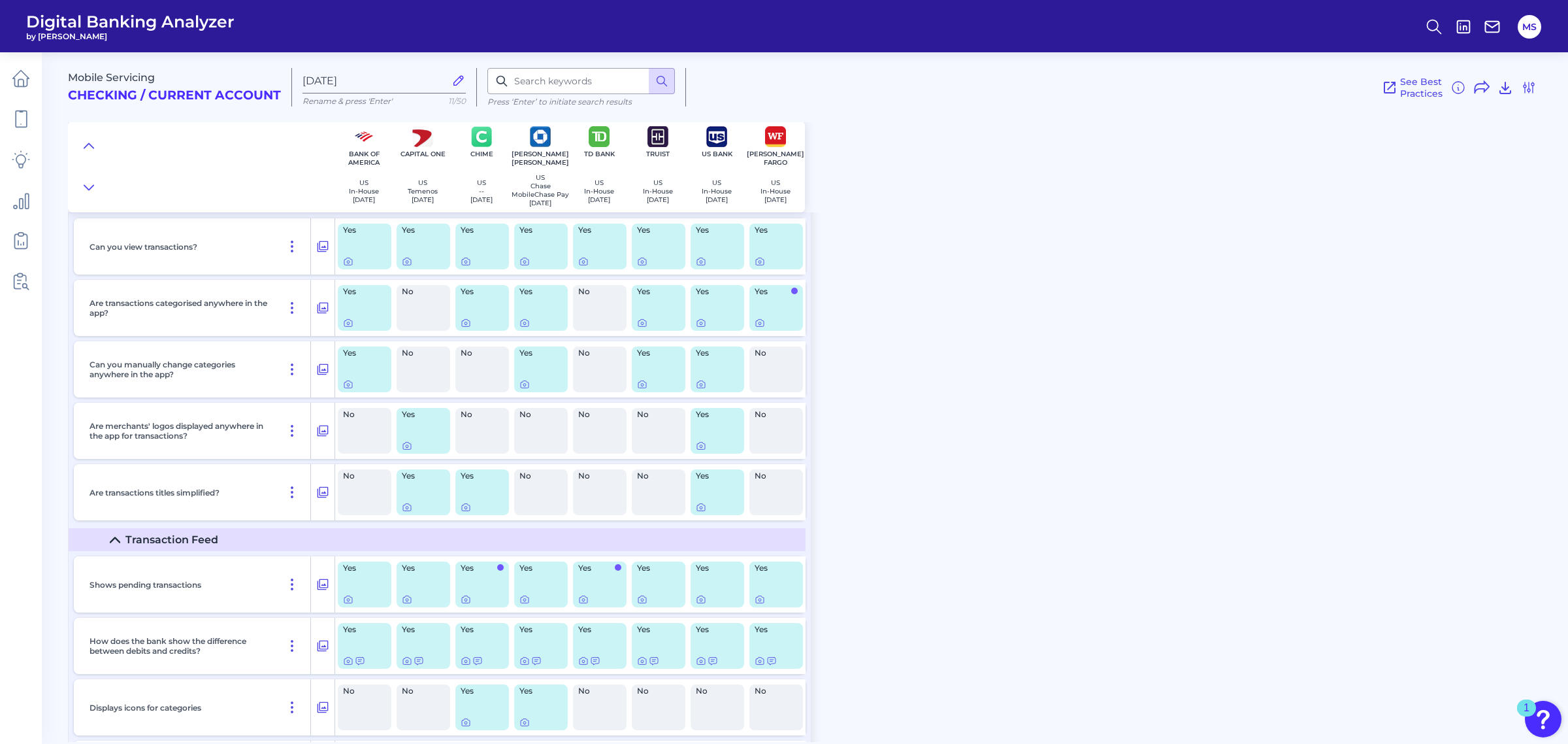
click at [1002, 412] on div "Mobile Servicing Checking / Current Account Aug 11 2025 Rename & press 'Enter' …" at bounding box center [817, 392] width 1500 height 699
click at [1115, 399] on div "Mobile Servicing Checking / Current Account Aug 11 2025 Rename & press 'Enter' …" at bounding box center [817, 392] width 1500 height 699
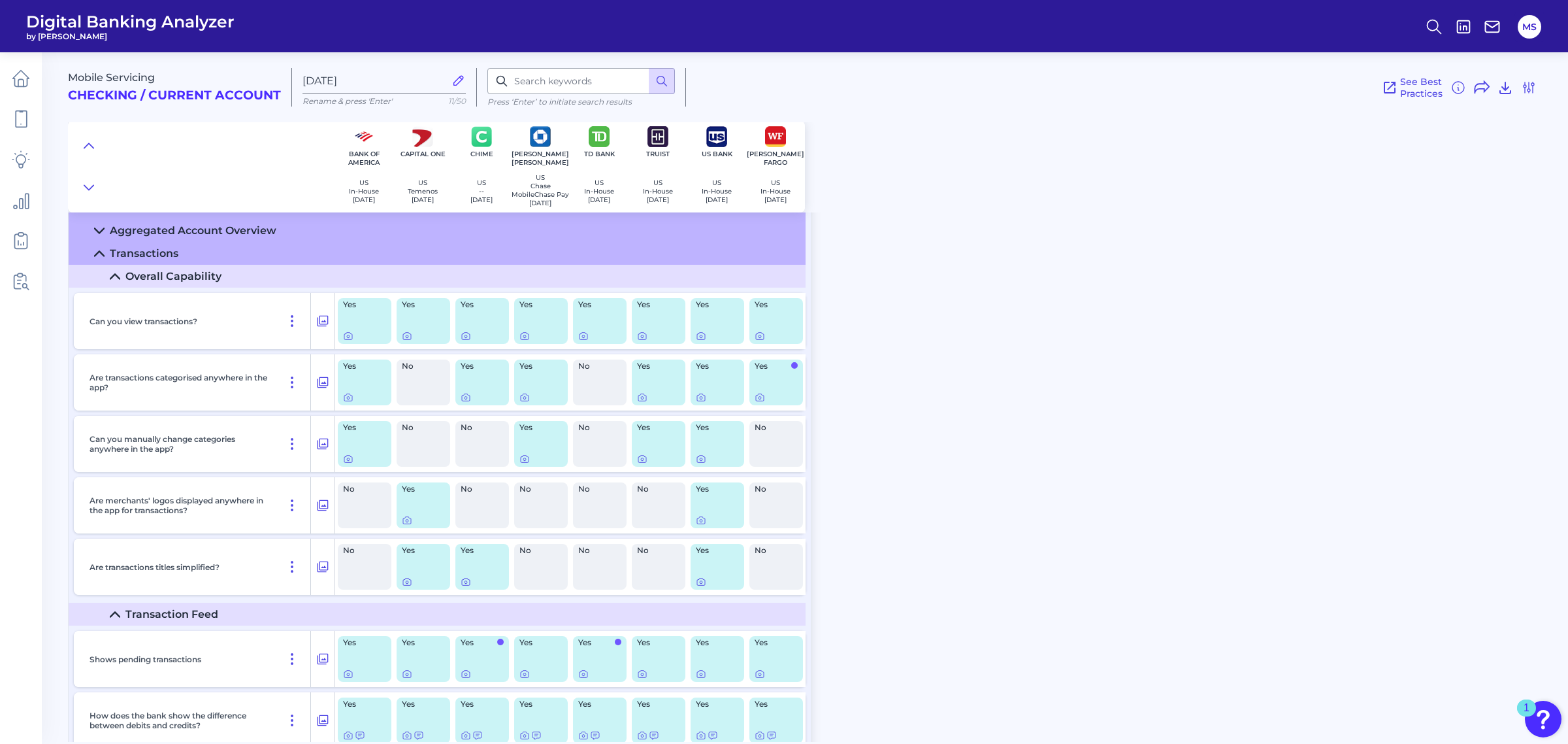
scroll to position [70, 0]
click at [948, 380] on div "Mobile Servicing Checking / Current Account Aug 11 2025 Rename & press 'Enter' …" at bounding box center [817, 392] width 1500 height 699
click at [985, 308] on div "Mobile Servicing Checking / Current Account Aug 11 2025 Rename & press 'Enter' …" at bounding box center [817, 392] width 1500 height 699
click at [1248, 85] on icon at bounding box center [1505, 87] width 16 height 16
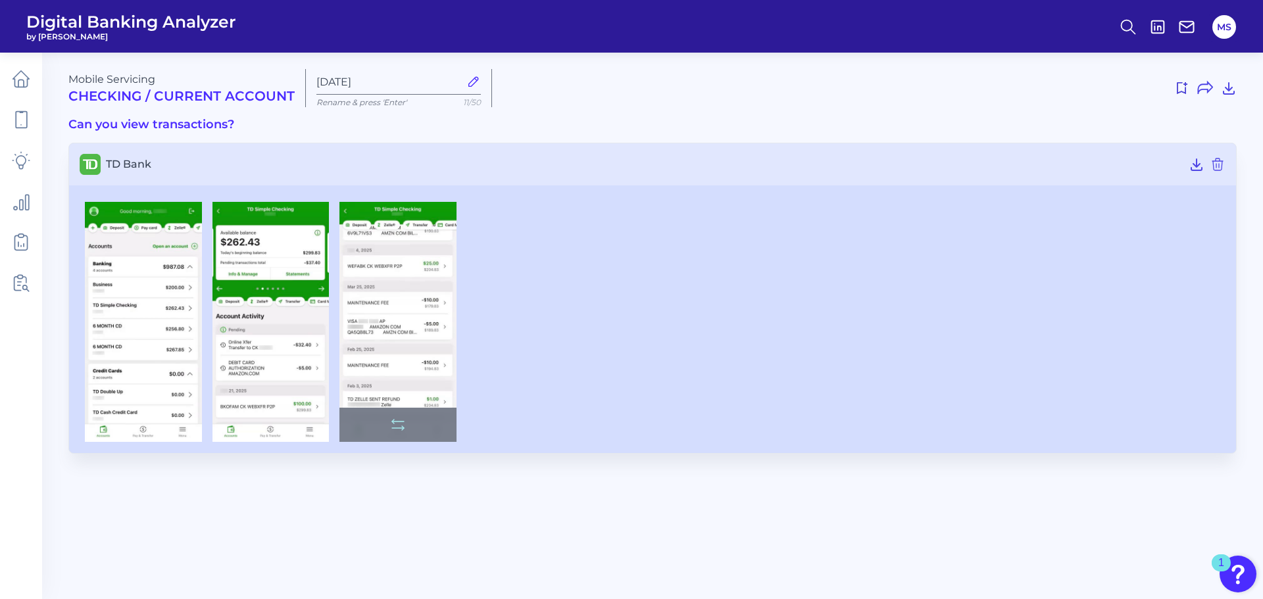
click at [413, 315] on img at bounding box center [398, 322] width 117 height 241
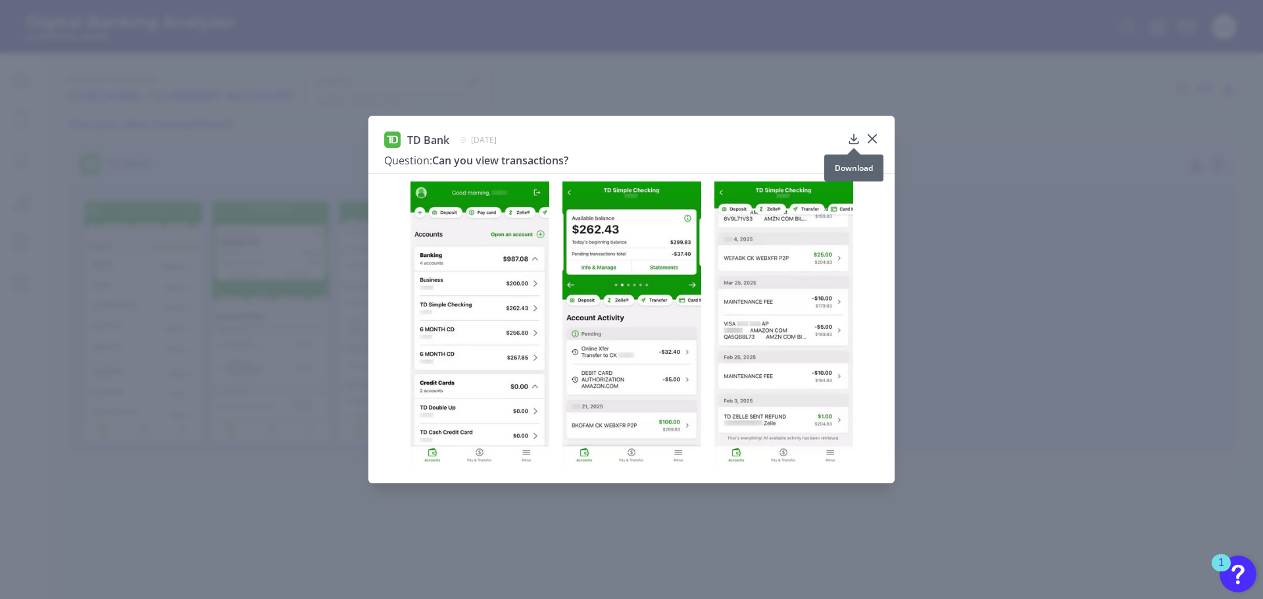
click at [855, 139] on icon at bounding box center [853, 138] width 13 height 13
click at [875, 138] on icon at bounding box center [872, 138] width 13 height 13
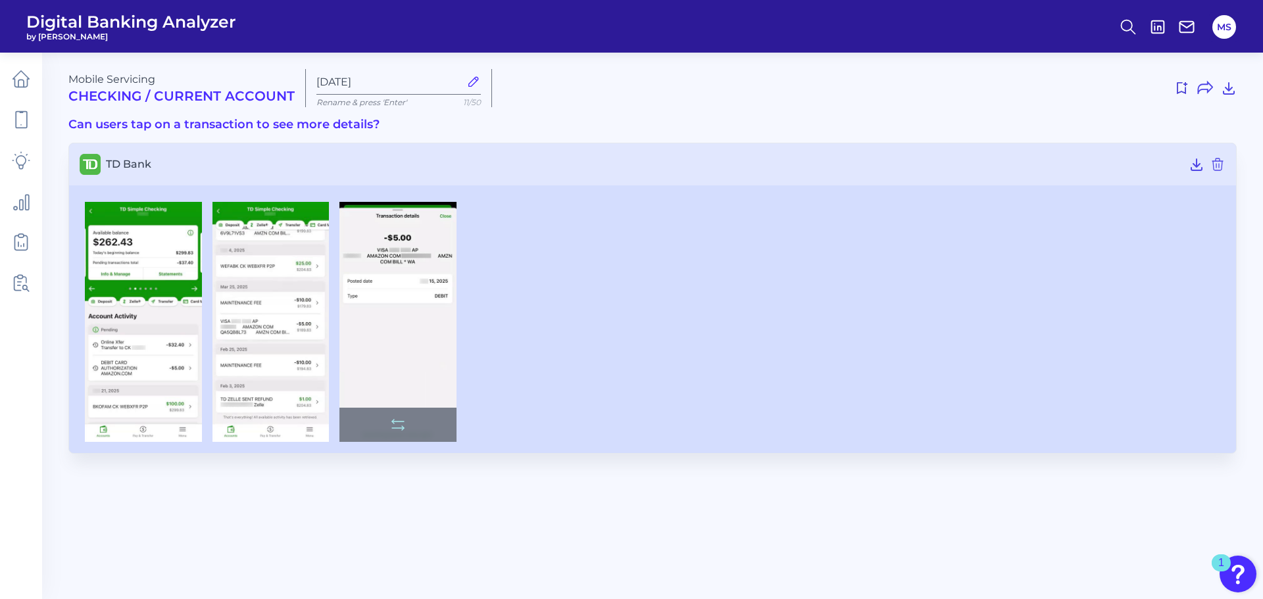
click at [408, 341] on img at bounding box center [398, 322] width 117 height 241
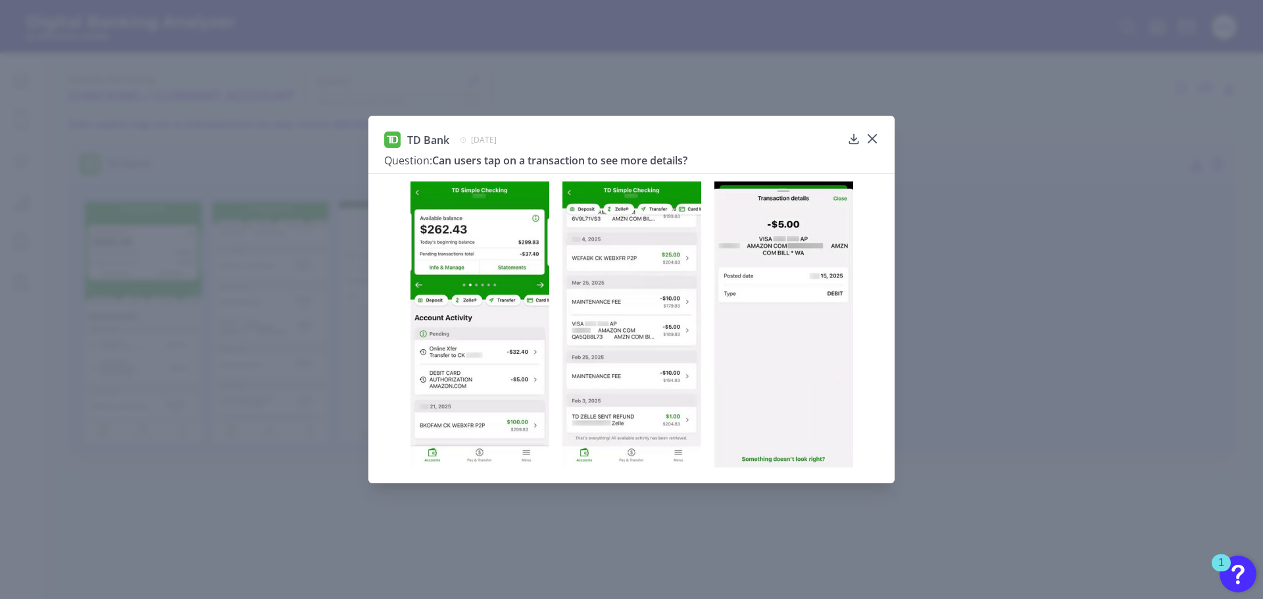
click at [798, 274] on img at bounding box center [784, 325] width 139 height 286
click at [851, 141] on icon at bounding box center [853, 138] width 13 height 13
click at [872, 137] on icon at bounding box center [872, 138] width 13 height 13
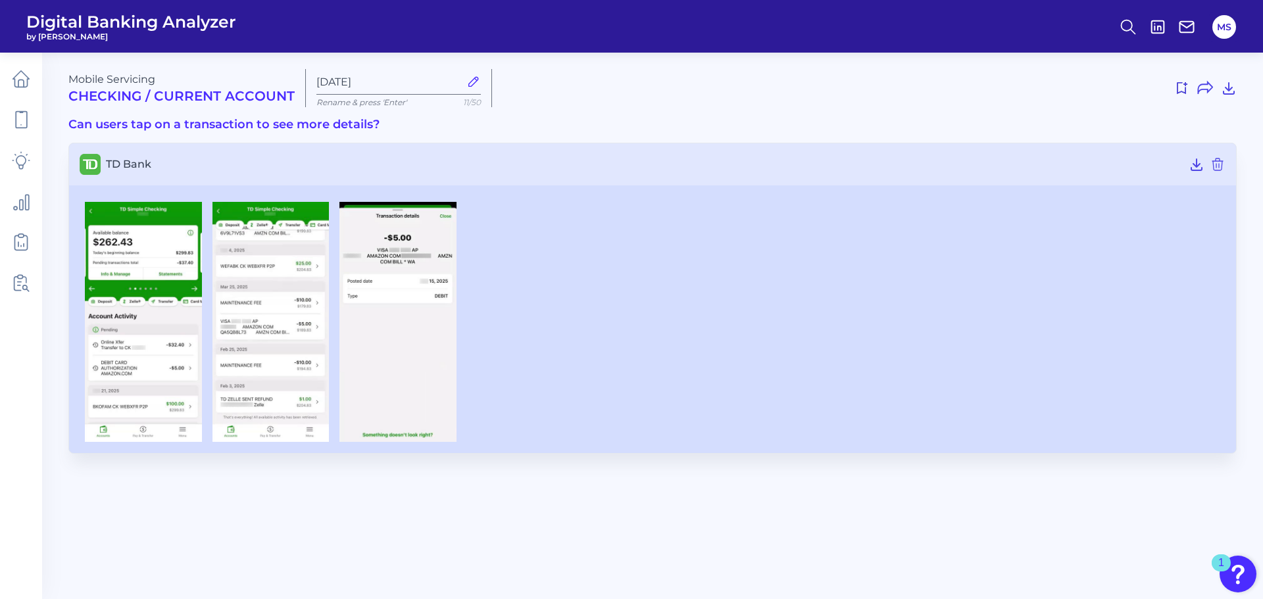
click at [901, 111] on div "Mobile Servicing Checking / Current Account Aug 11 2025 Rename & press 'Enter' …" at bounding box center [652, 261] width 1169 height 385
